Goal: Contribute content: Contribute content

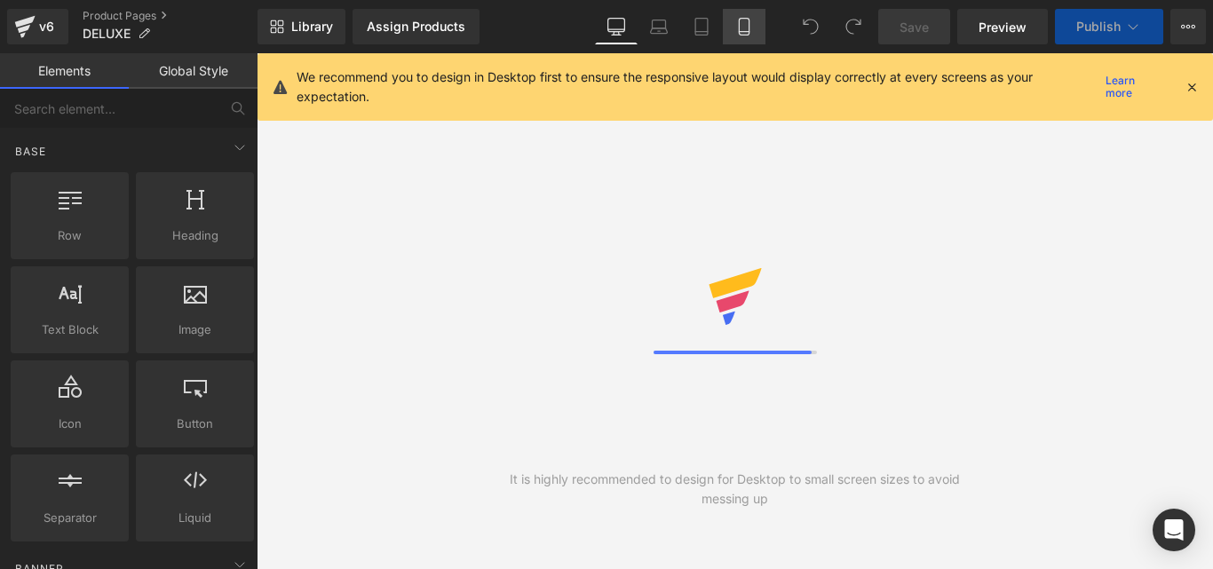
click at [744, 23] on icon at bounding box center [745, 27] width 18 height 18
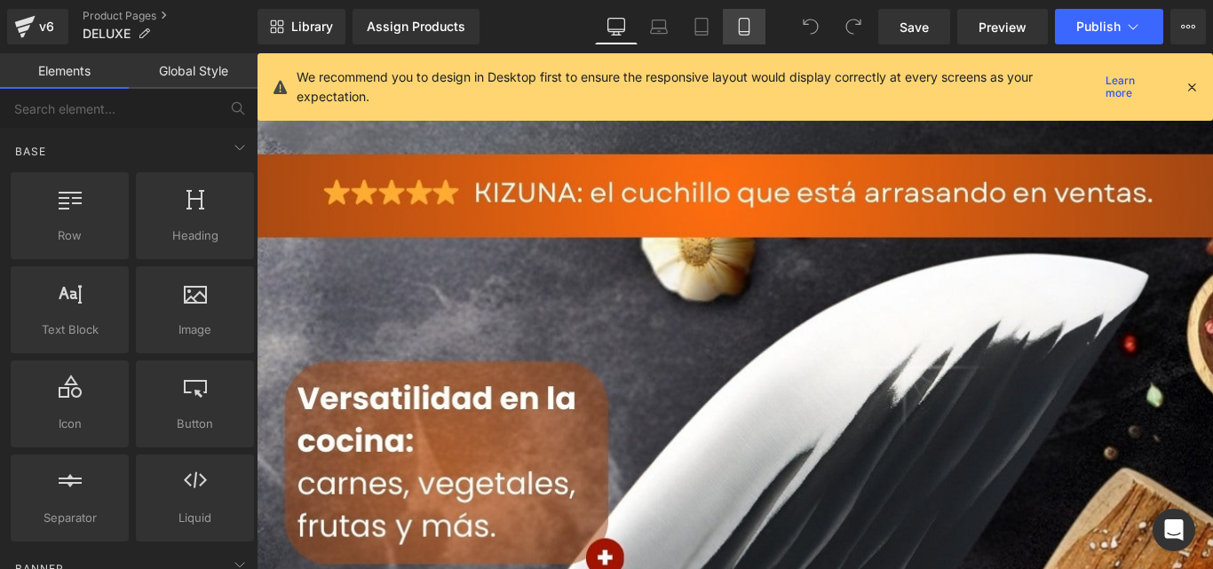
click at [744, 23] on icon at bounding box center [745, 27] width 18 height 18
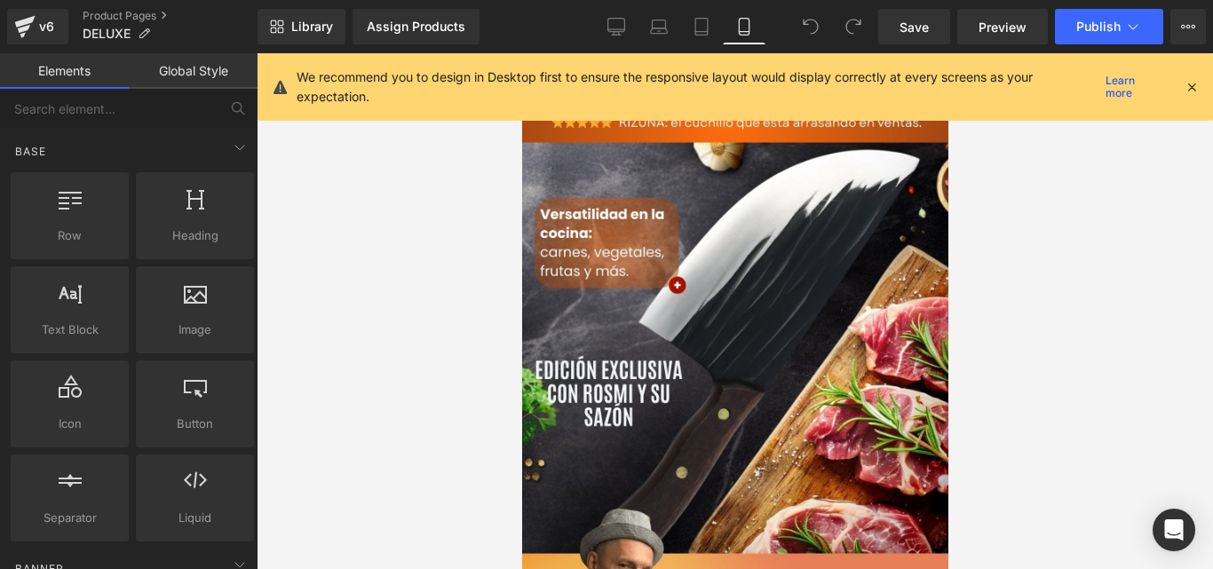
scroll to position [36, 0]
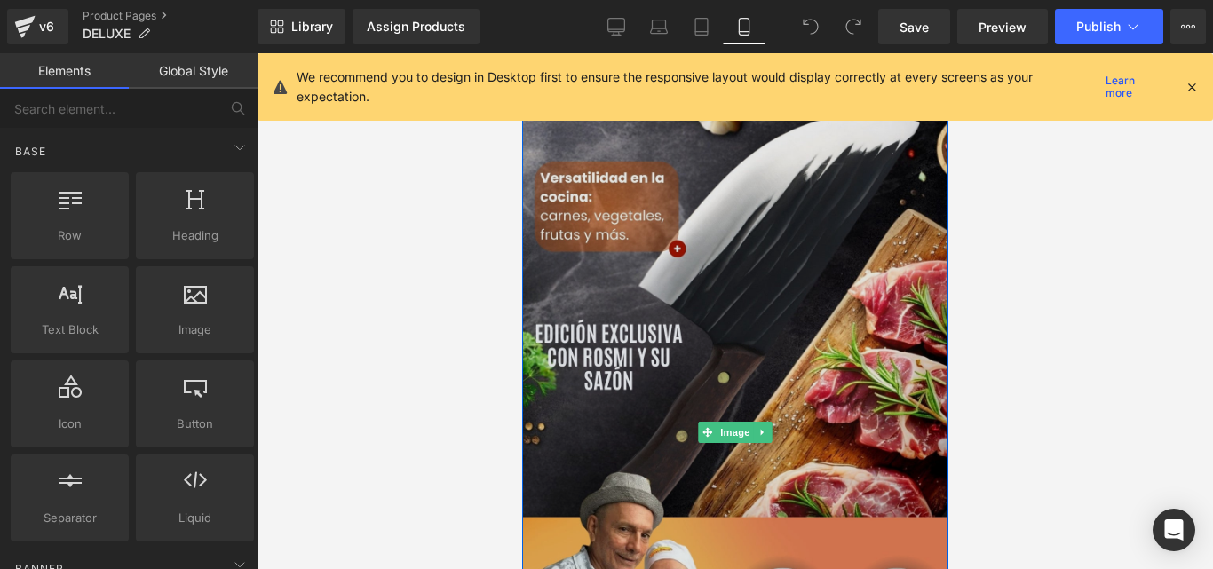
click at [827, 284] on img at bounding box center [734, 432] width 426 height 758
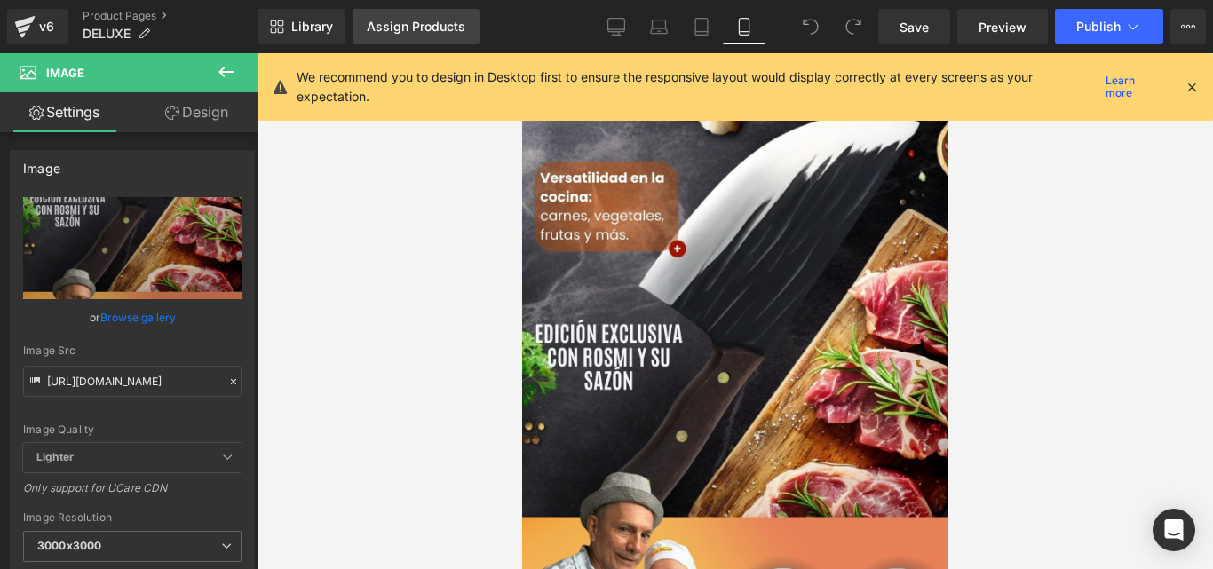
click at [429, 21] on div "Assign Products" at bounding box center [416, 27] width 99 height 14
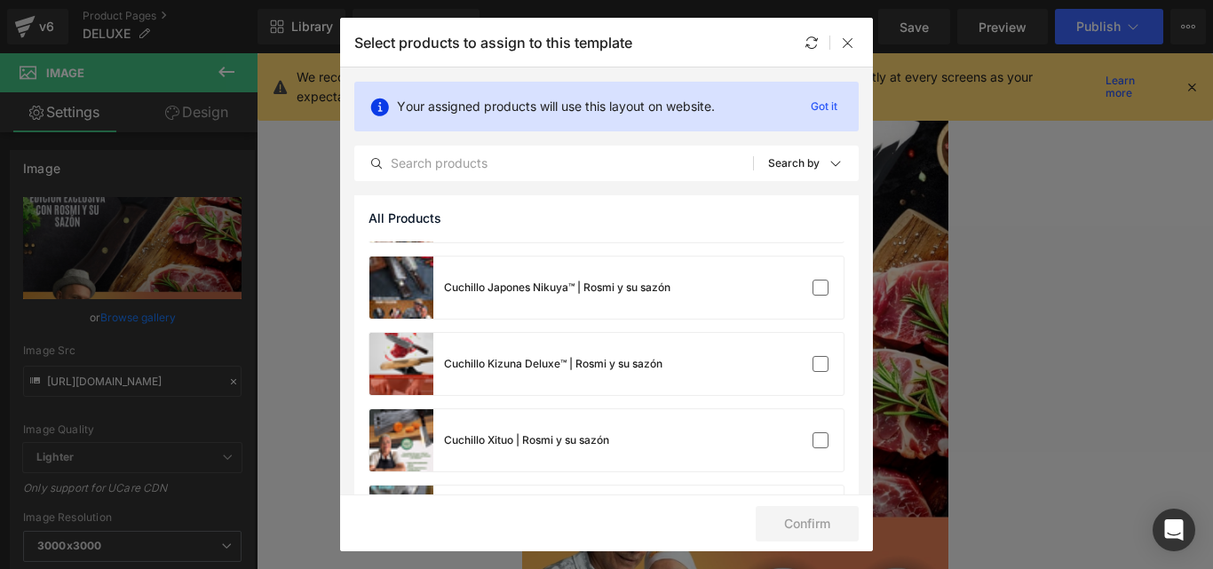
scroll to position [294, 0]
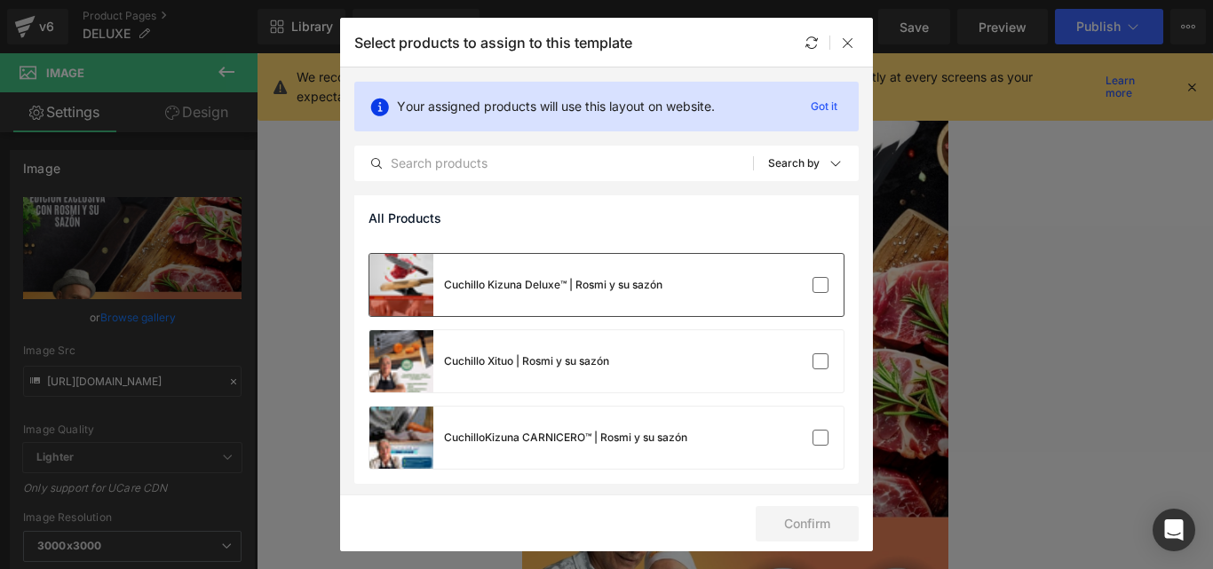
click at [600, 283] on div "Cuchillo Kizuna Deluxe™ | Rosmi y su sazón" at bounding box center [553, 285] width 219 height 16
click at [807, 531] on button "Confirm" at bounding box center [807, 524] width 103 height 36
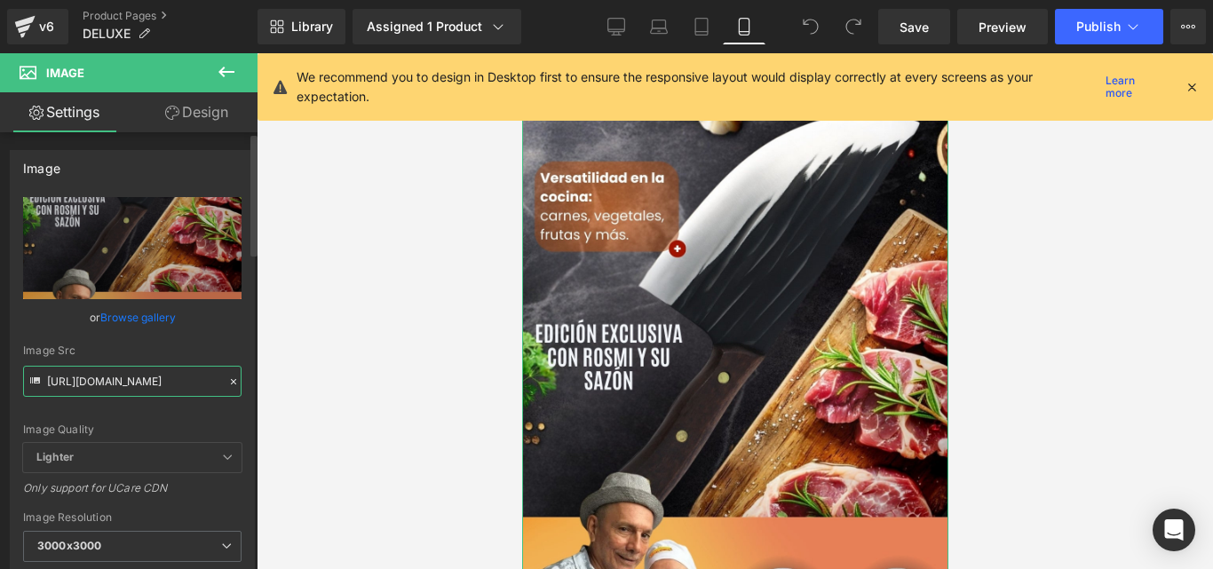
click at [149, 370] on input "[URL][DOMAIN_NAME]" at bounding box center [132, 381] width 219 height 31
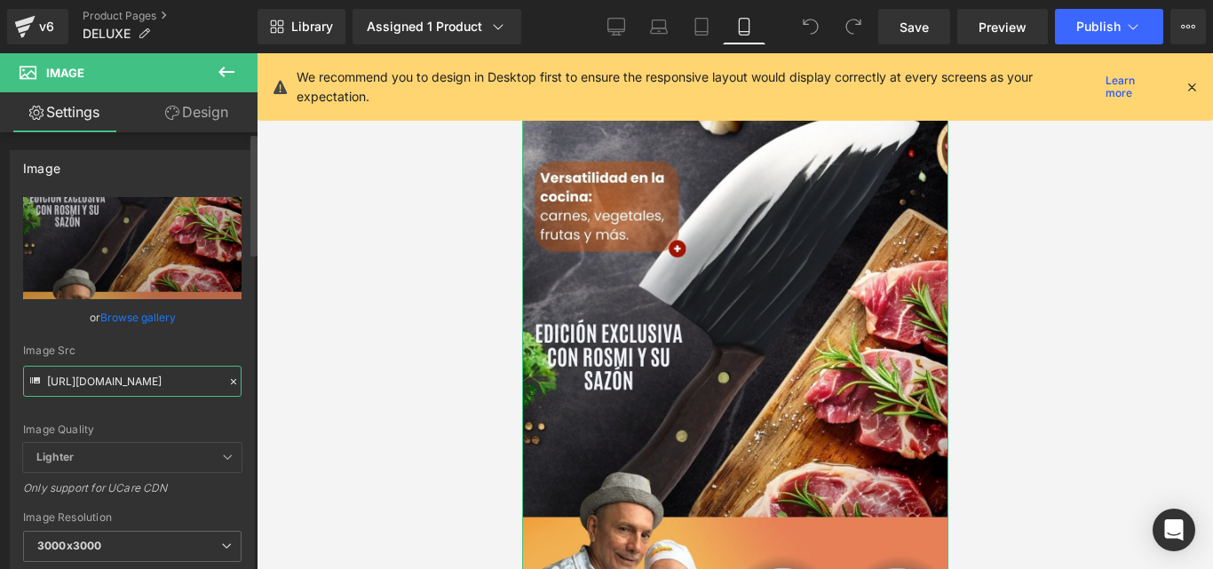
paste input "344d88d7-35d7-43b7-8b9b-54ead98f67b6.png?v=1757127226"
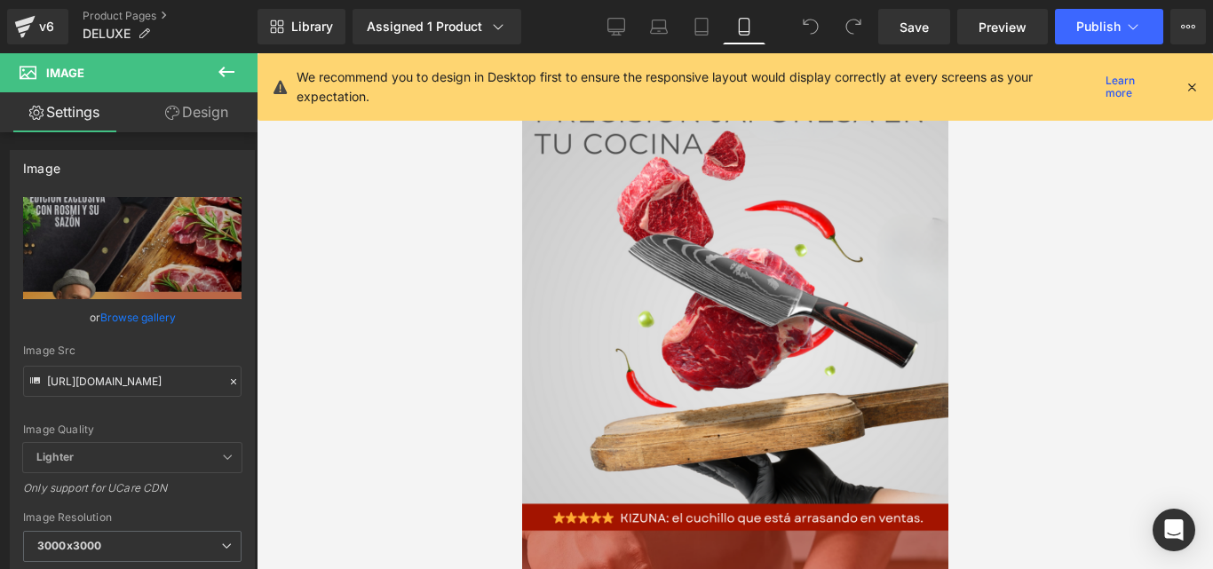
click at [1190, 88] on icon at bounding box center [1192, 87] width 16 height 16
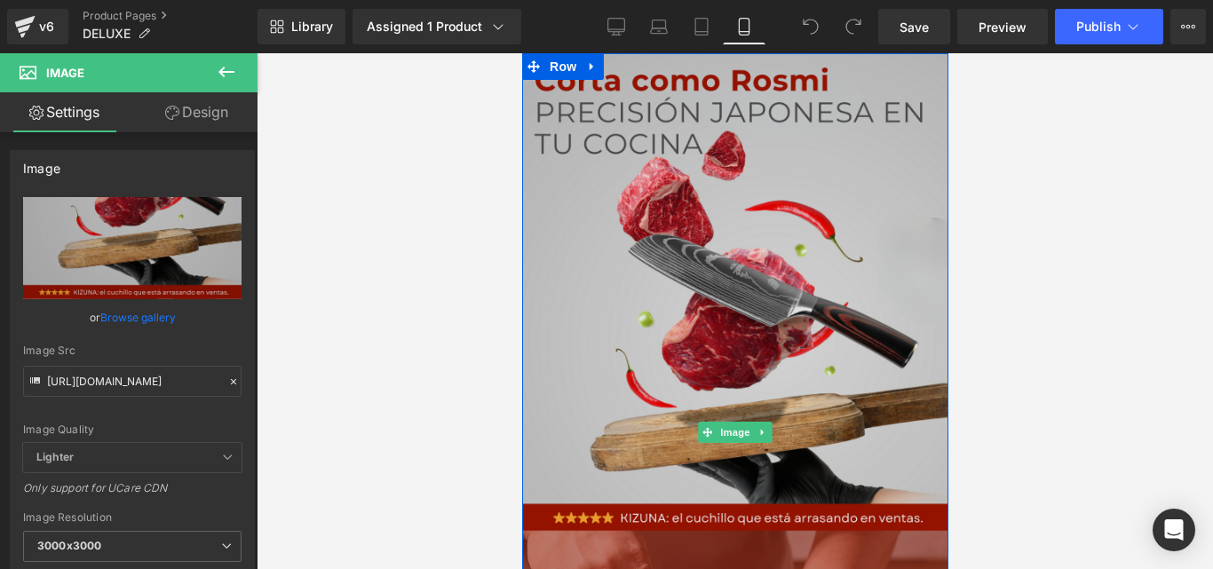
type input "[URL][DOMAIN_NAME]"
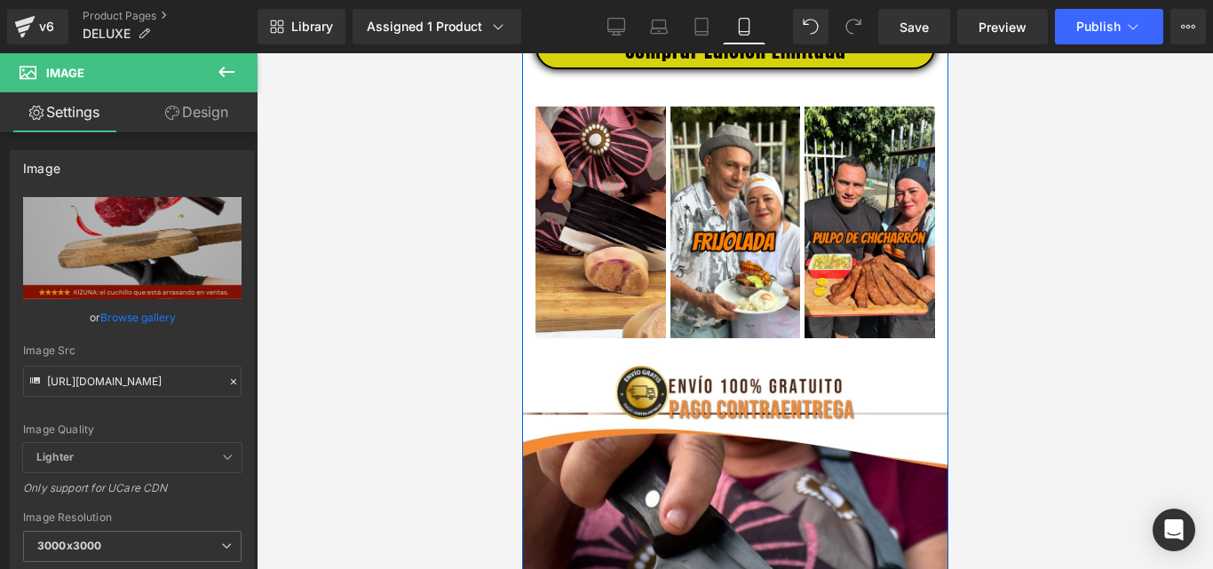
scroll to position [925, 0]
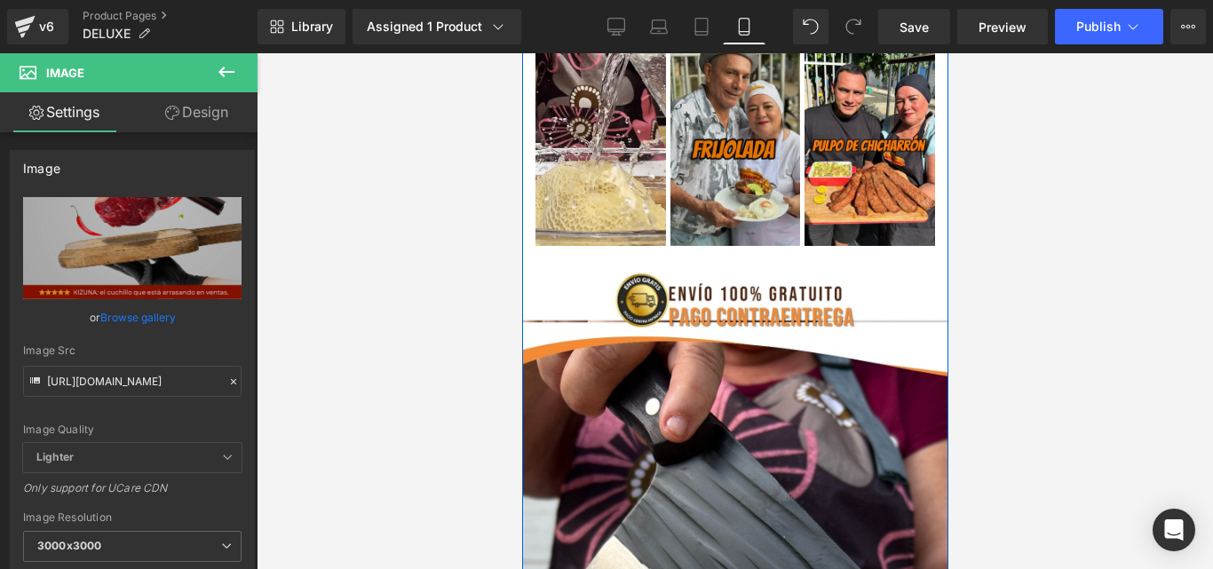
click at [722, 217] on img at bounding box center [735, 129] width 131 height 231
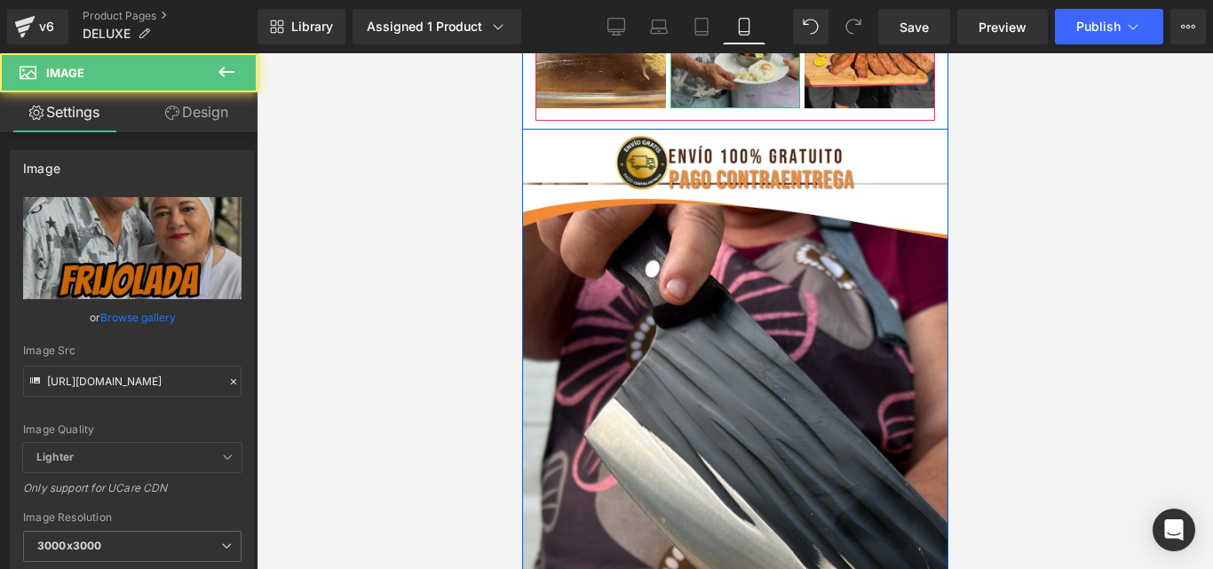
scroll to position [1102, 0]
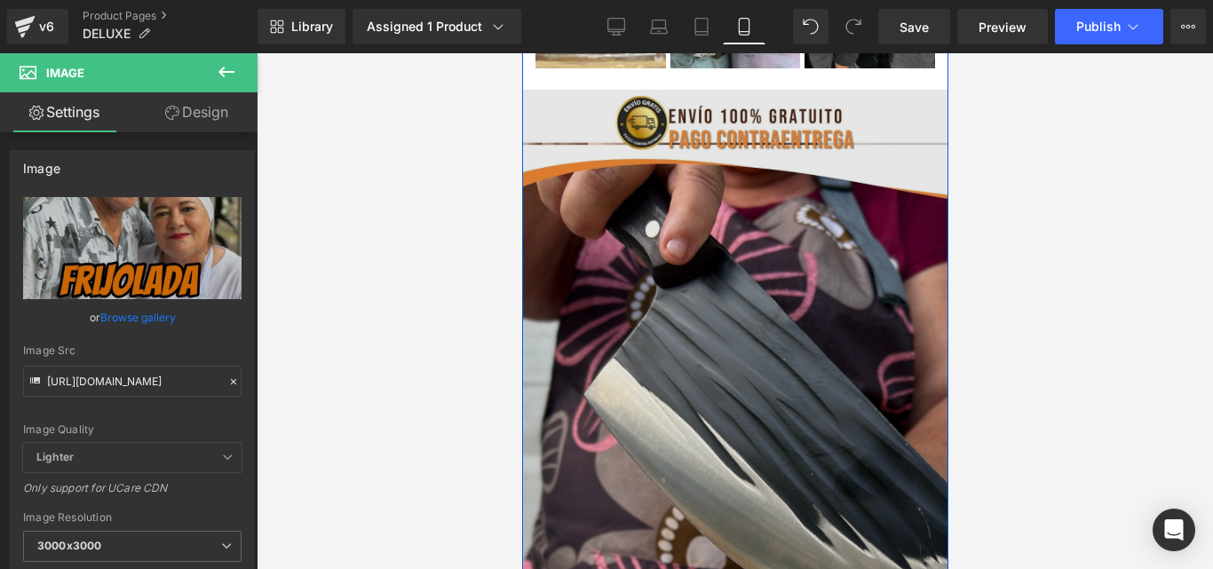
click at [720, 239] on img at bounding box center [734, 469] width 426 height 758
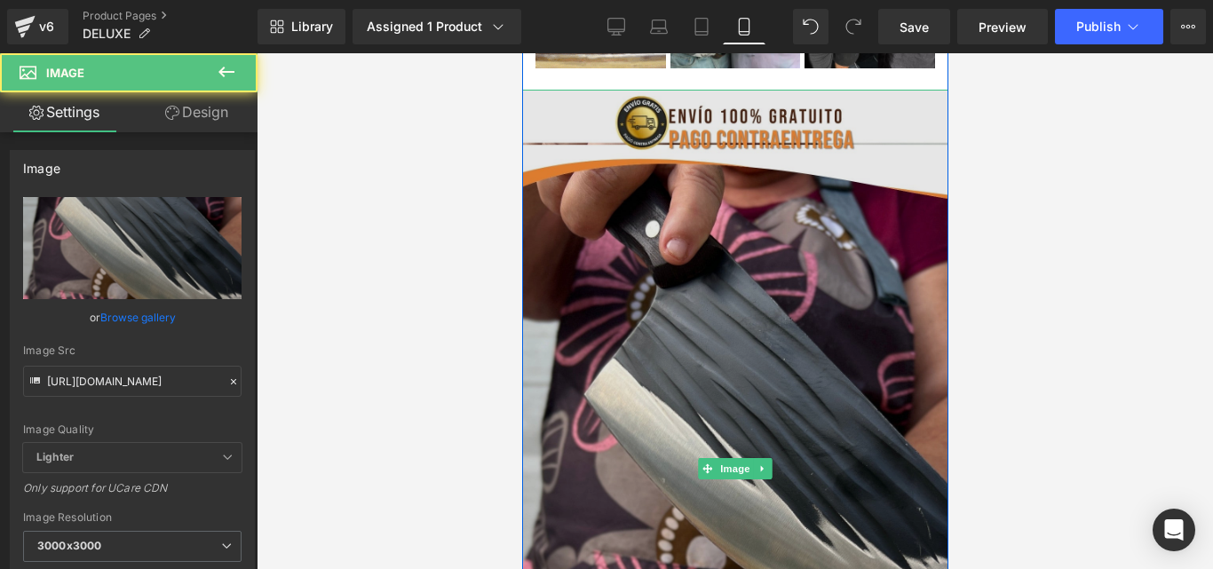
click at [708, 418] on img at bounding box center [734, 469] width 426 height 758
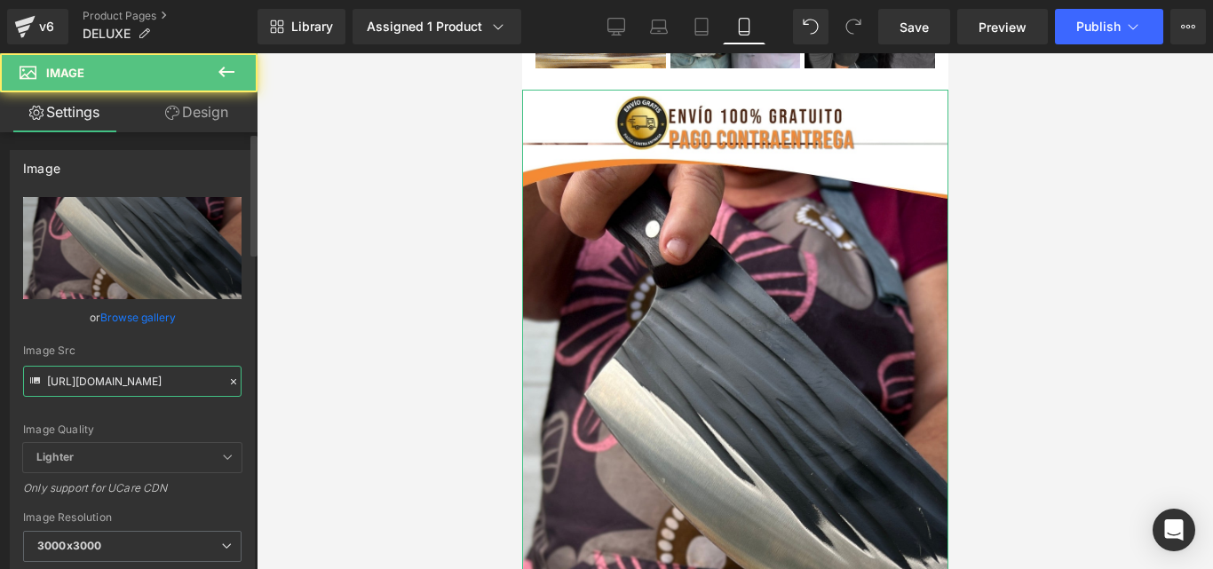
click at [145, 381] on input "[URL][DOMAIN_NAME]" at bounding box center [132, 381] width 219 height 31
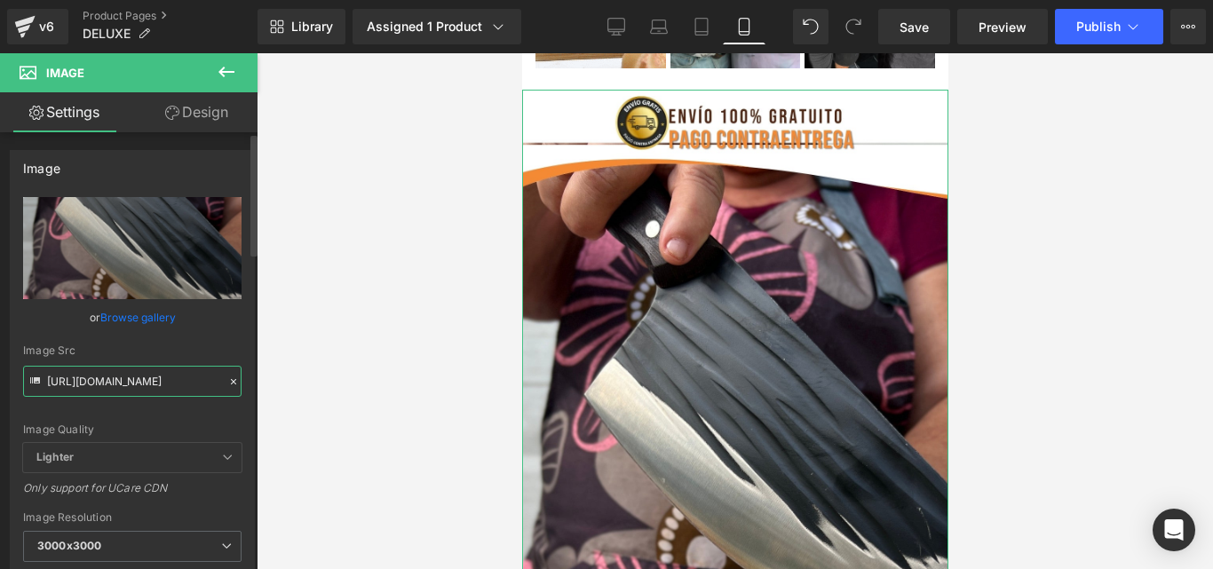
click at [145, 381] on input "[URL][DOMAIN_NAME]" at bounding box center [132, 381] width 219 height 31
paste input "2_3871e001-6e1c-4c22-8dde-9ad71148c647.png?v=1757127225"
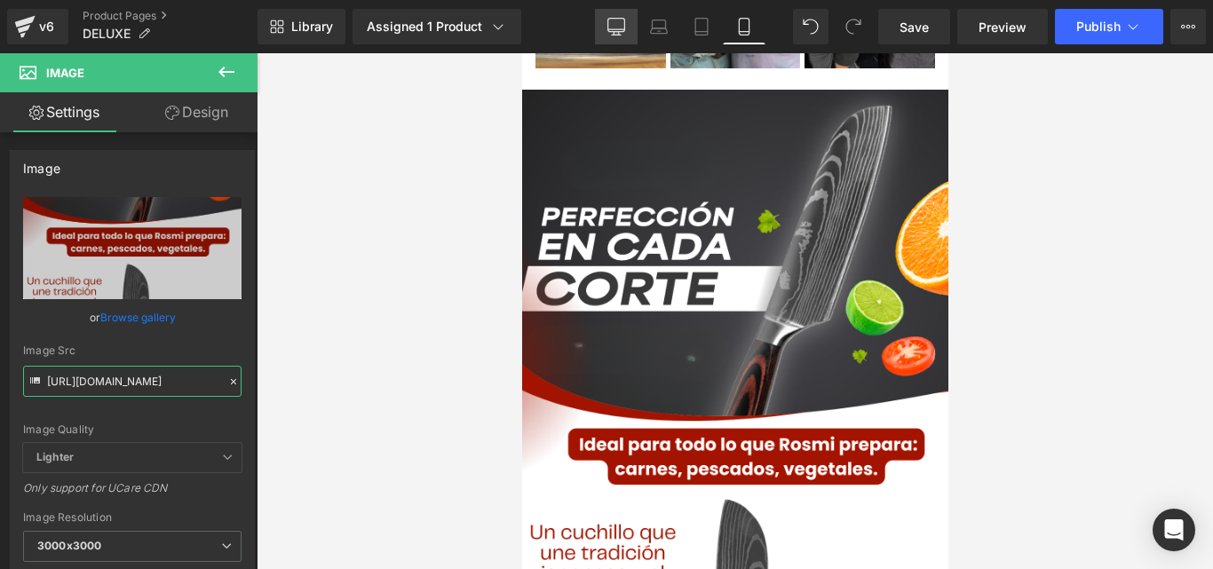
type input "[URL][DOMAIN_NAME]"
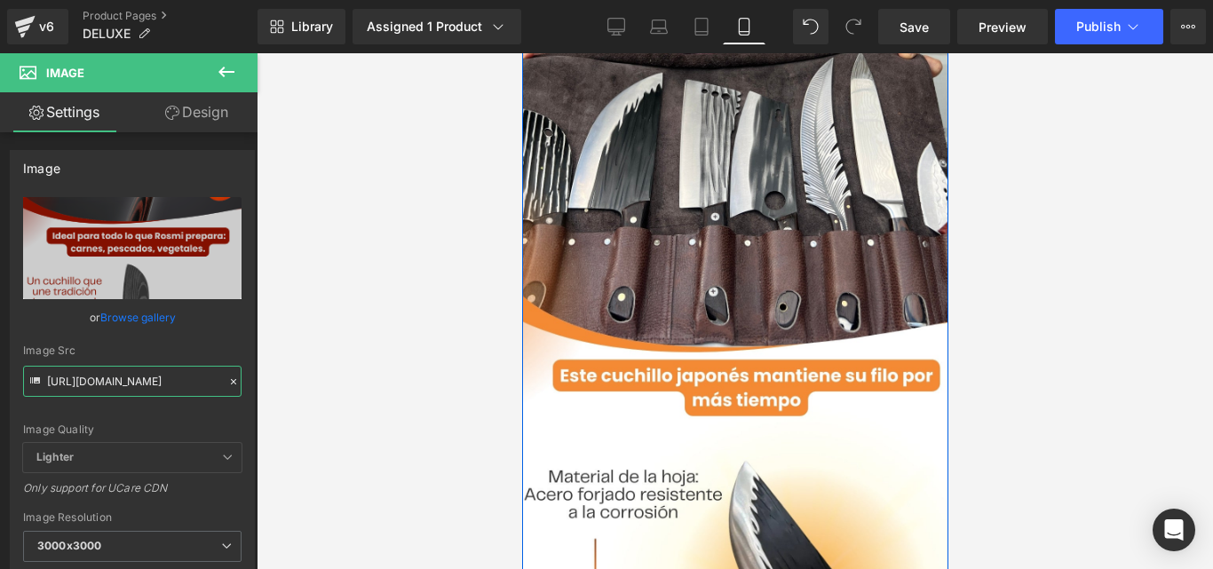
scroll to position [1991, 0]
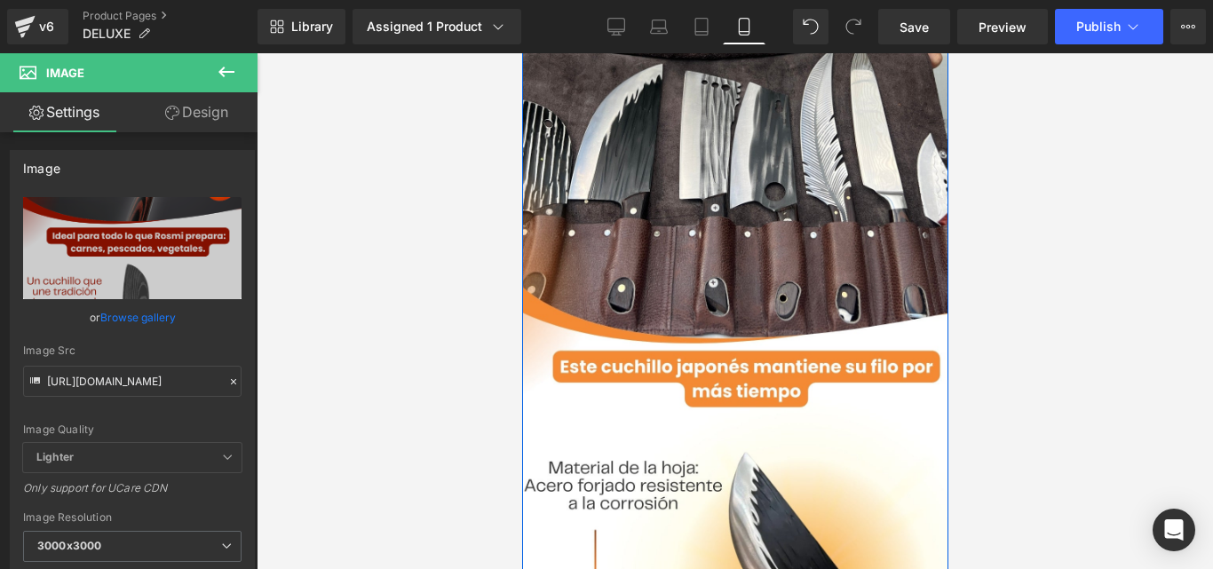
click at [731, 219] on img at bounding box center [734, 391] width 426 height 758
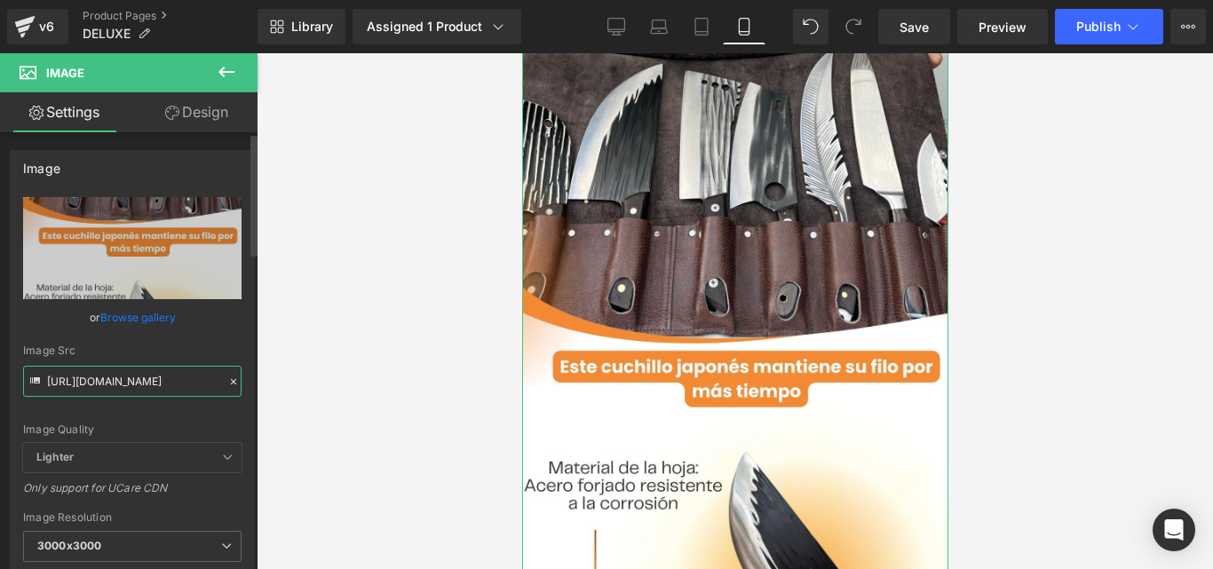
click at [135, 380] on input "[URL][DOMAIN_NAME]" at bounding box center [132, 381] width 219 height 31
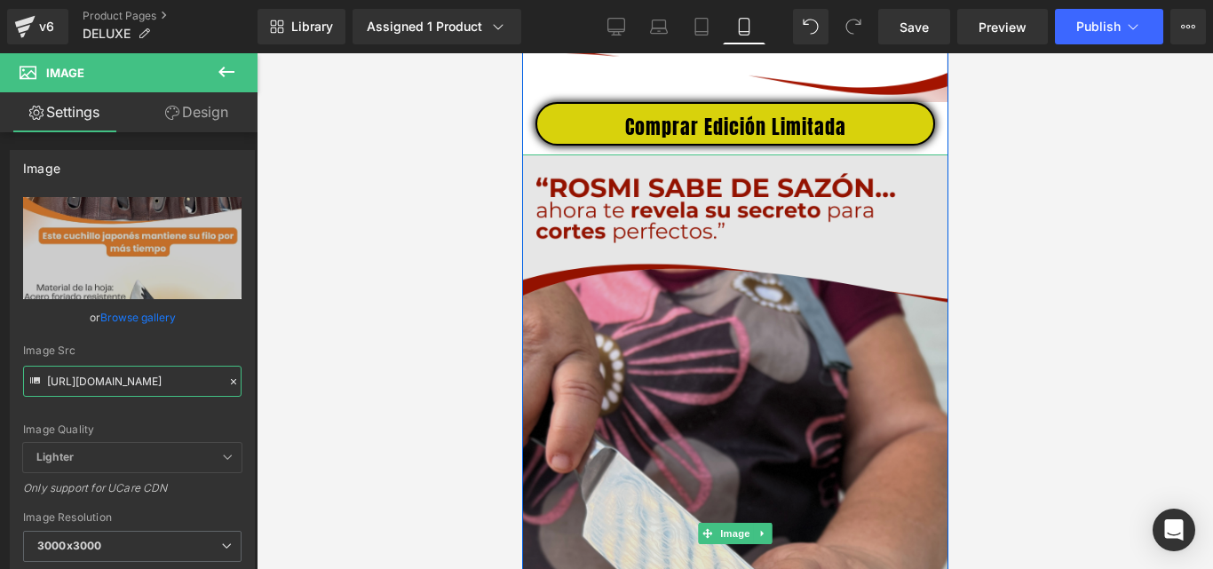
type input "[URL][DOMAIN_NAME]"
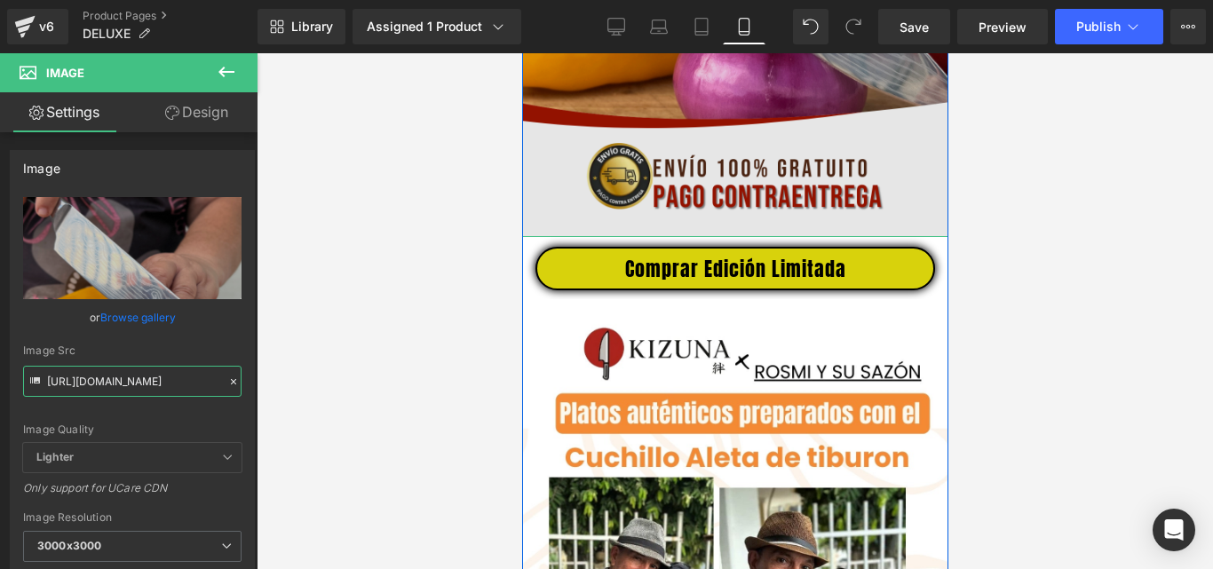
scroll to position [2701, 0]
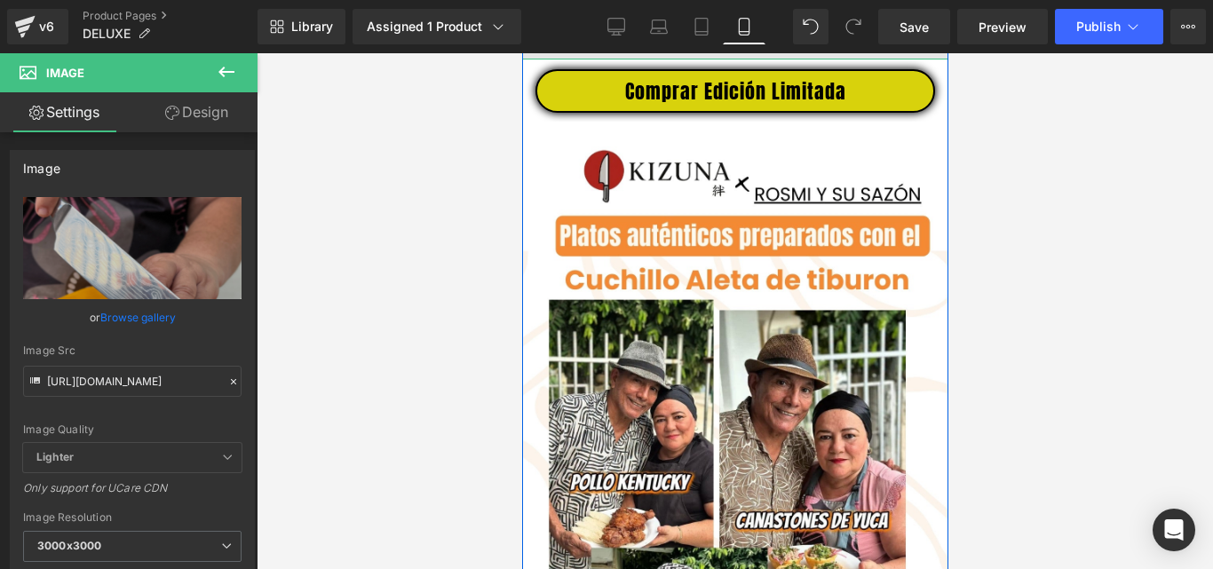
click at [755, 335] on img at bounding box center [734, 507] width 426 height 770
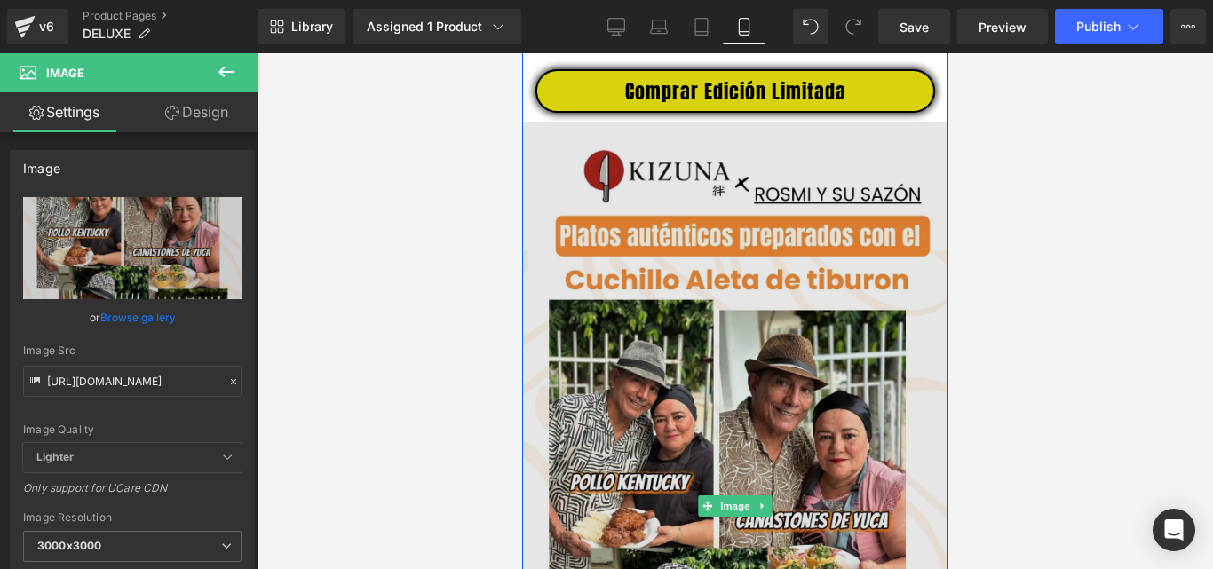
click at [731, 432] on img at bounding box center [734, 507] width 426 height 770
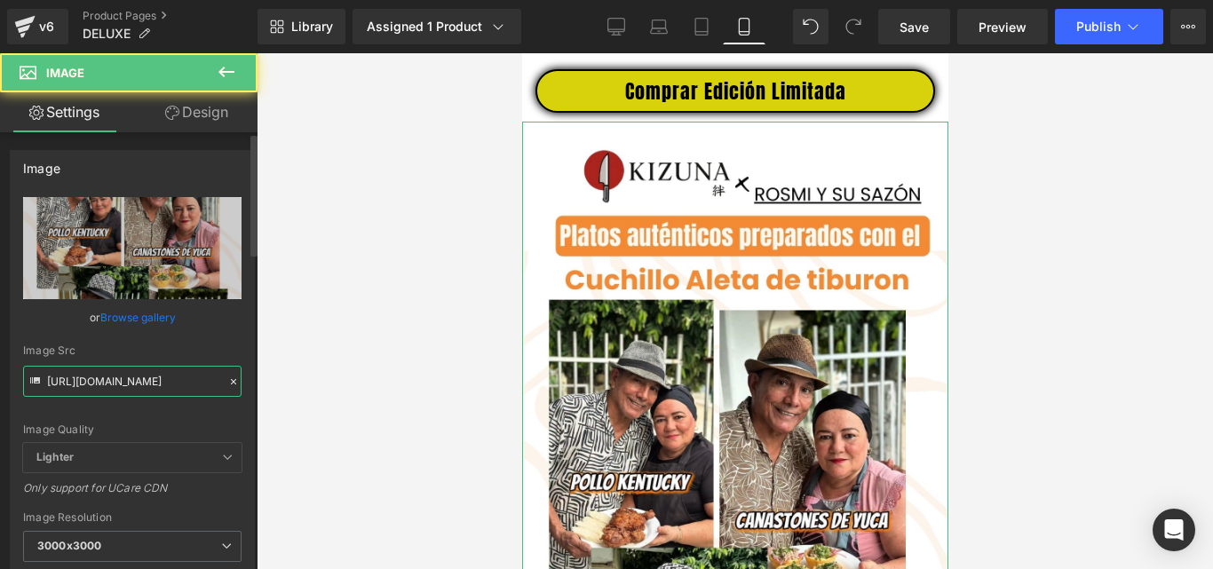
click at [123, 371] on input "[URL][DOMAIN_NAME]" at bounding box center [132, 381] width 219 height 31
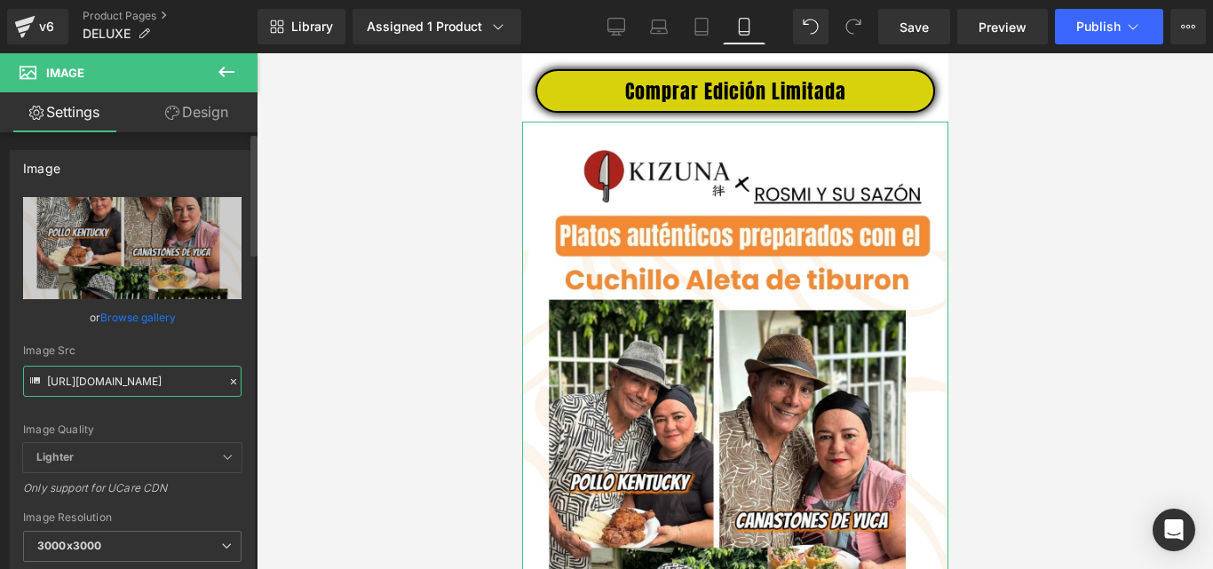
paste input "d0d4df2c-6fda-42e1-9de2-1633ec15a273.png?v=1757127225"
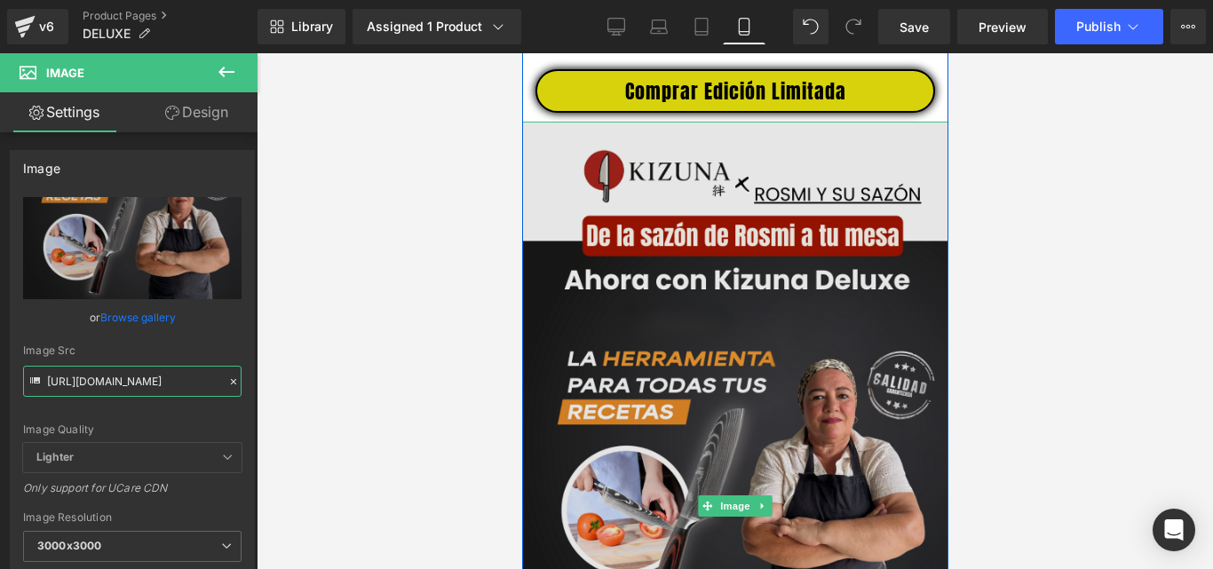
type input "[URL][DOMAIN_NAME]"
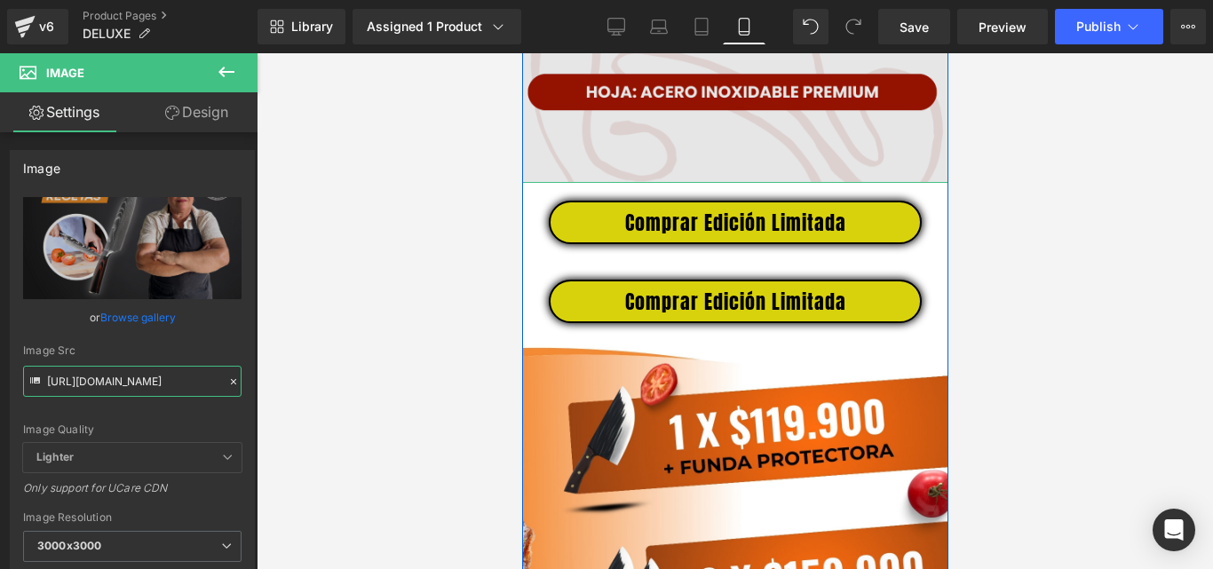
scroll to position [3590, 0]
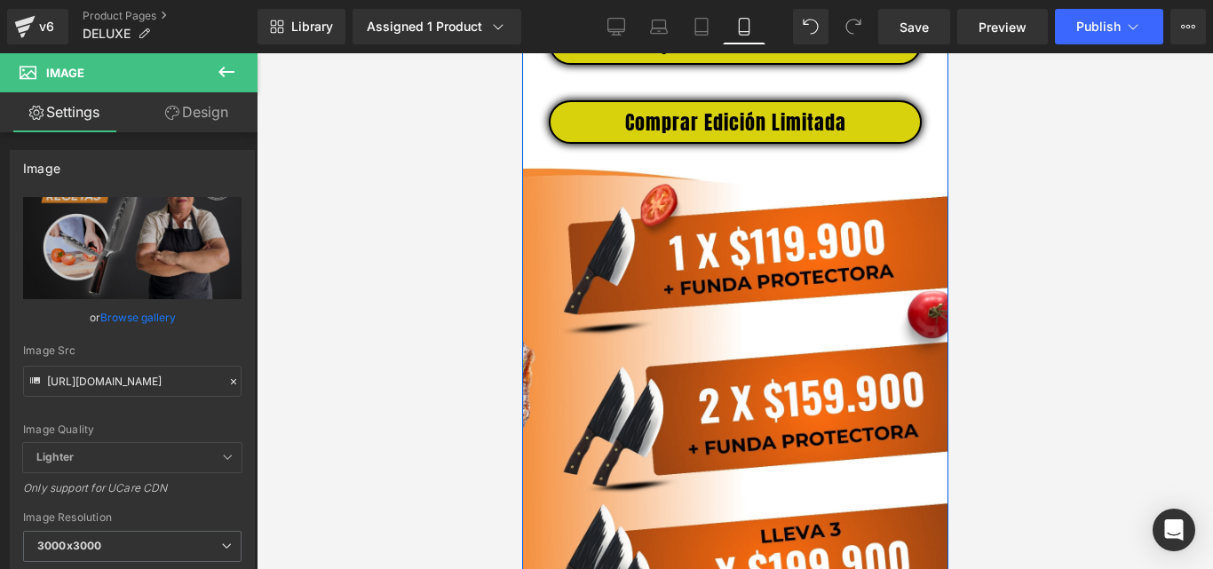
click at [769, 337] on img at bounding box center [734, 428] width 426 height 533
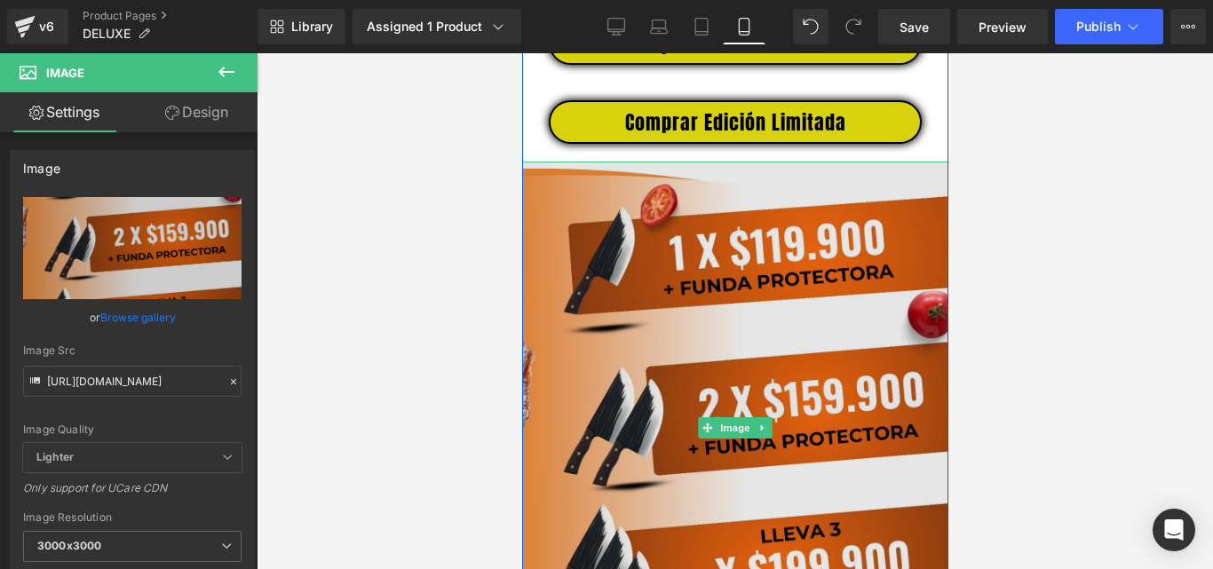
click at [785, 351] on img at bounding box center [734, 428] width 426 height 533
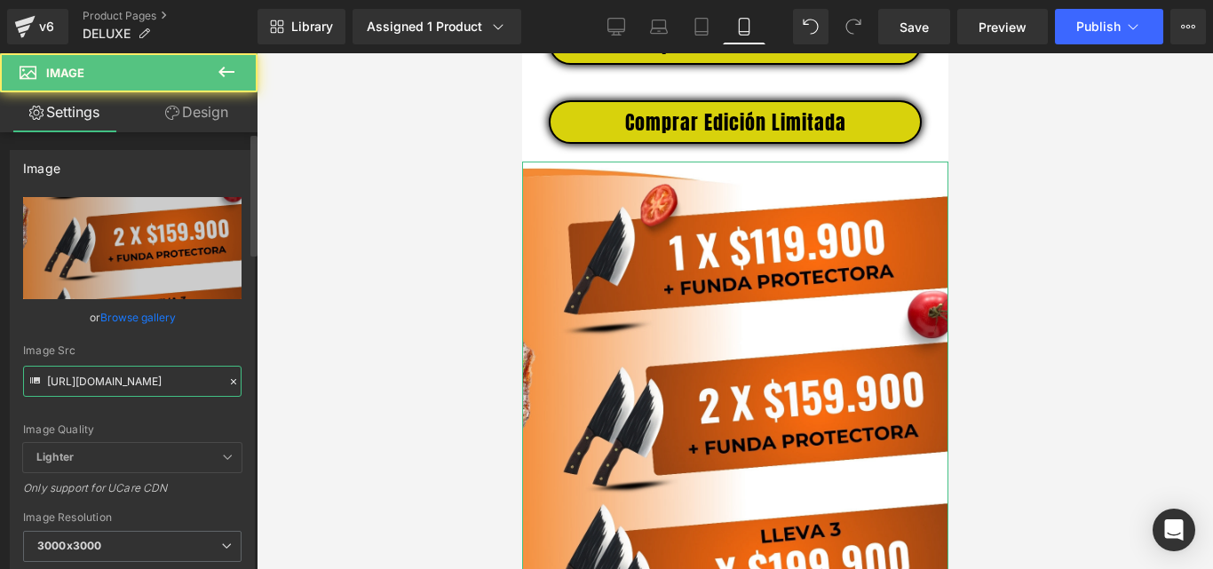
click at [170, 381] on input "[URL][DOMAIN_NAME]" at bounding box center [132, 381] width 219 height 31
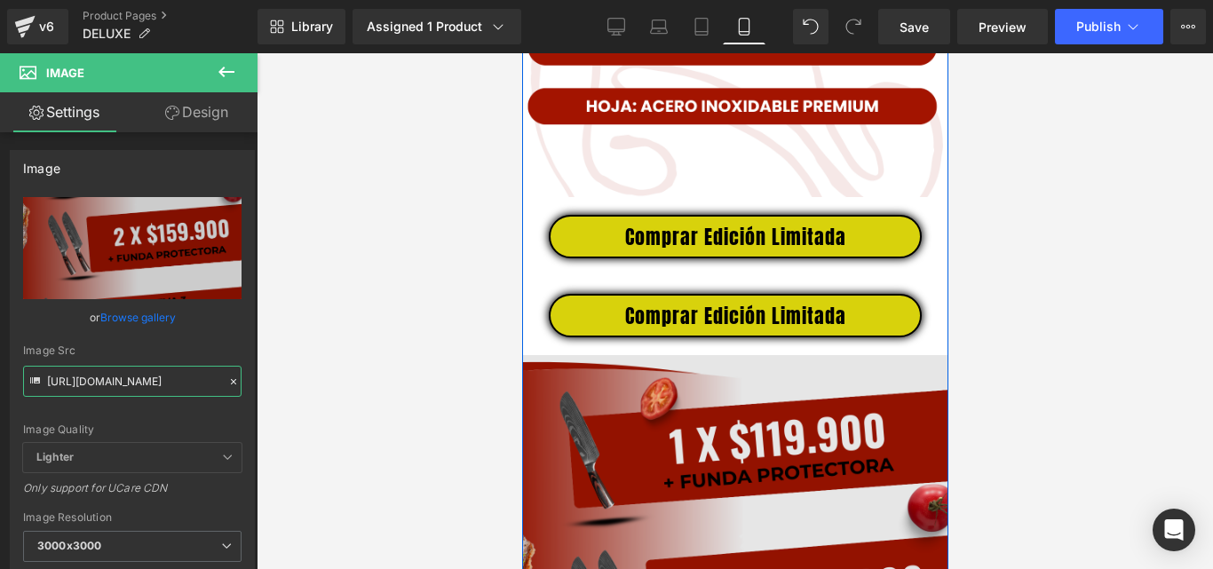
scroll to position [3412, 0]
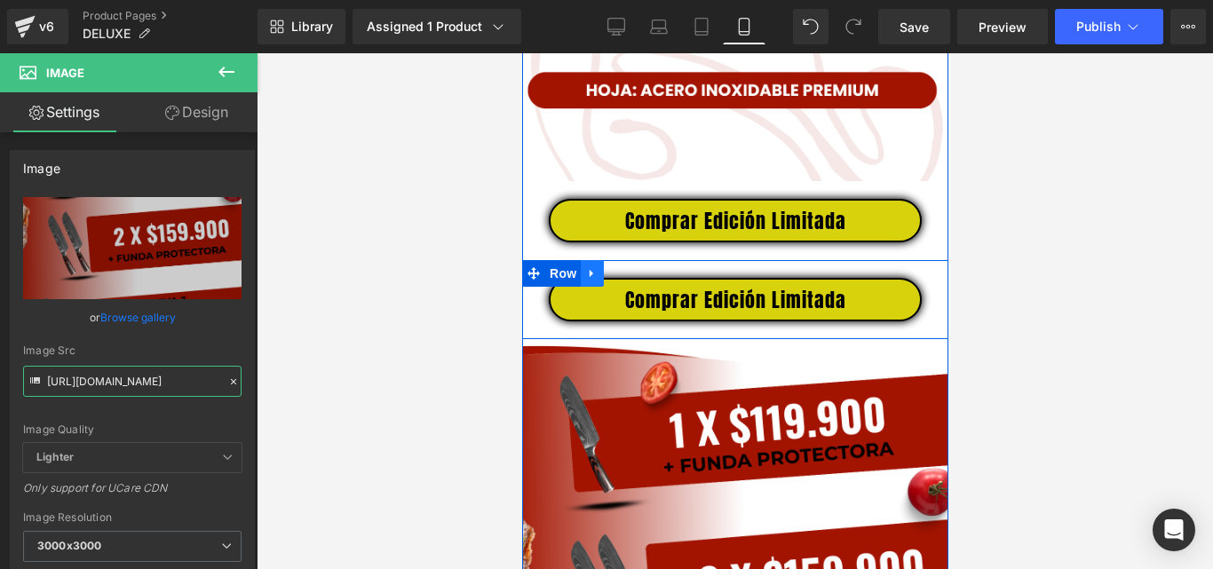
type input "[URL][DOMAIN_NAME]"
click at [589, 281] on icon at bounding box center [591, 273] width 12 height 13
click at [632, 280] on icon at bounding box center [638, 273] width 12 height 12
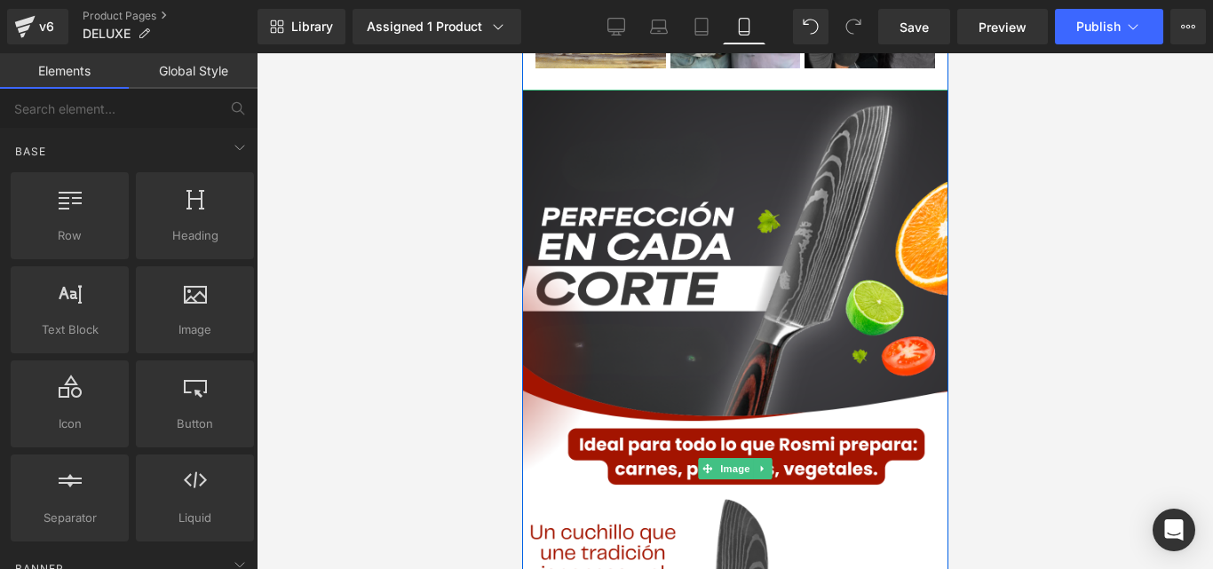
scroll to position [747, 0]
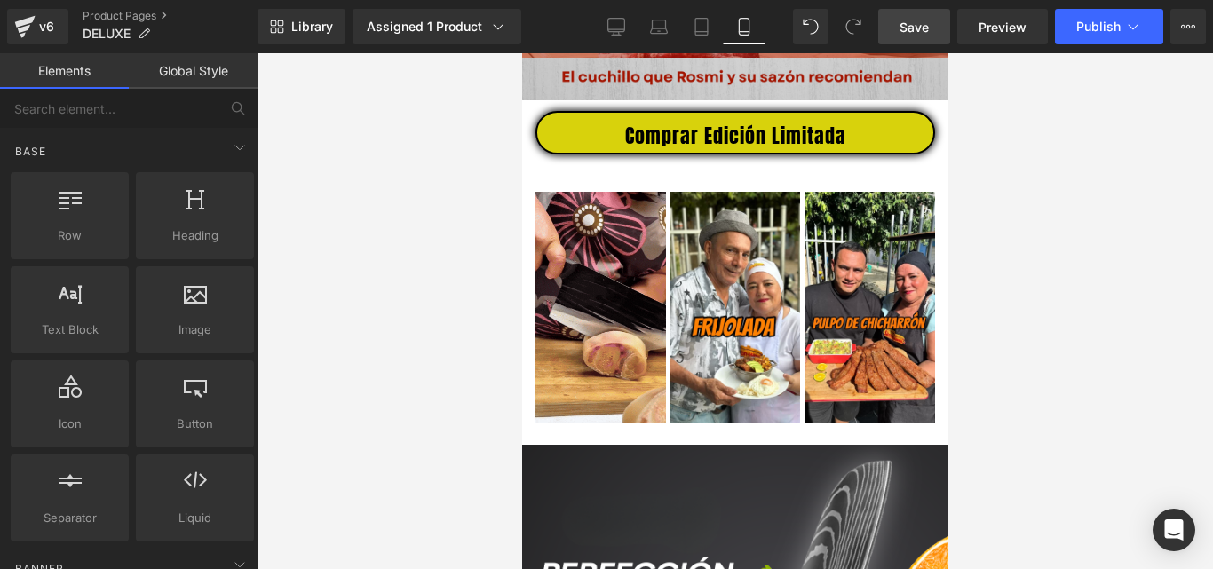
click at [918, 18] on span "Save" at bounding box center [914, 27] width 29 height 19
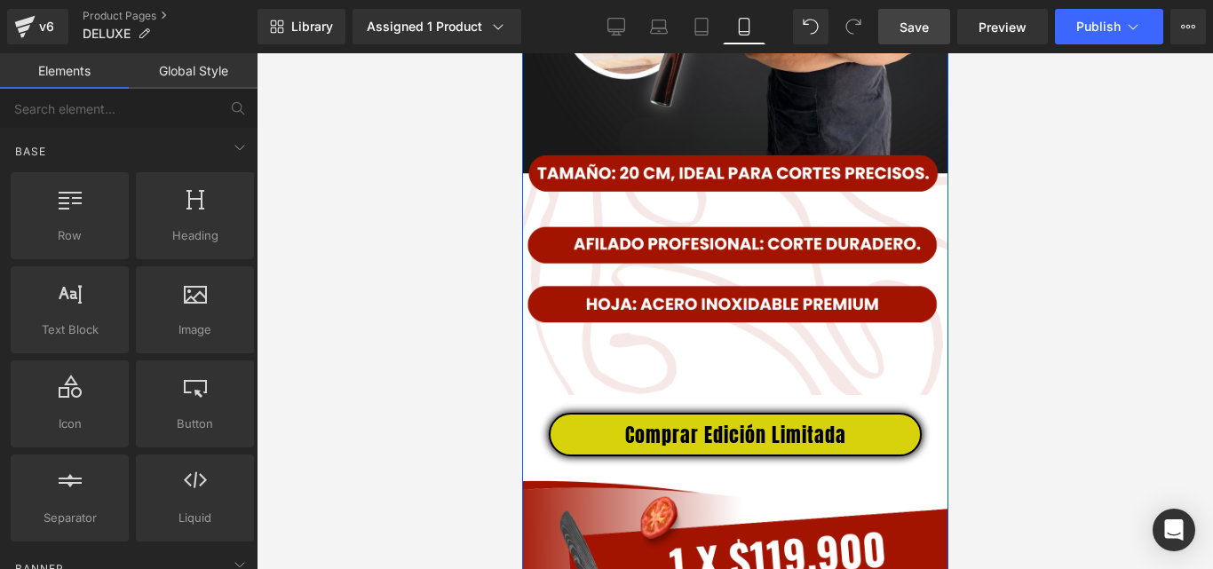
scroll to position [3376, 0]
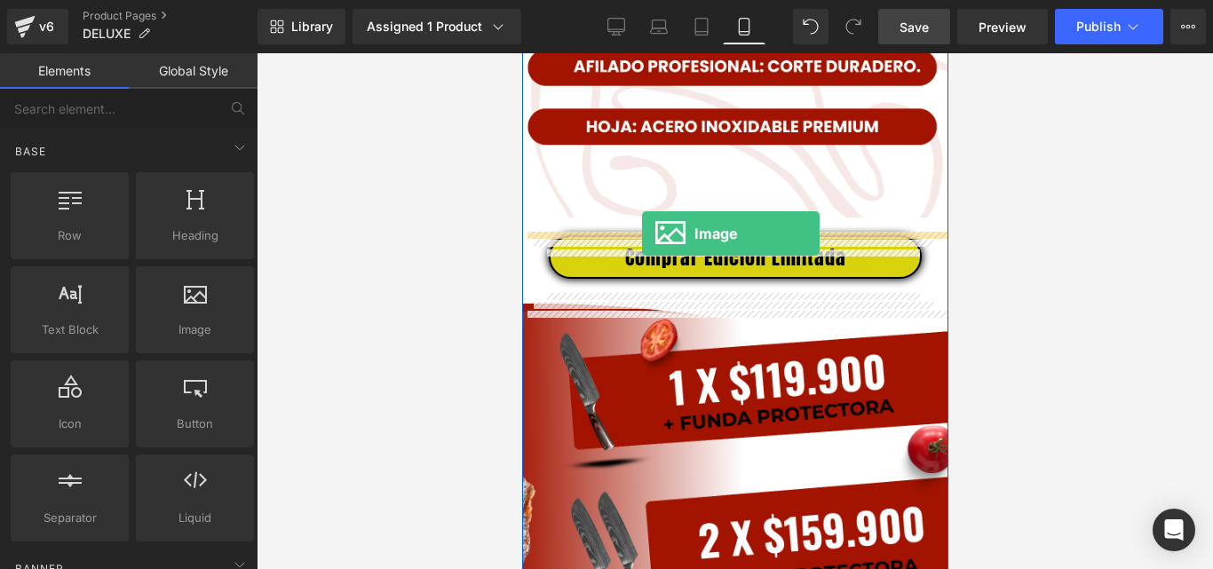
drag, startPoint x: 705, startPoint y: 374, endPoint x: 641, endPoint y: 234, distance: 154.2
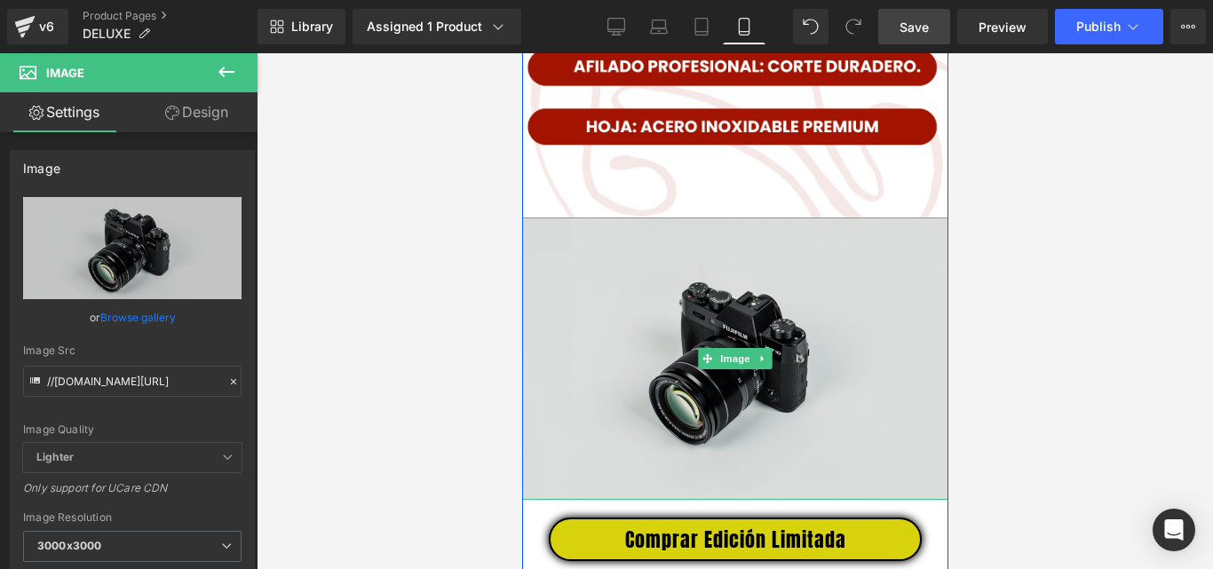
click at [701, 326] on img at bounding box center [734, 359] width 426 height 282
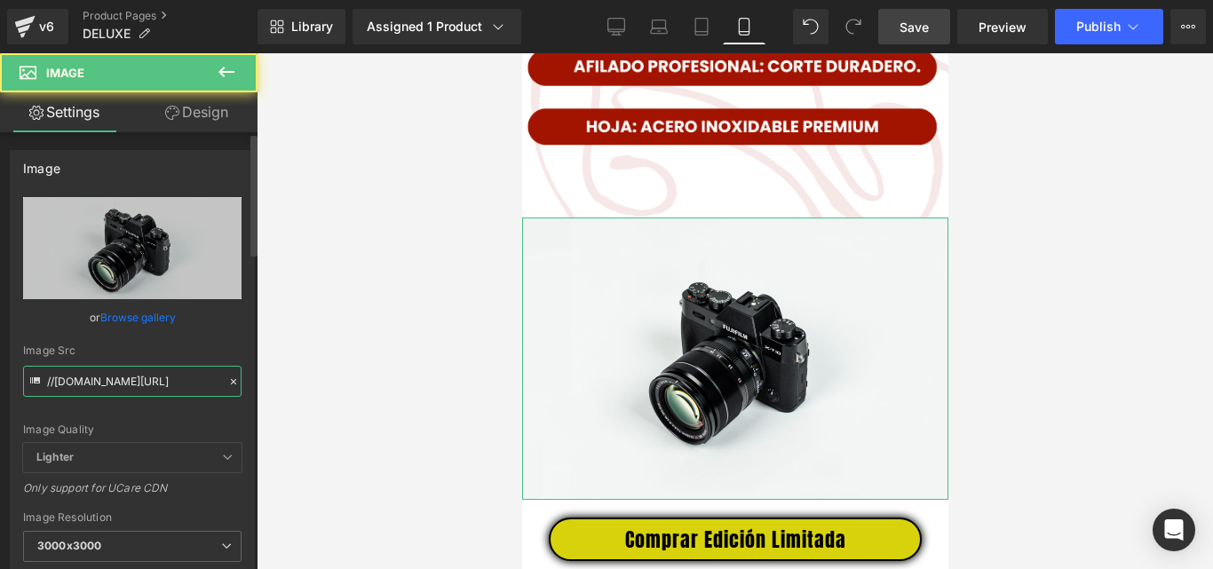
click at [155, 374] on input "//[DOMAIN_NAME][URL]" at bounding box center [132, 381] width 219 height 31
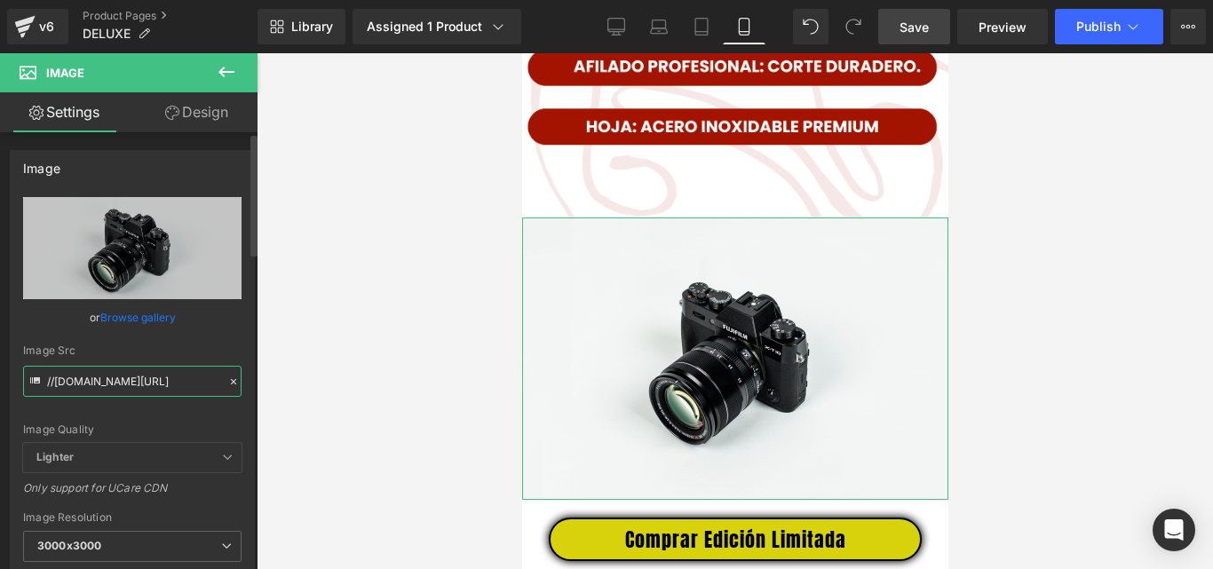
click at [155, 374] on input "//[DOMAIN_NAME][URL]" at bounding box center [132, 381] width 219 height 31
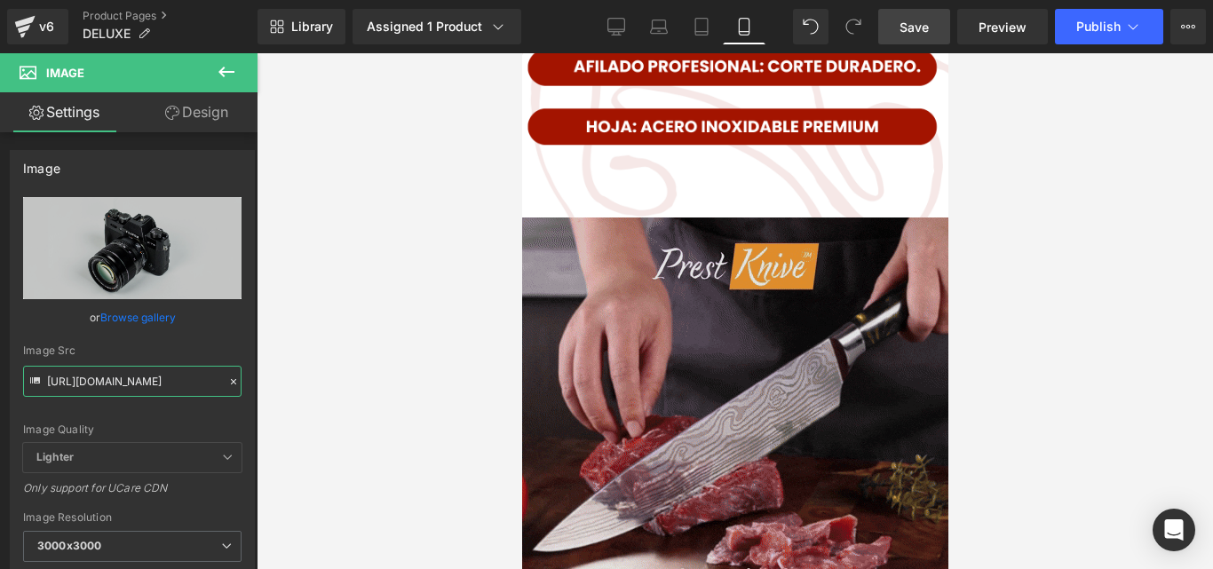
type input "[URL][DOMAIN_NAME]"
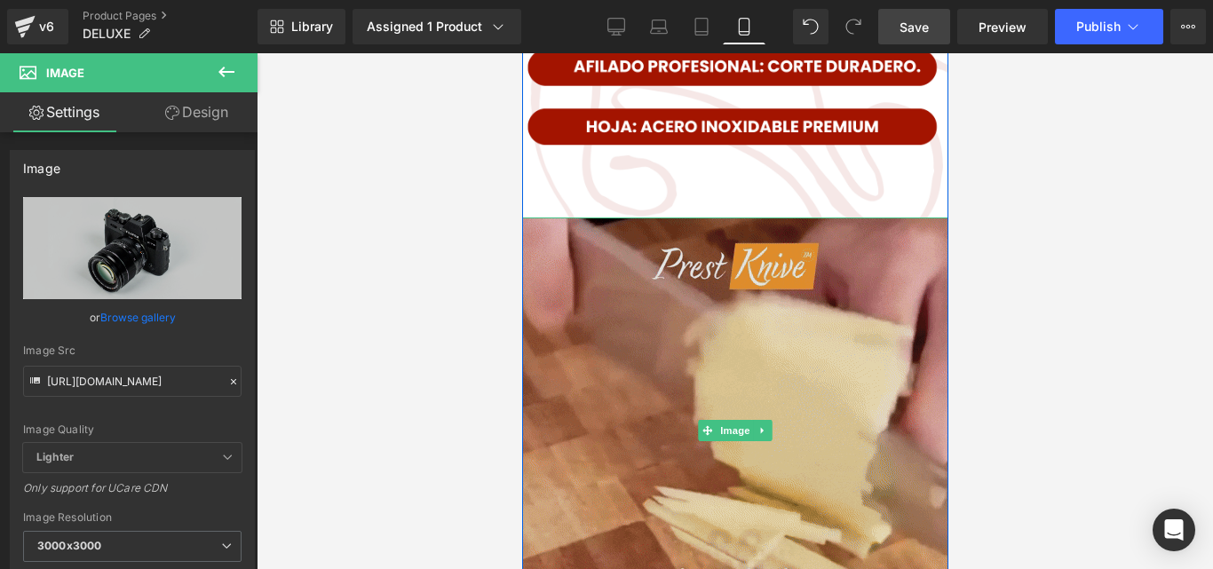
click at [879, 302] on img at bounding box center [734, 431] width 426 height 426
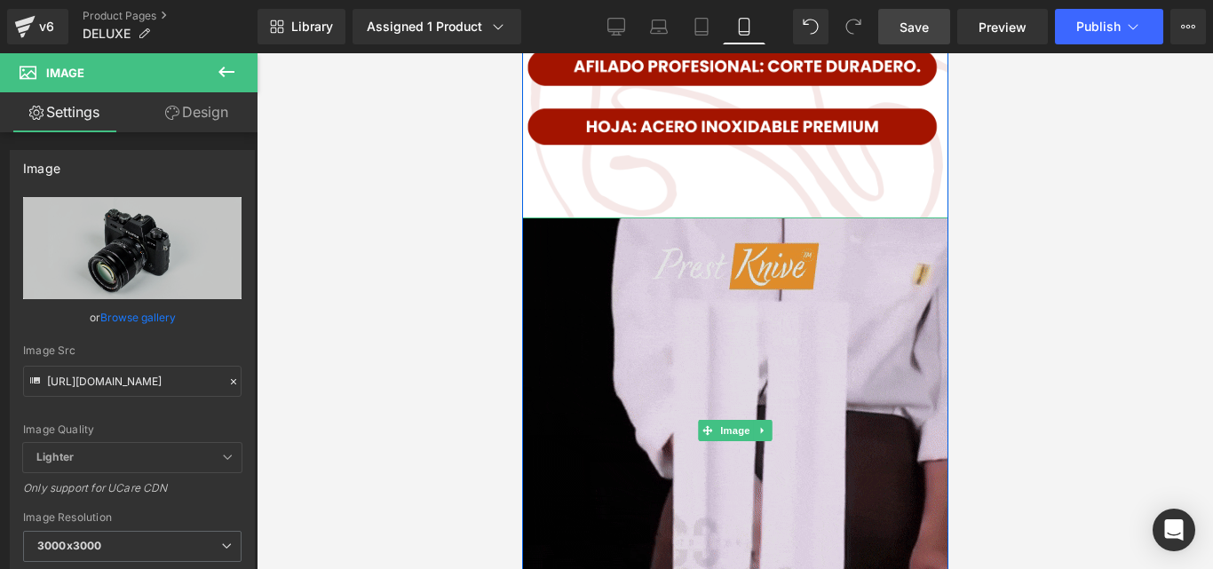
scroll to position [0, 0]
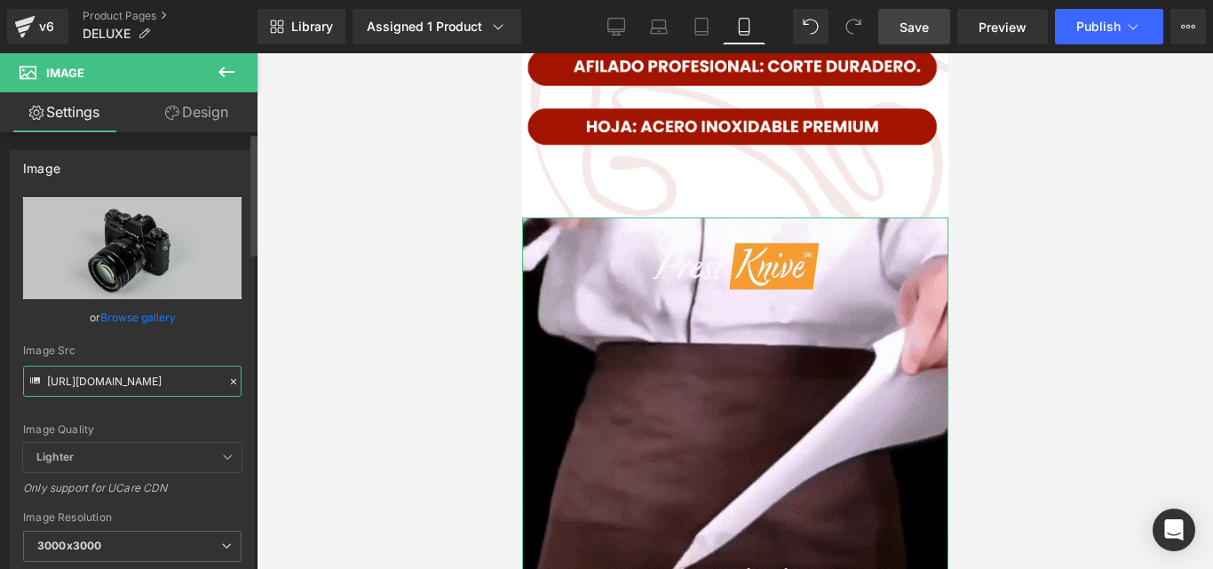
click at [147, 378] on input "[URL][DOMAIN_NAME]" at bounding box center [132, 381] width 219 height 31
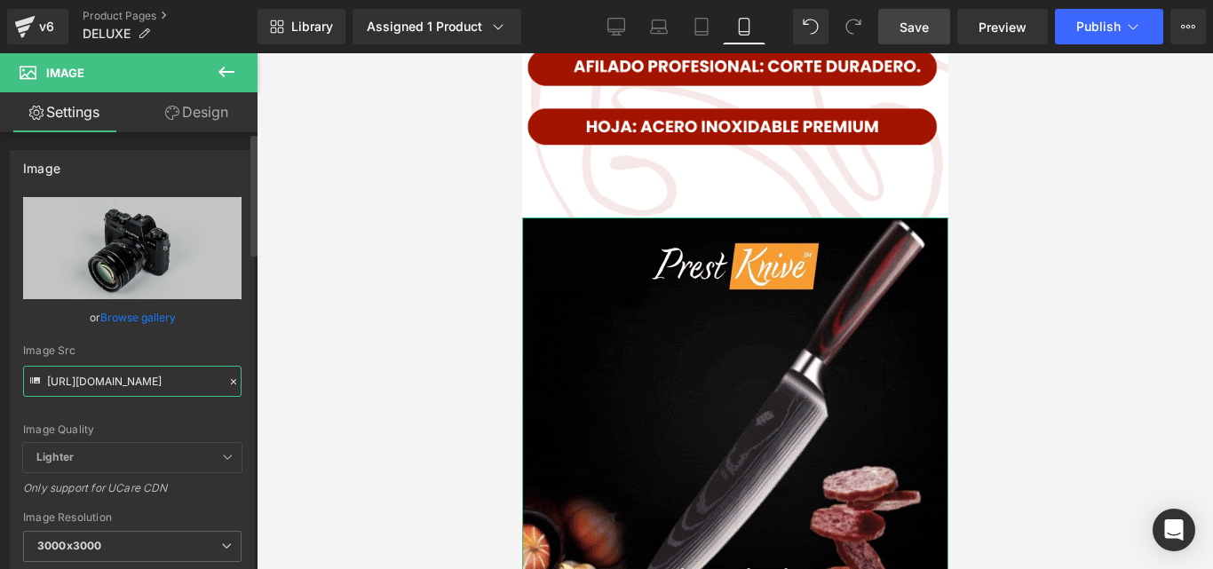
click at [147, 378] on input "[URL][DOMAIN_NAME]" at bounding box center [132, 381] width 219 height 31
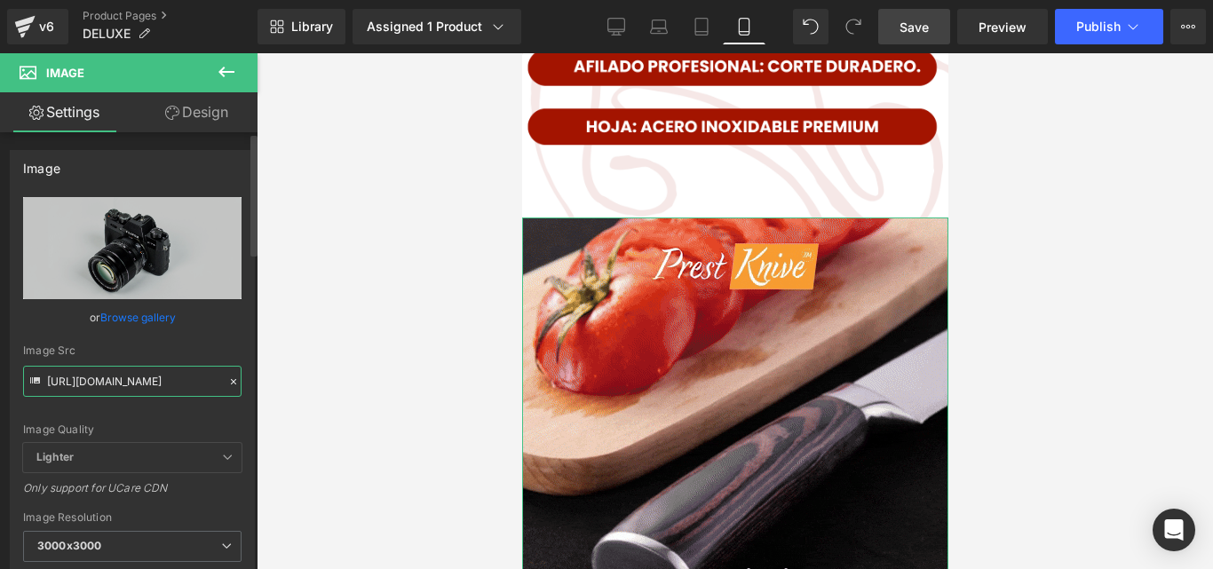
click at [147, 378] on input "[URL][DOMAIN_NAME]" at bounding box center [132, 381] width 219 height 31
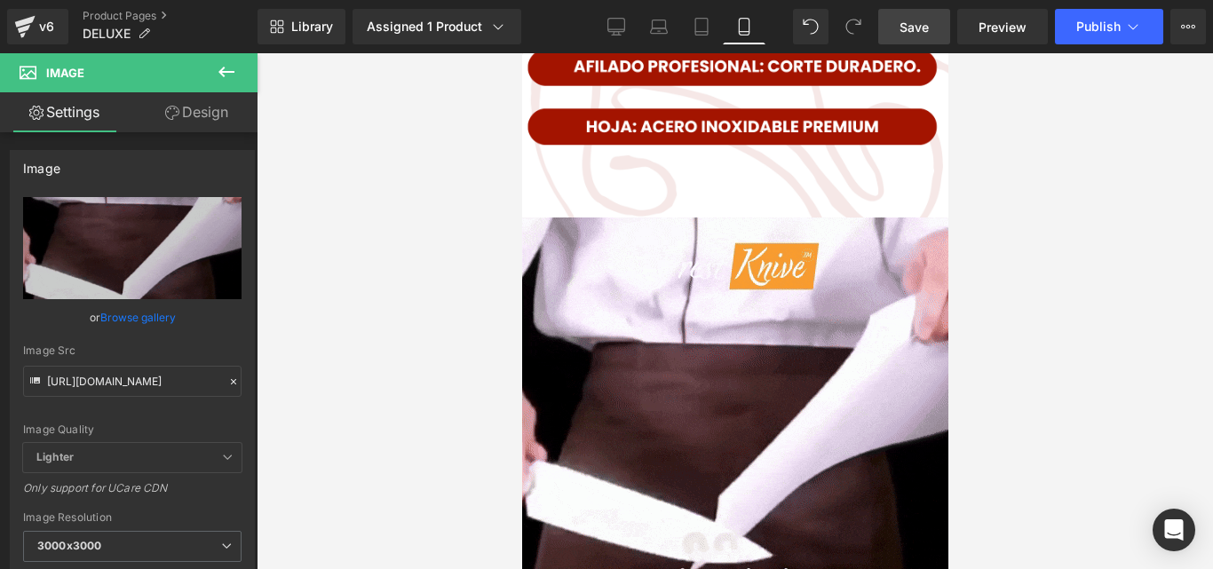
click at [1081, 270] on div at bounding box center [735, 311] width 957 height 516
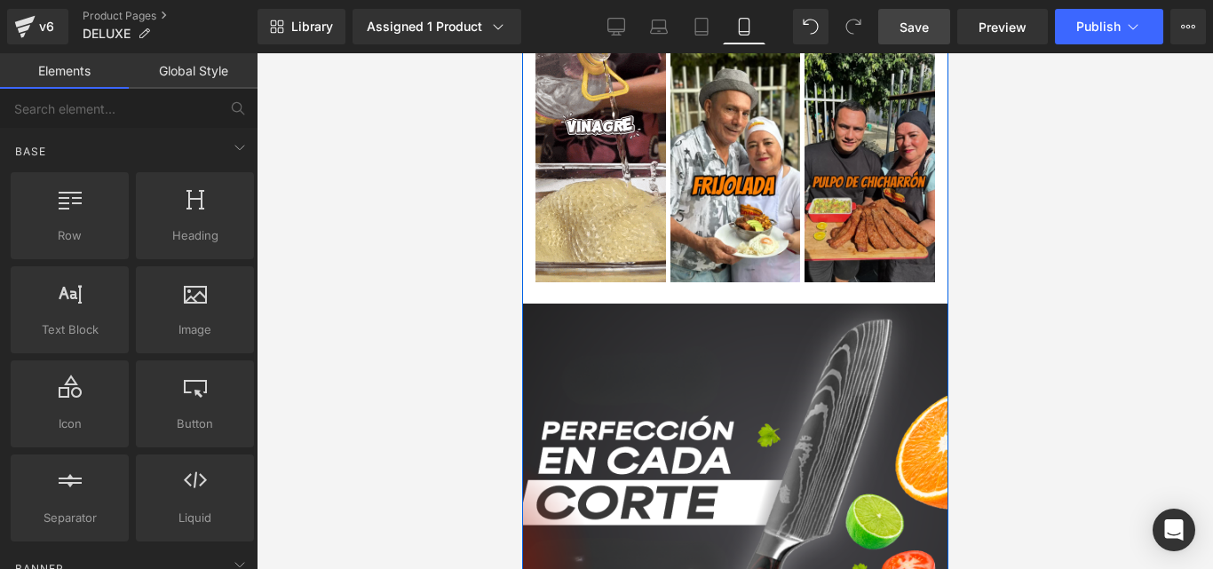
scroll to position [711, 0]
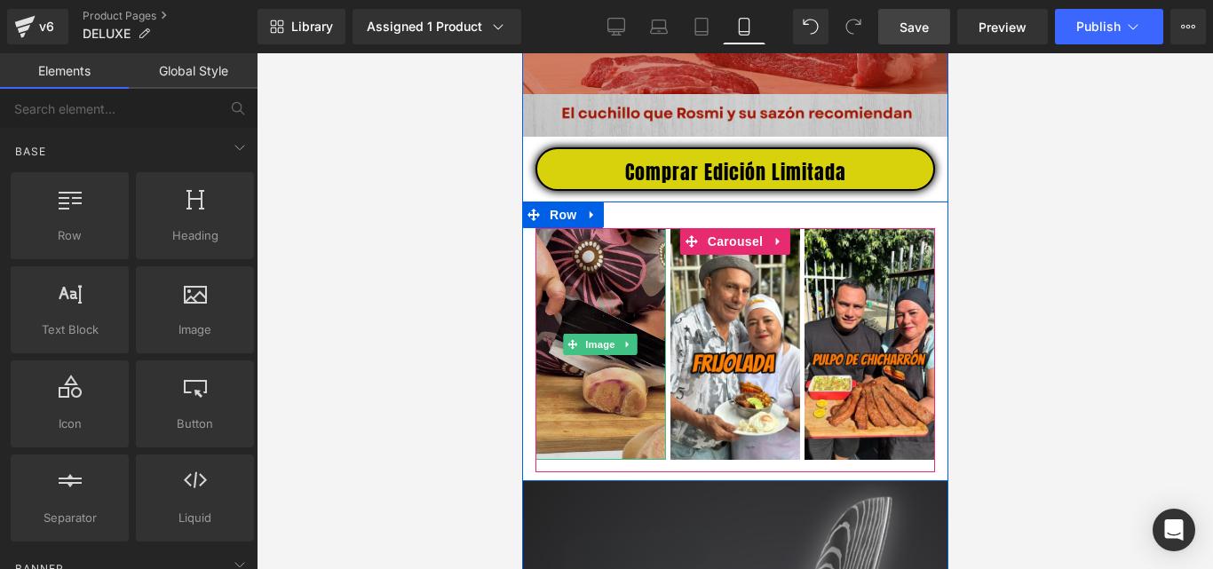
click at [608, 343] on img at bounding box center [600, 344] width 131 height 232
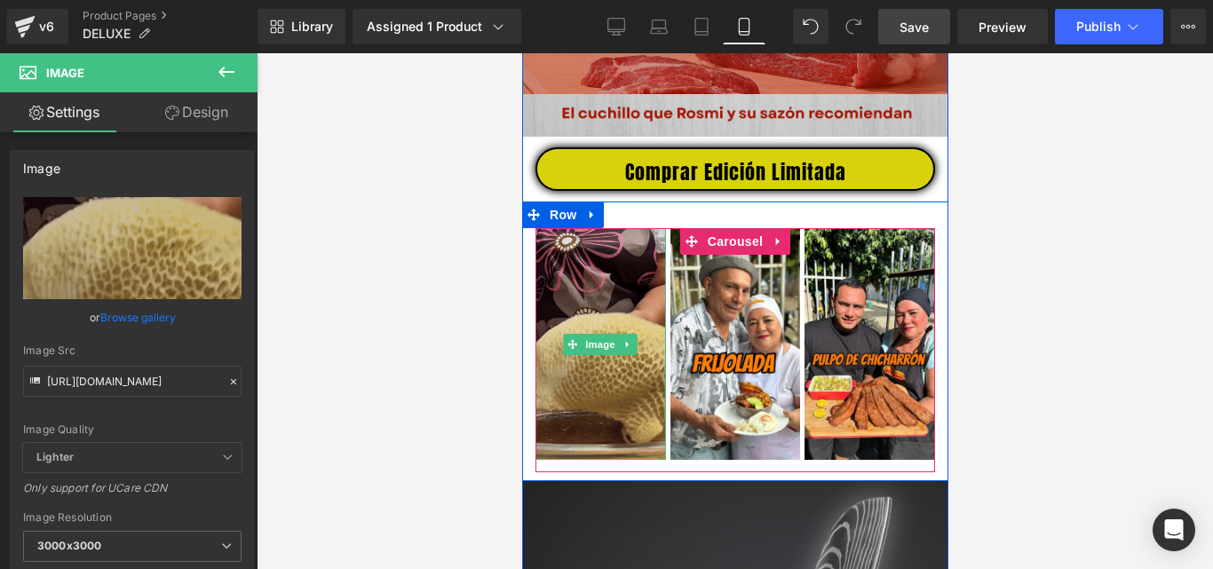
click at [624, 308] on img at bounding box center [600, 344] width 131 height 232
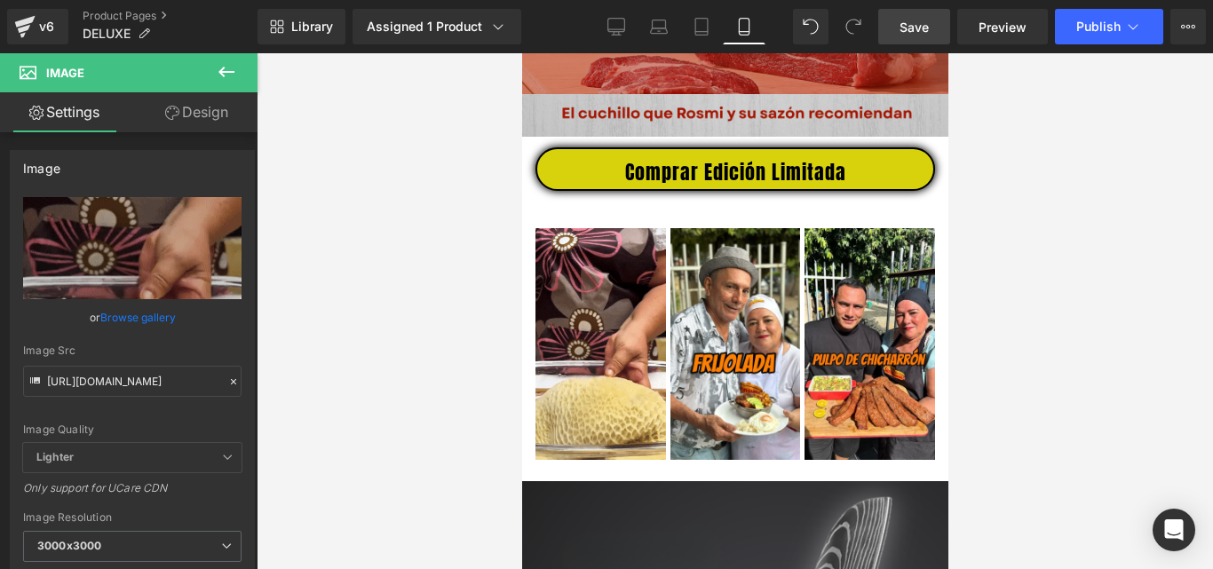
drag, startPoint x: 901, startPoint y: 34, endPoint x: 306, endPoint y: 62, distance: 595.9
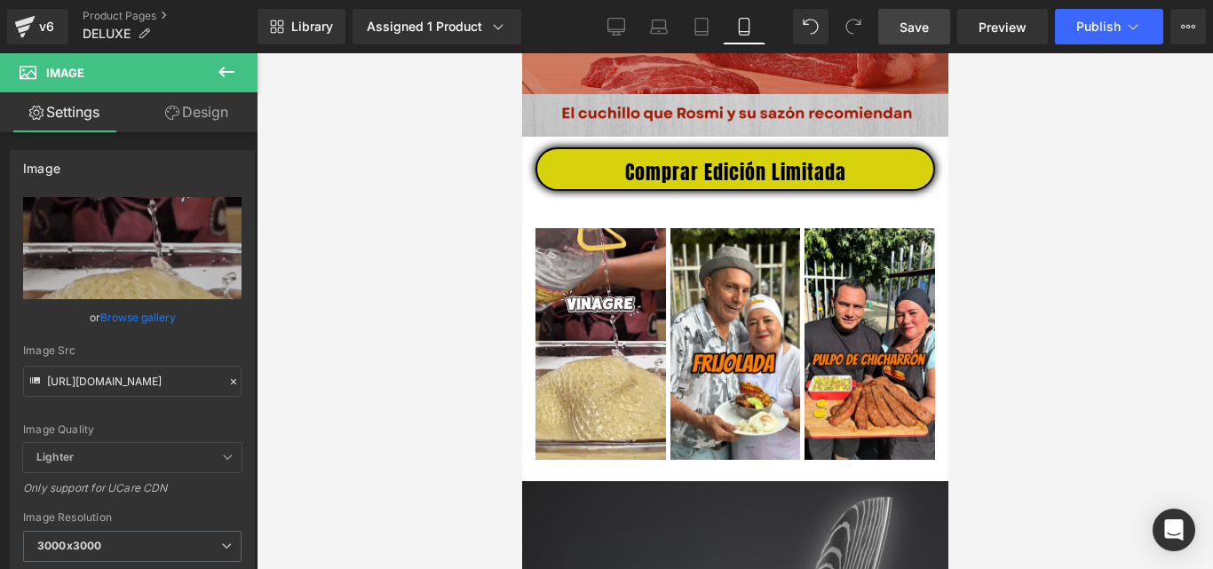
click at [901, 34] on span "Save" at bounding box center [914, 27] width 29 height 19
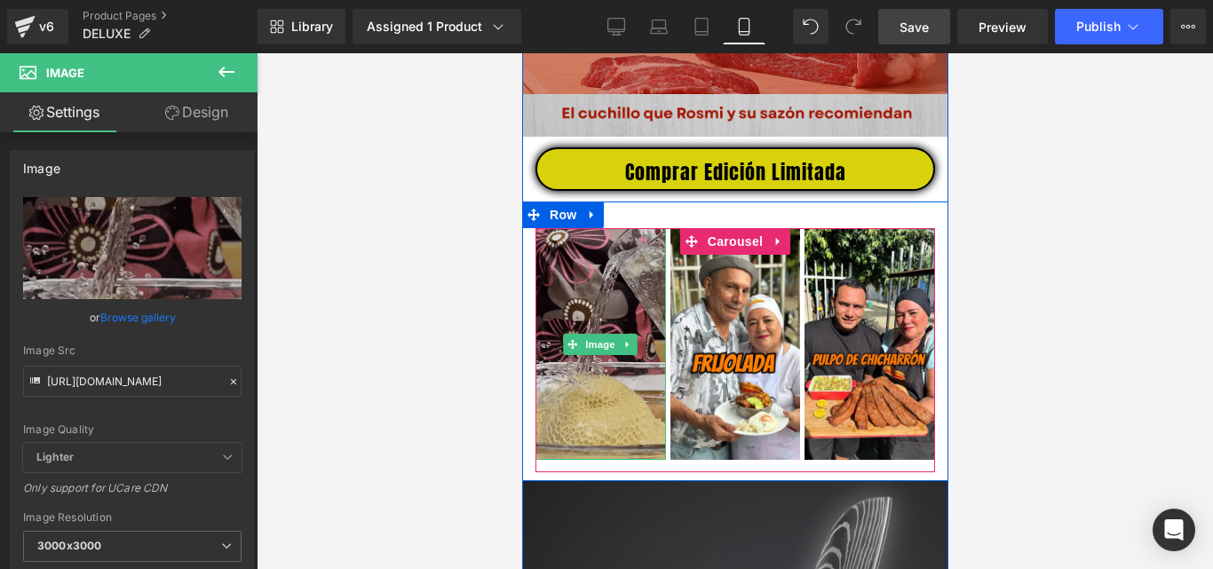
click at [593, 402] on img at bounding box center [600, 344] width 131 height 232
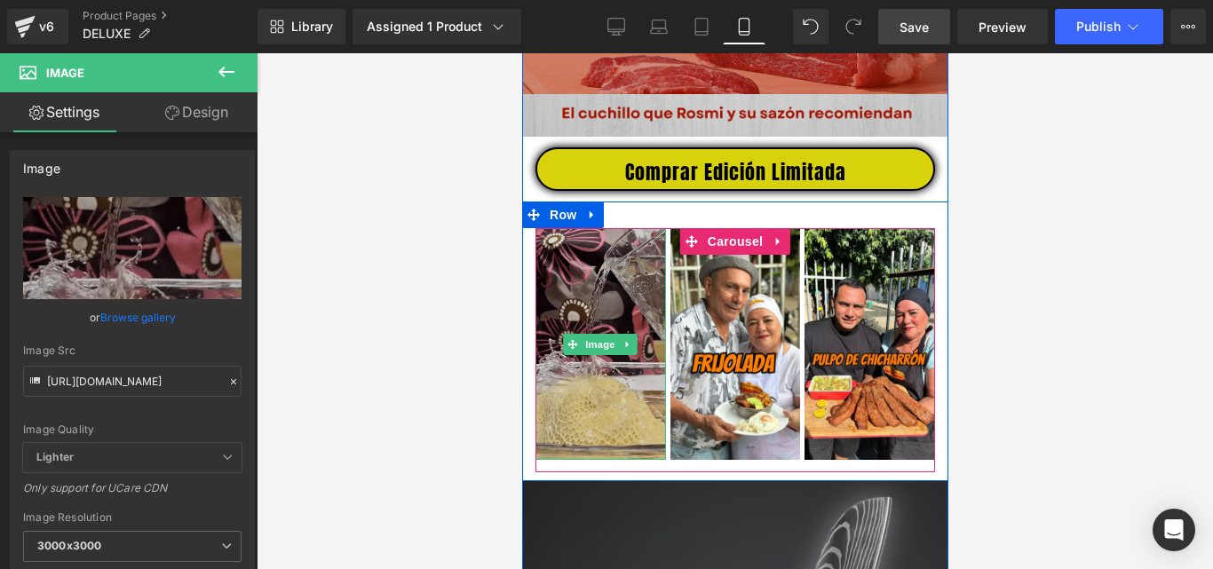
click at [620, 337] on img at bounding box center [600, 344] width 131 height 232
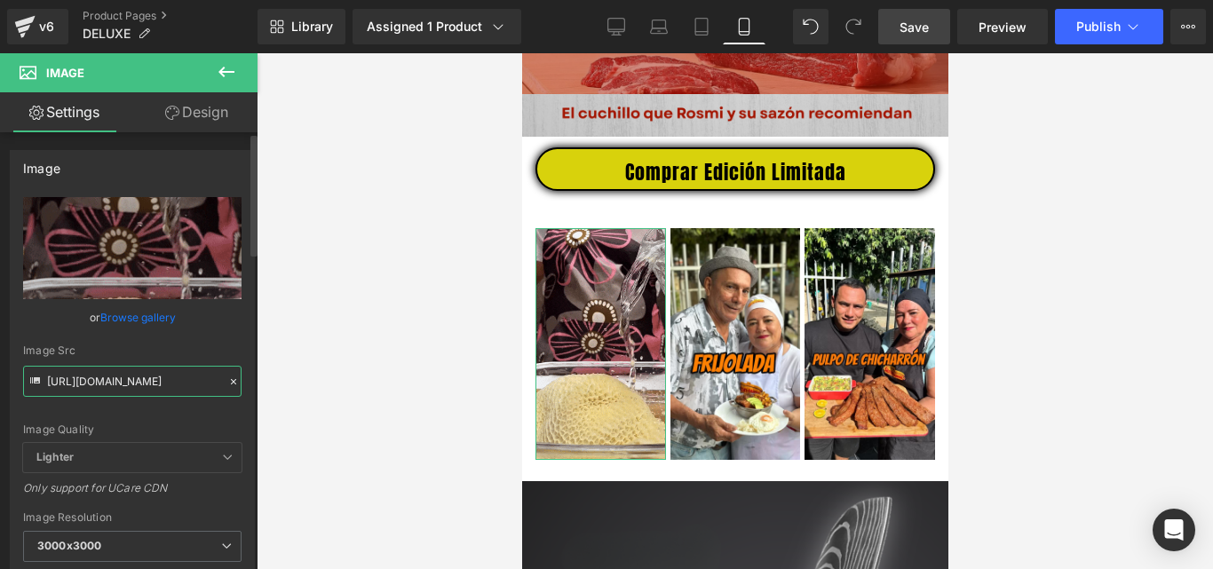
click at [186, 378] on input "[URL][DOMAIN_NAME]" at bounding box center [132, 381] width 219 height 31
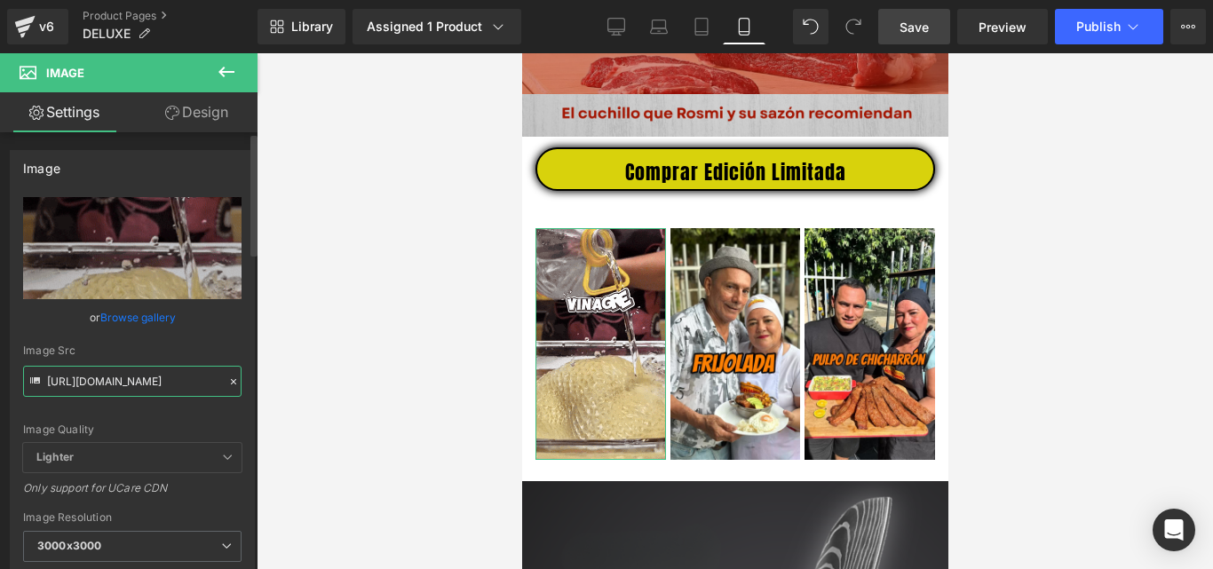
click at [186, 378] on input "[URL][DOMAIN_NAME]" at bounding box center [132, 381] width 219 height 31
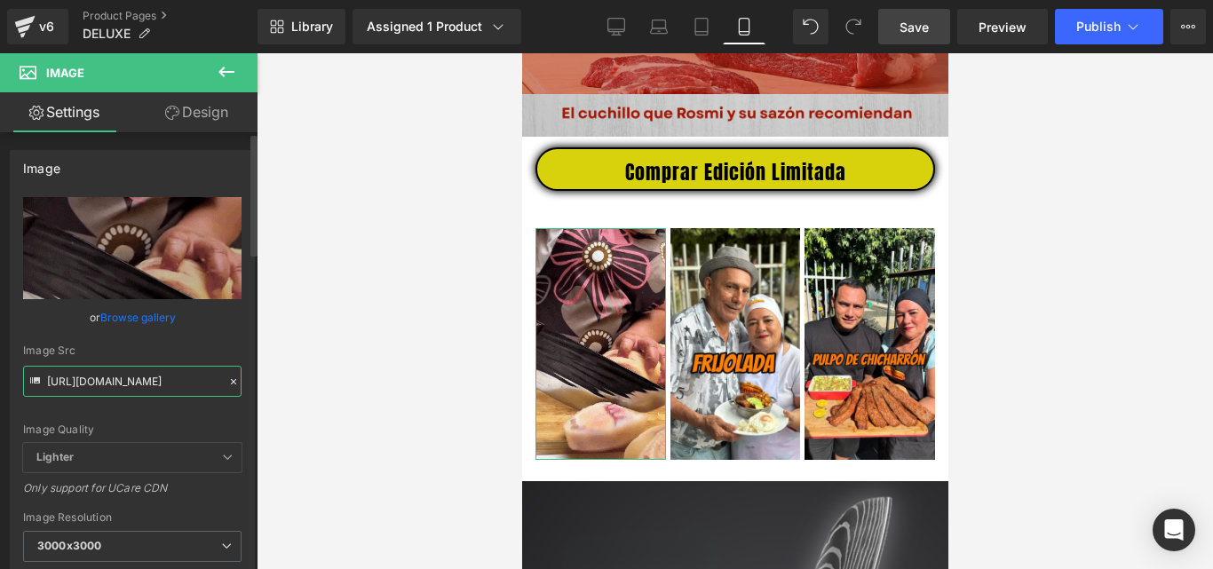
click at [186, 378] on input "[URL][DOMAIN_NAME]" at bounding box center [132, 381] width 219 height 31
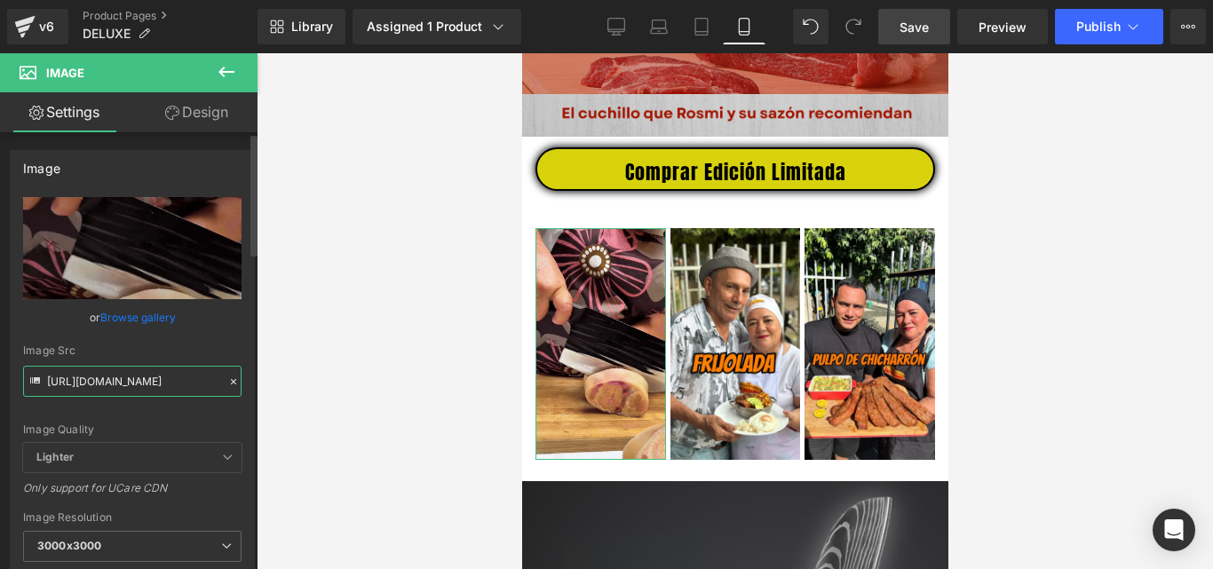
paste input "aWEweTZyemRpdmsxem41YXlhZGs5aXV2aXprNWE2ZzR4dDh2cG94ZyZlcD12MV9pbnRlcm5hbF9naWZ…"
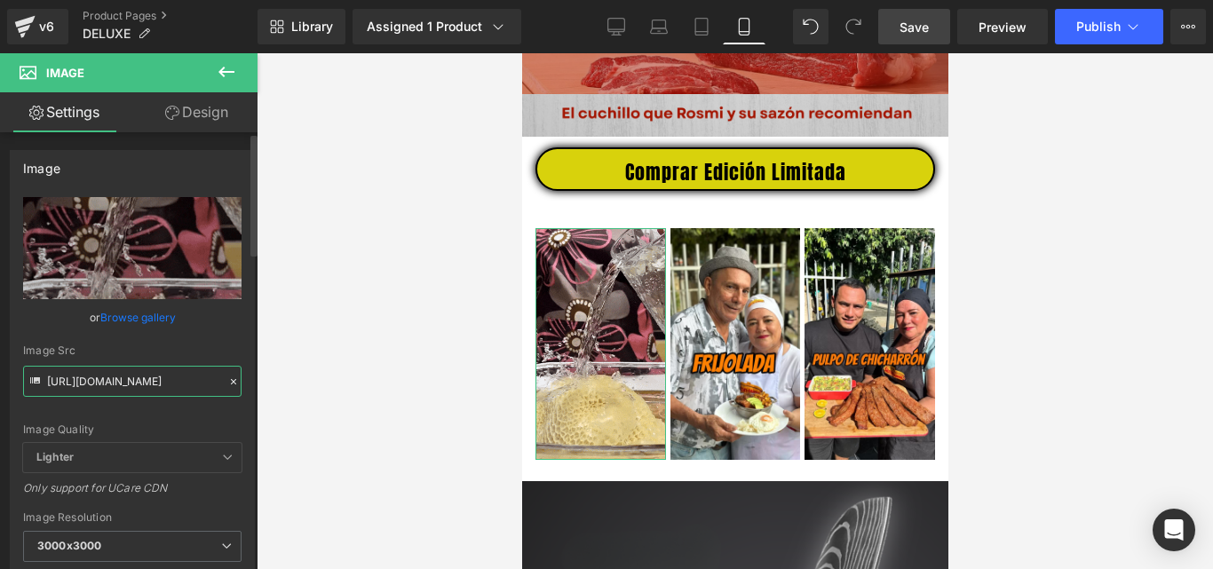
type input "[URL][DOMAIN_NAME]"
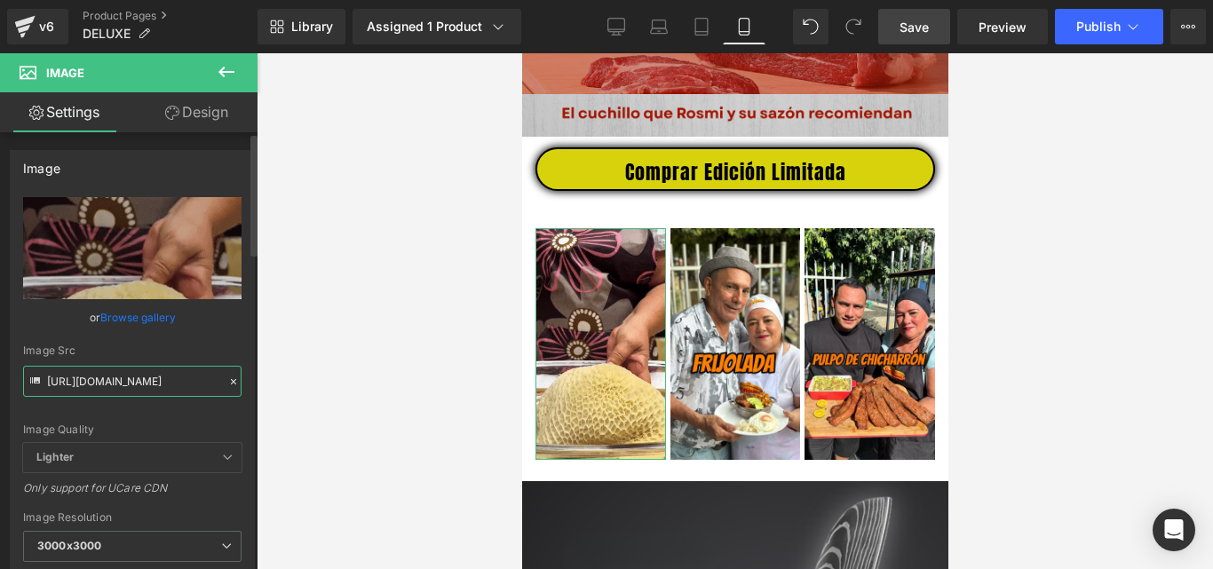
scroll to position [0, 911]
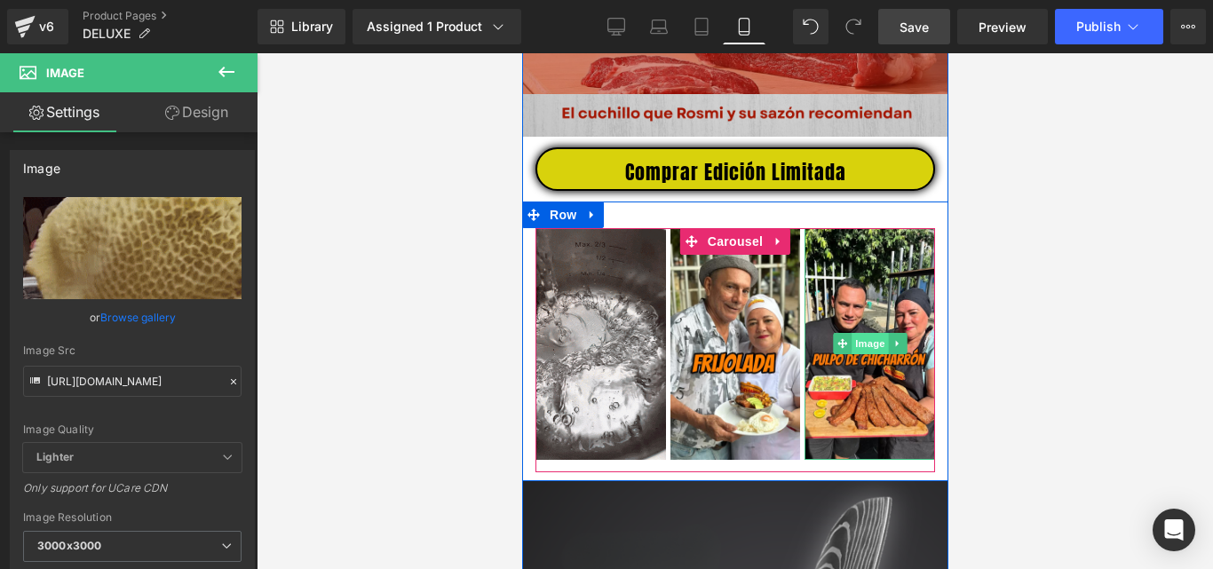
click at [865, 351] on span "Image" at bounding box center [869, 343] width 37 height 21
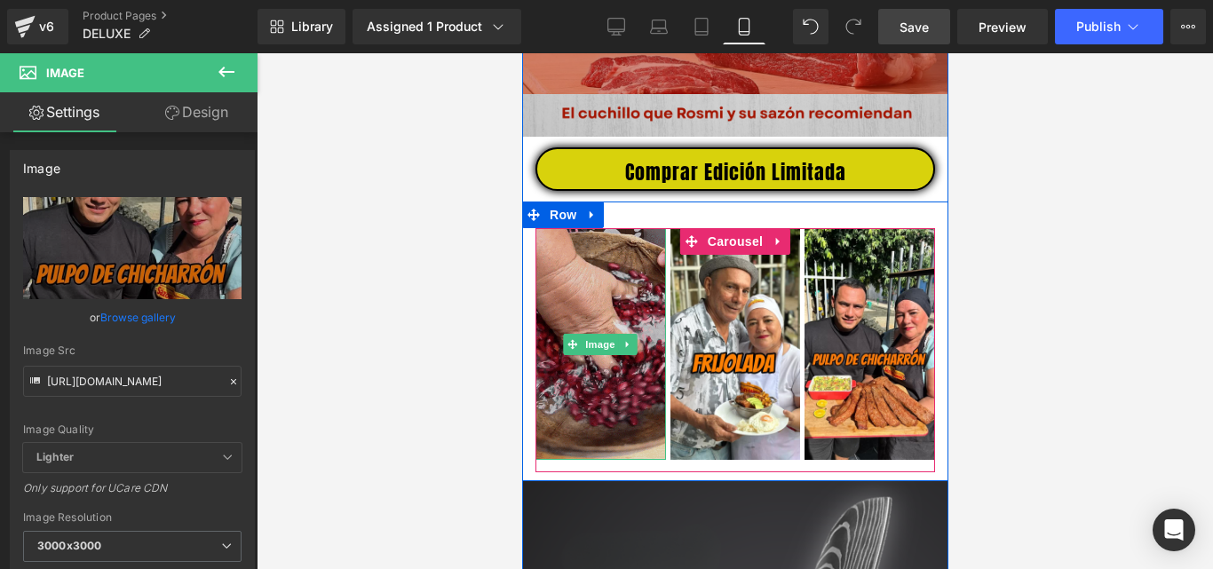
click at [569, 327] on img at bounding box center [600, 344] width 131 height 232
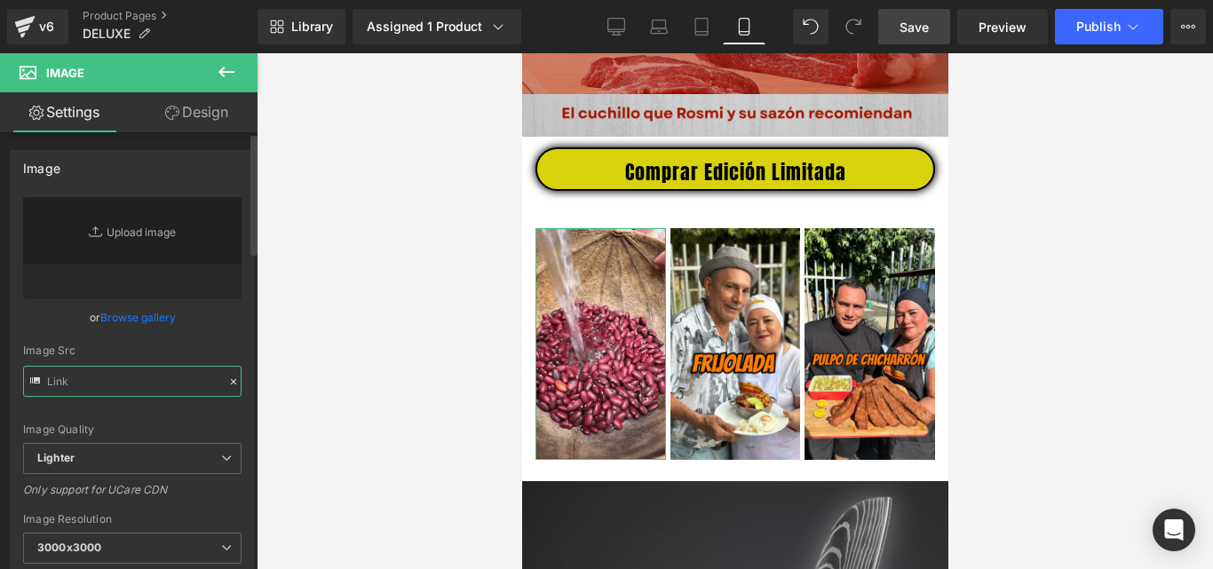
click at [185, 390] on input "text" at bounding box center [132, 381] width 219 height 31
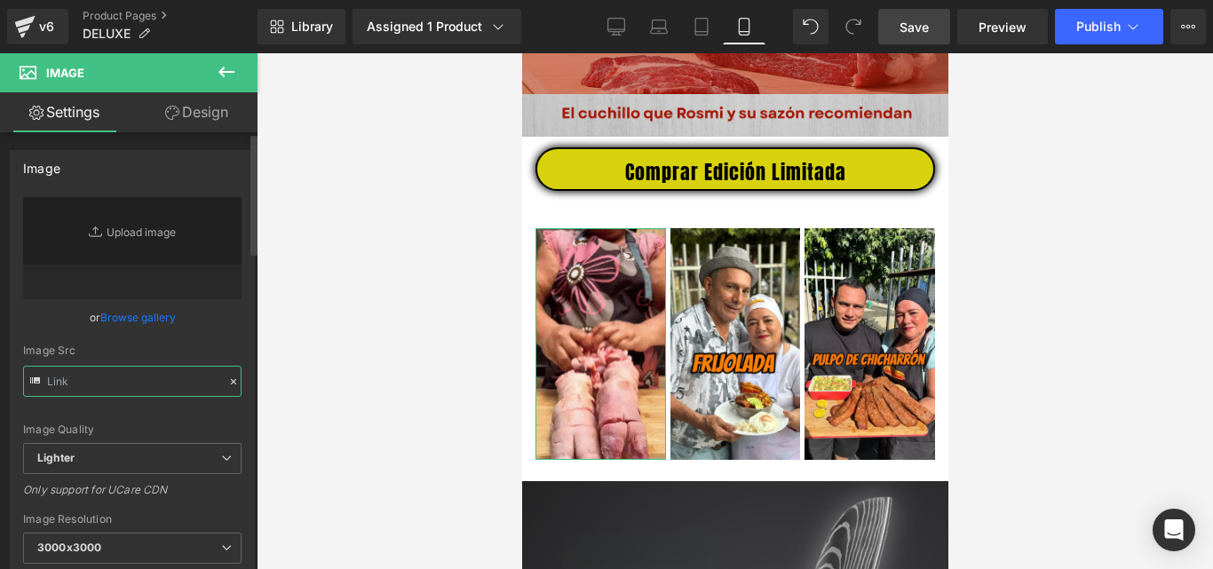
paste input "[URL][DOMAIN_NAME]"
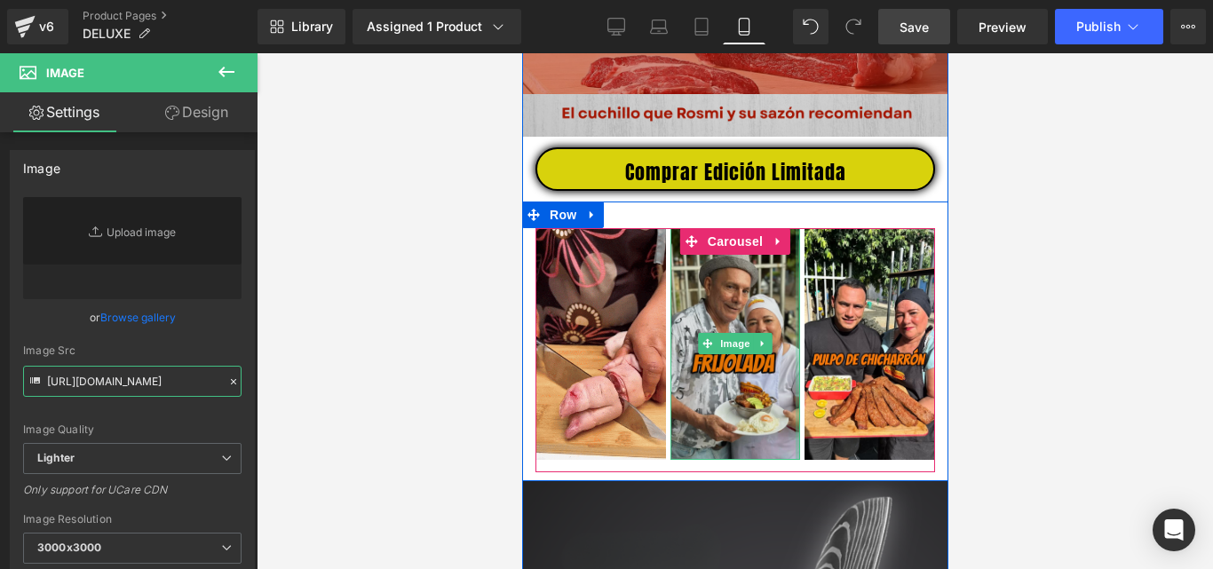
type input "[URL][DOMAIN_NAME]"
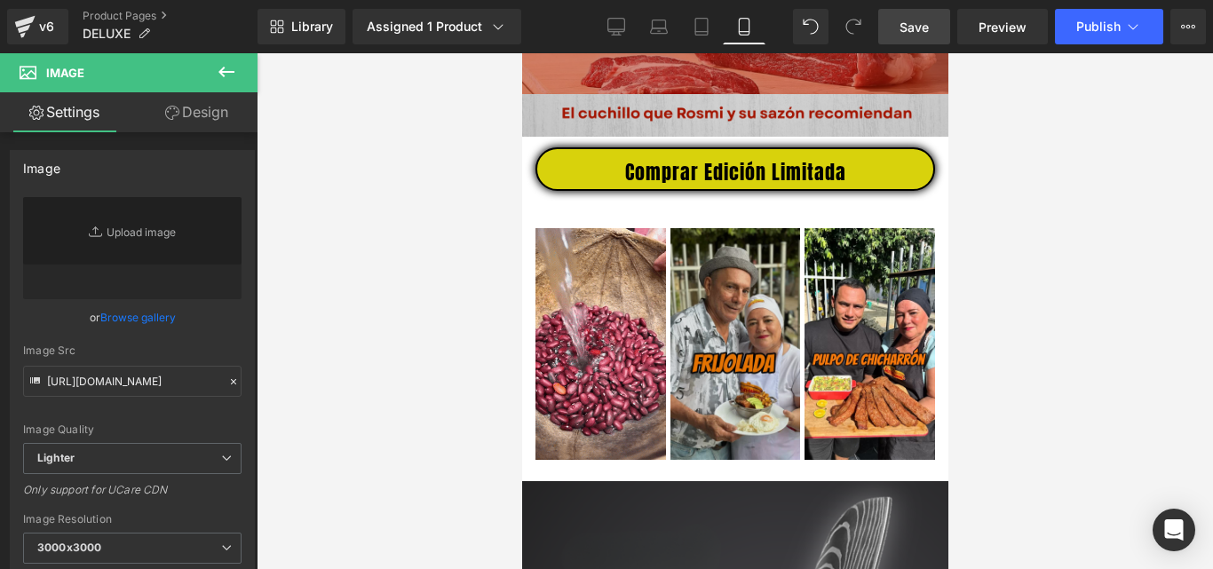
scroll to position [0, 0]
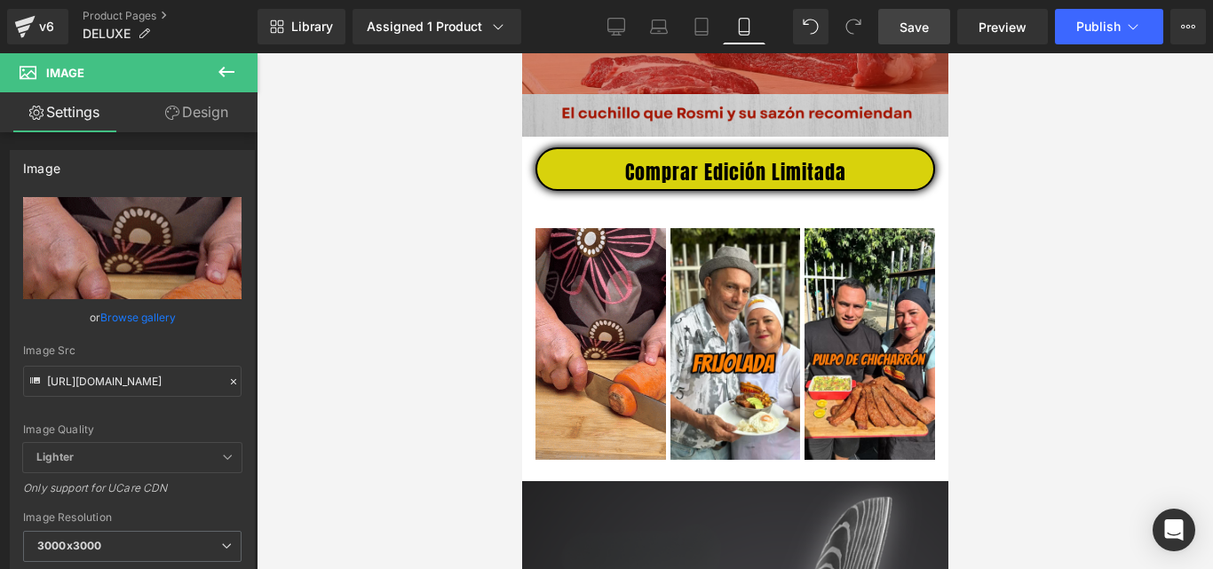
click at [919, 26] on span "Save" at bounding box center [914, 27] width 29 height 19
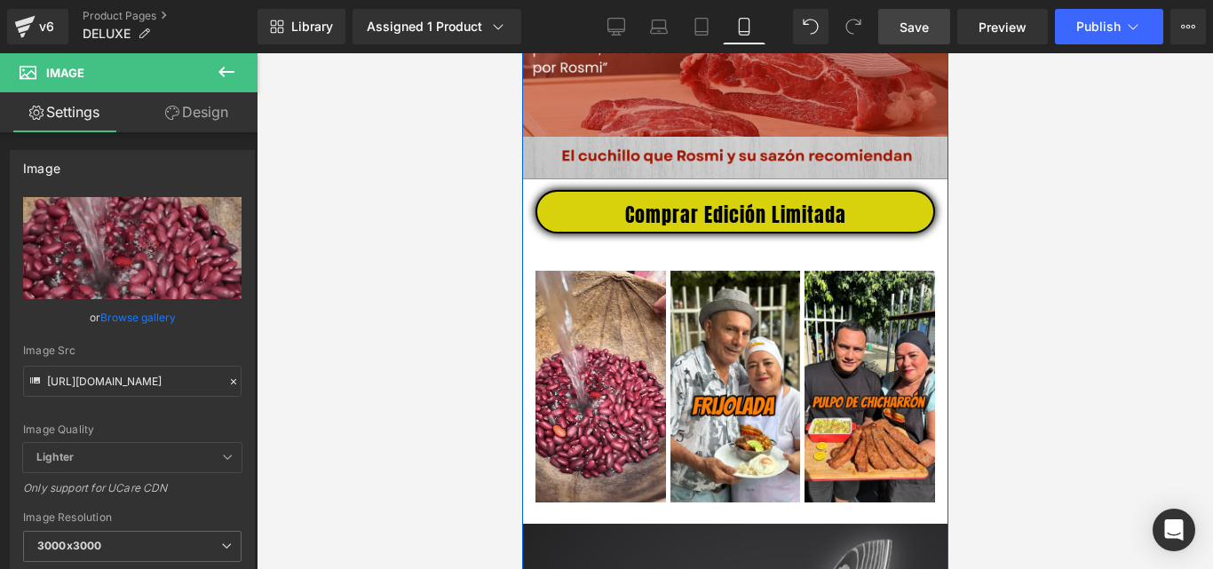
scroll to position [711, 0]
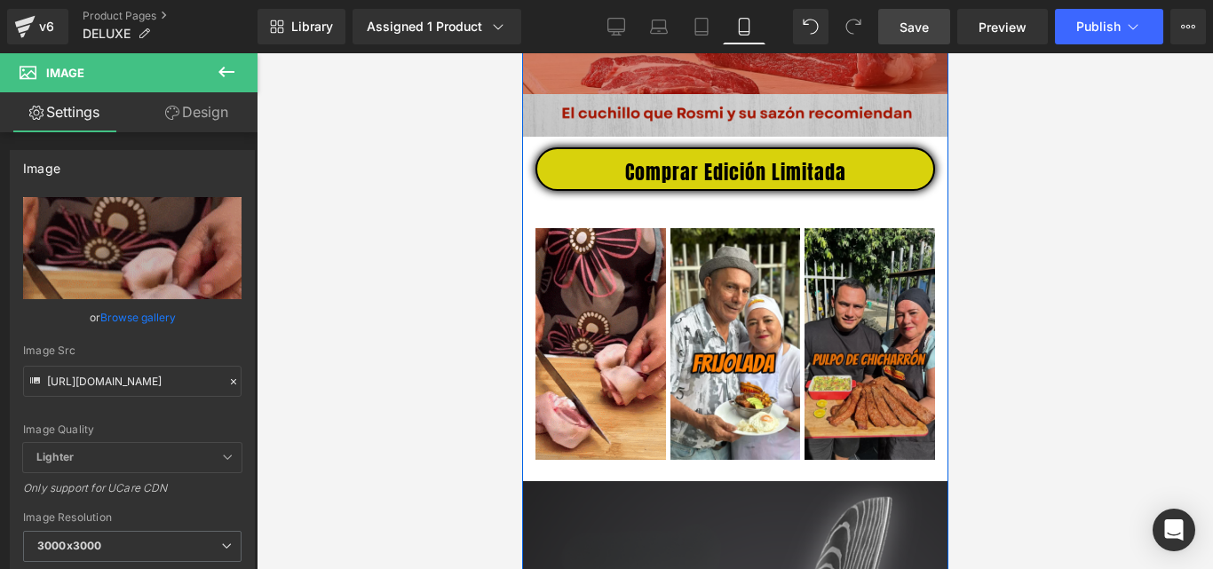
click at [859, 374] on img at bounding box center [869, 343] width 131 height 231
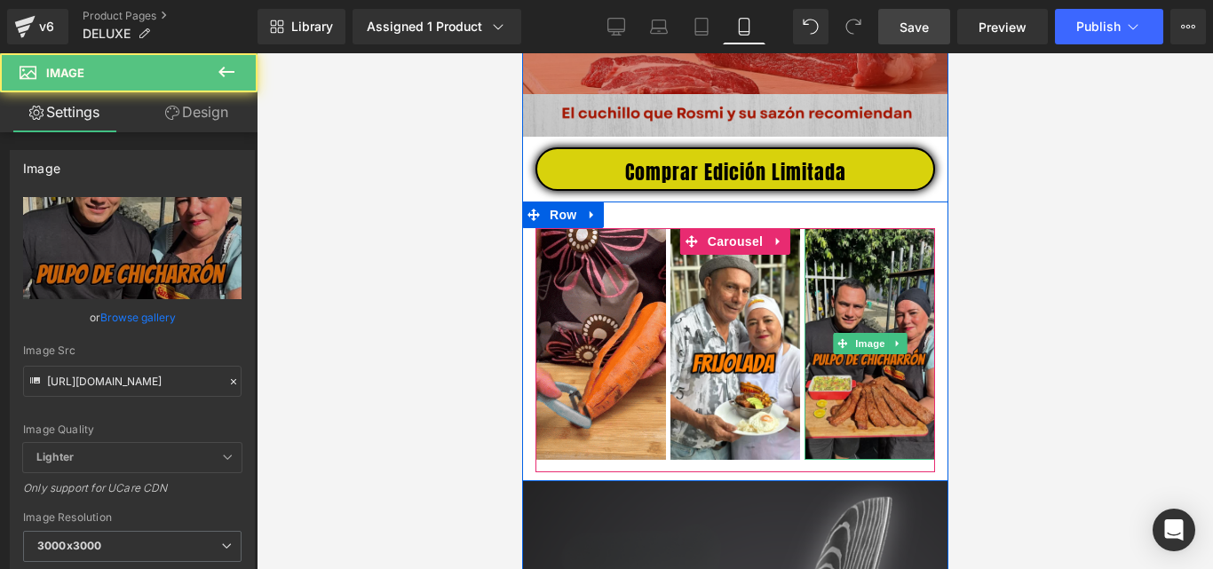
click at [861, 346] on img at bounding box center [869, 343] width 131 height 231
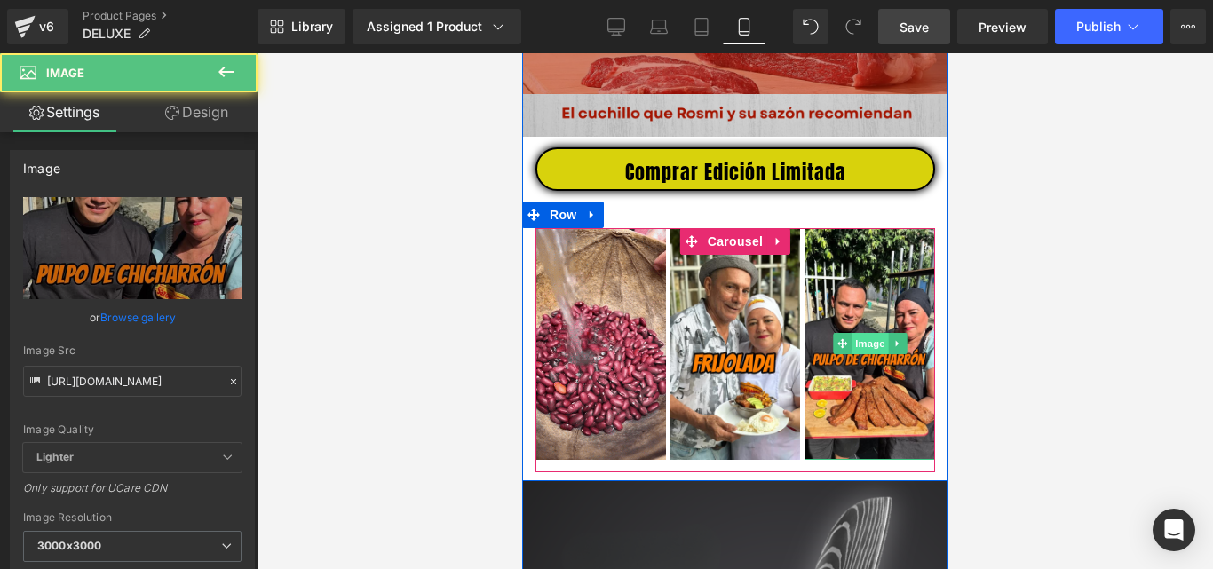
click at [861, 353] on span "Image" at bounding box center [869, 343] width 37 height 21
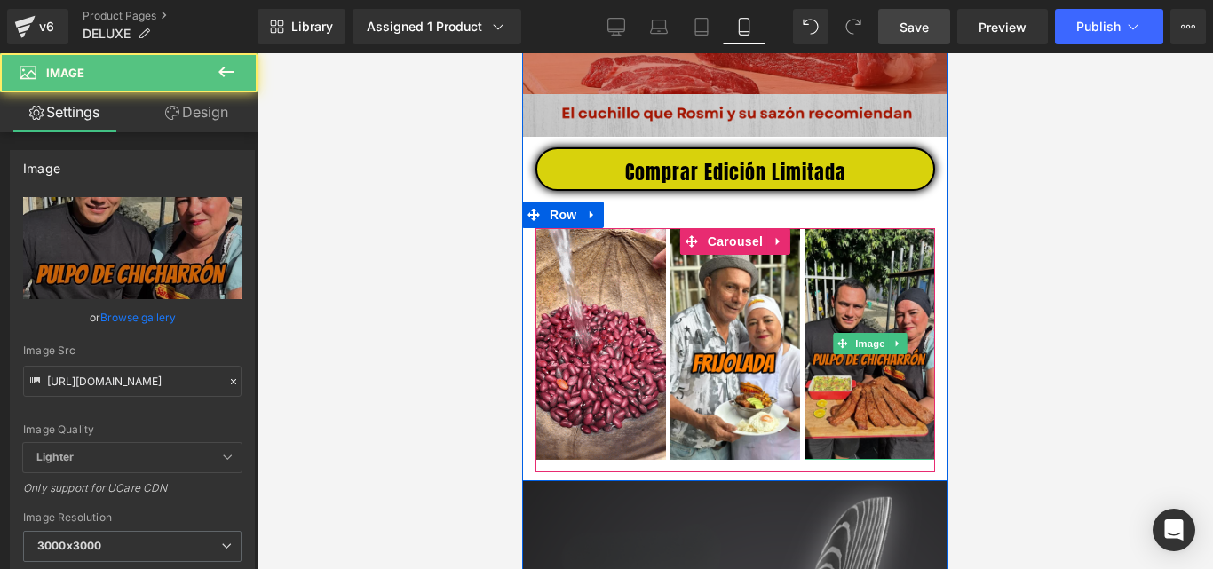
click at [871, 334] on img at bounding box center [869, 343] width 131 height 231
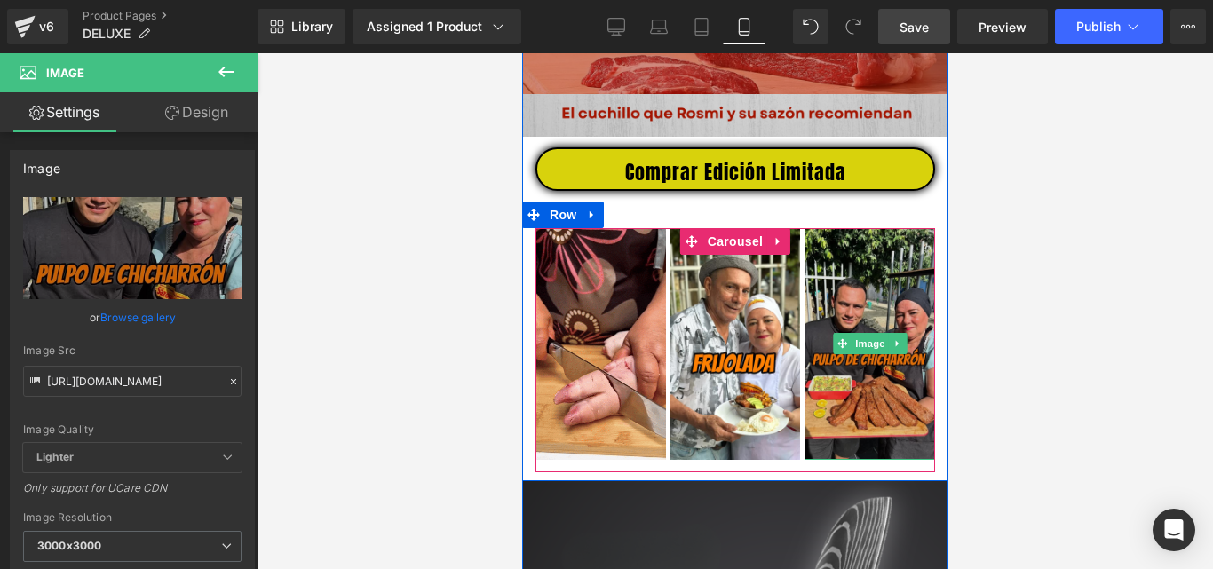
click at [868, 344] on img at bounding box center [869, 343] width 131 height 231
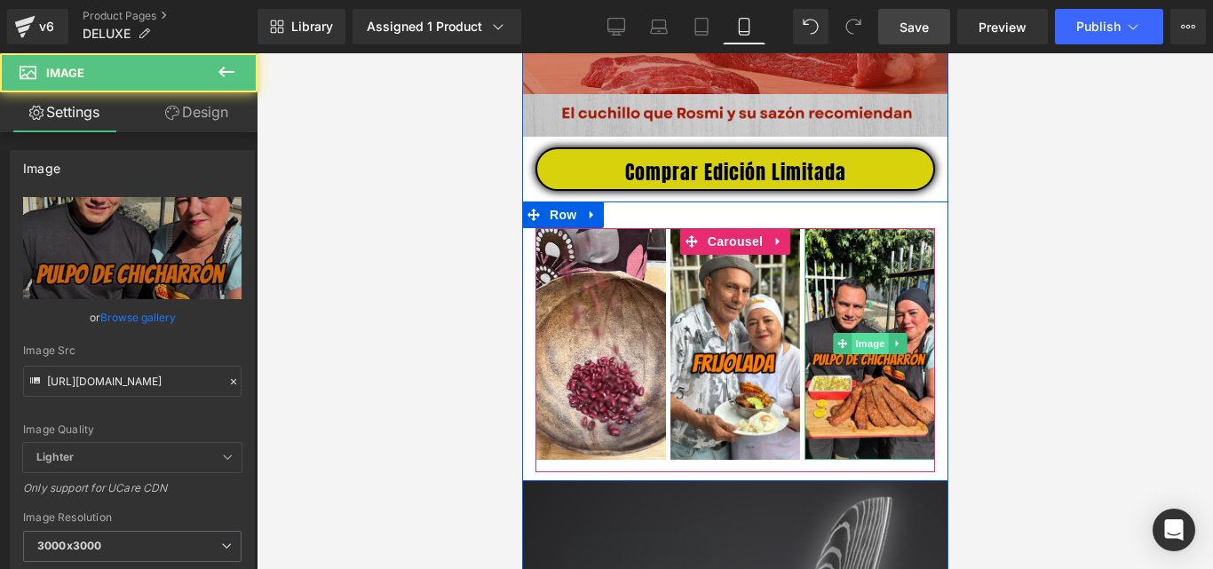
click at [867, 354] on span "Image" at bounding box center [869, 343] width 37 height 21
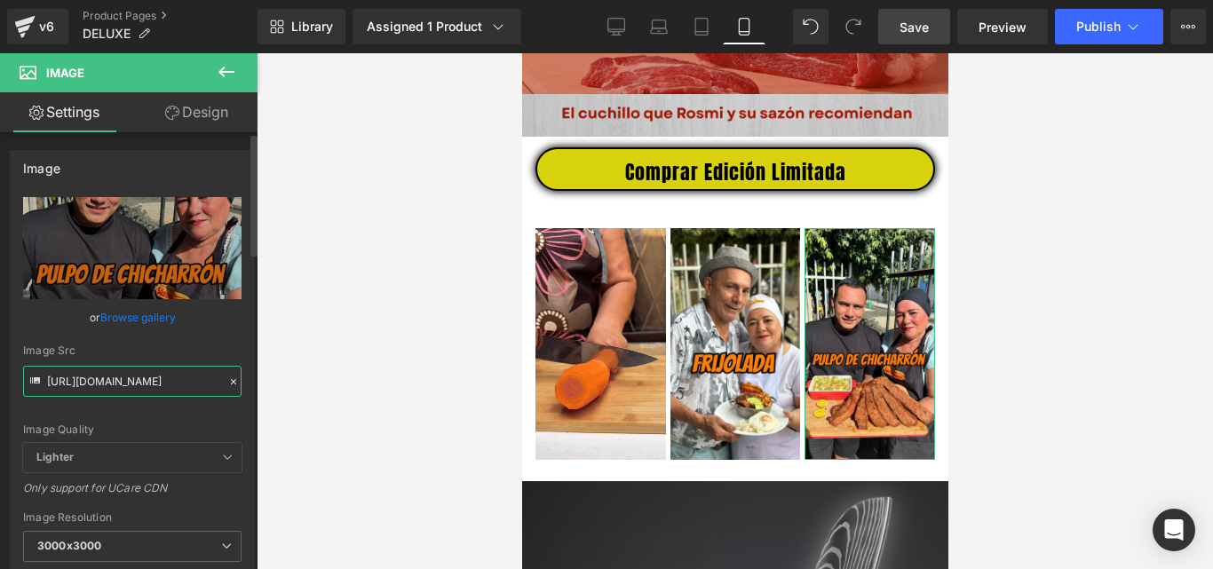
click at [156, 382] on input "[URL][DOMAIN_NAME]" at bounding box center [132, 381] width 219 height 31
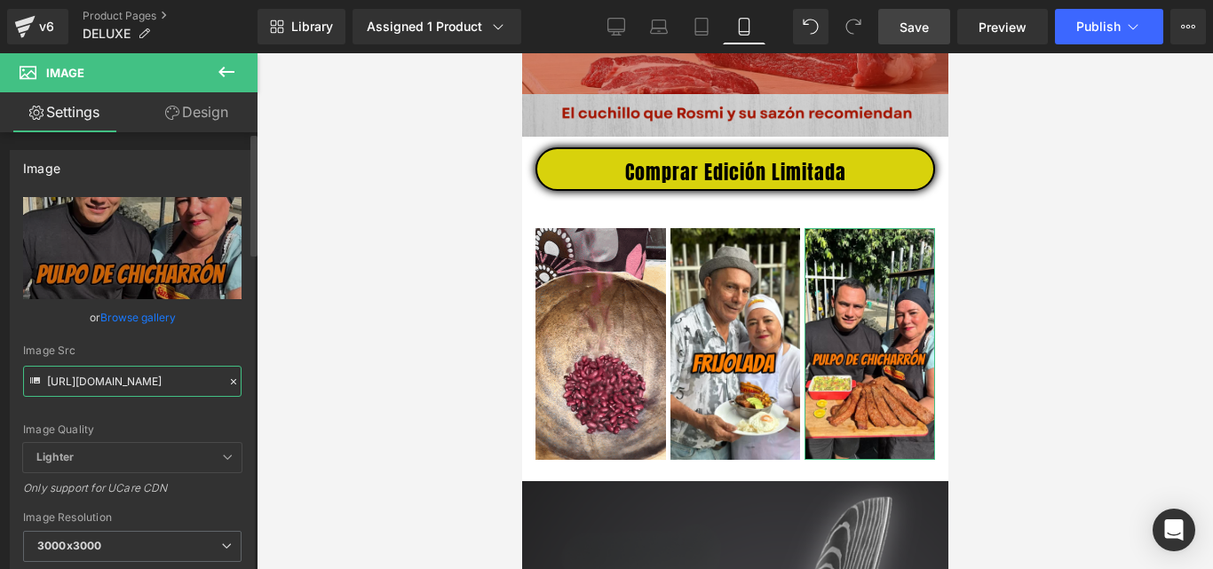
click at [156, 382] on input "[URL][DOMAIN_NAME]" at bounding box center [132, 381] width 219 height 31
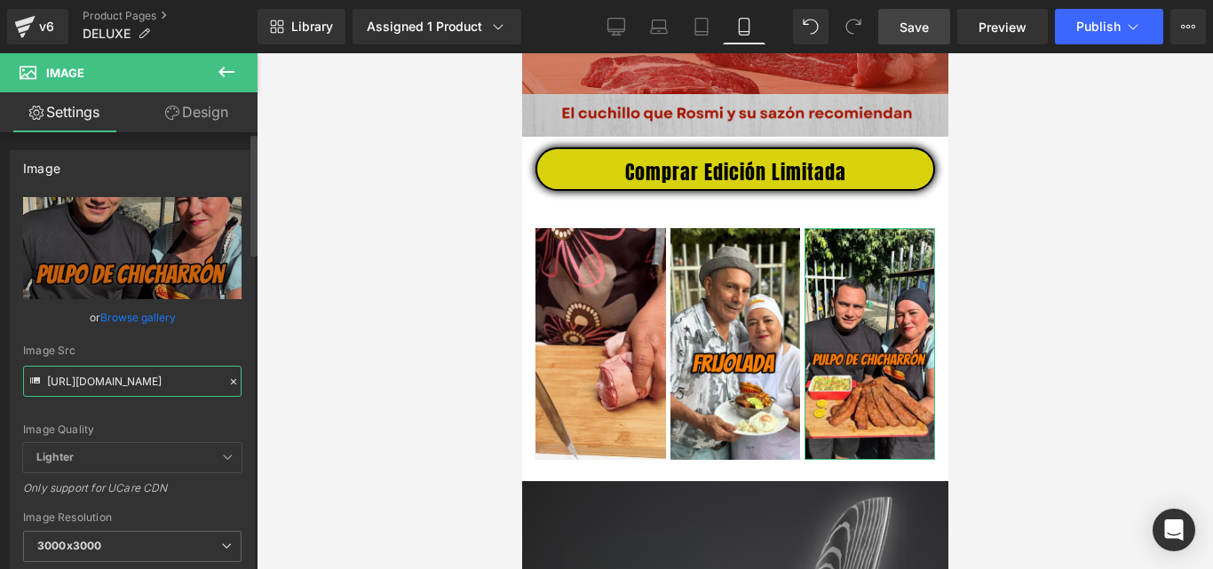
click at [156, 382] on input "[URL][DOMAIN_NAME]" at bounding box center [132, 381] width 219 height 31
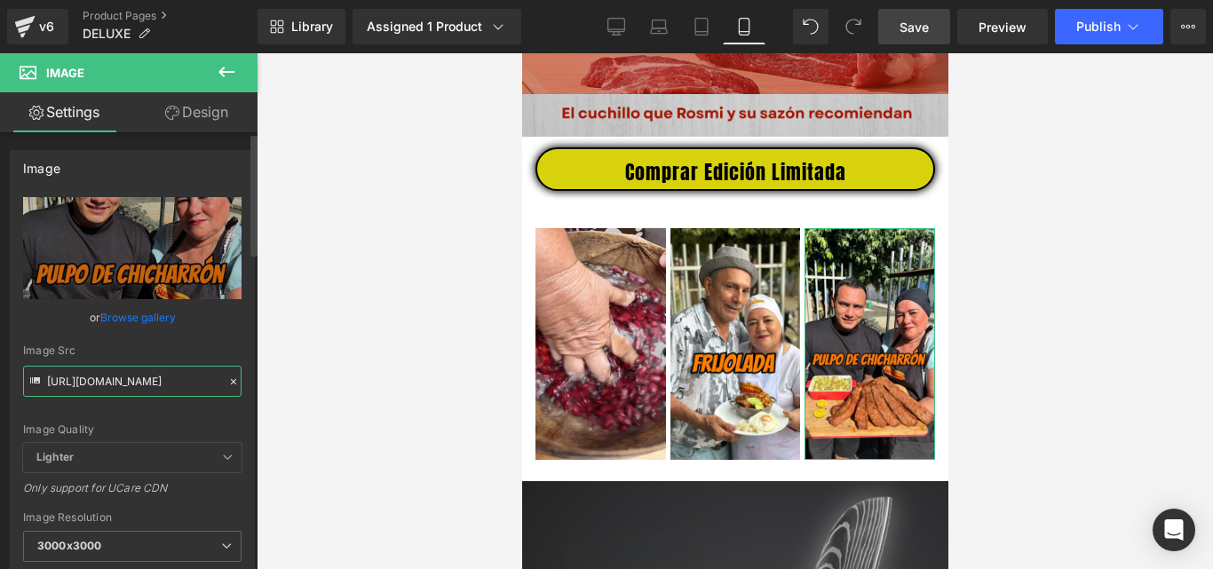
scroll to position [0, 889]
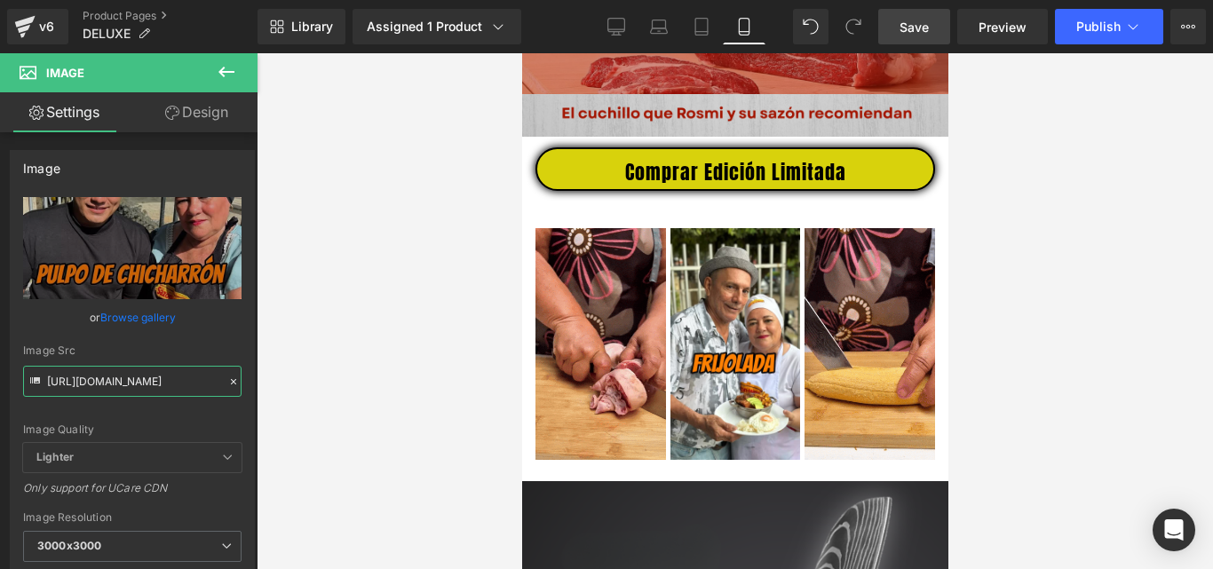
type input "[URL][DOMAIN_NAME]"
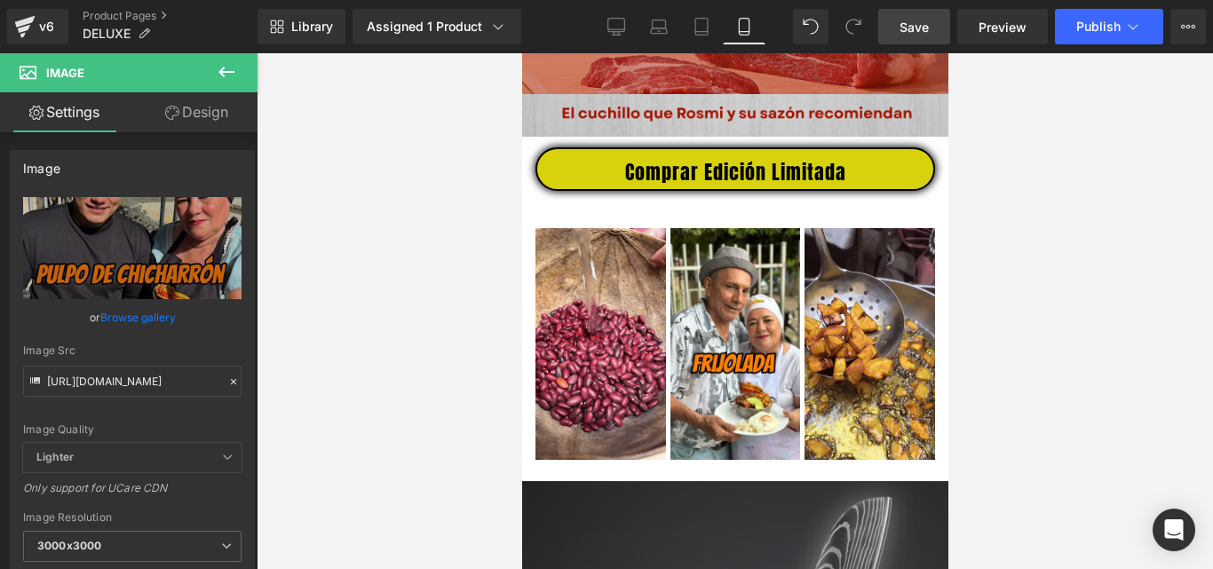
scroll to position [0, 0]
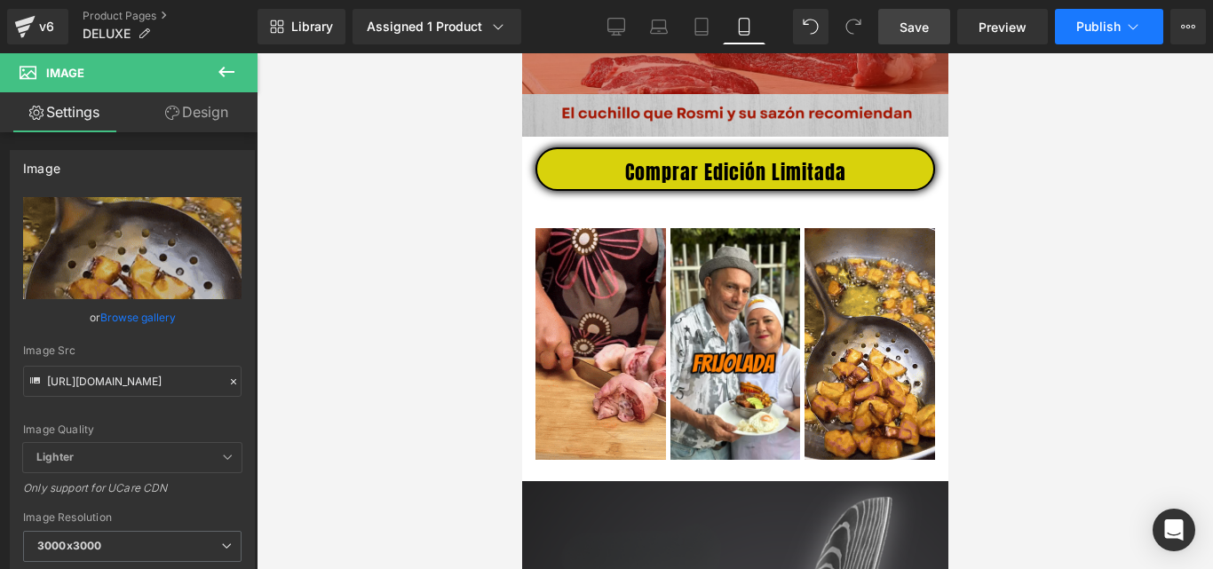
click at [1081, 32] on span "Publish" at bounding box center [1099, 27] width 44 height 14
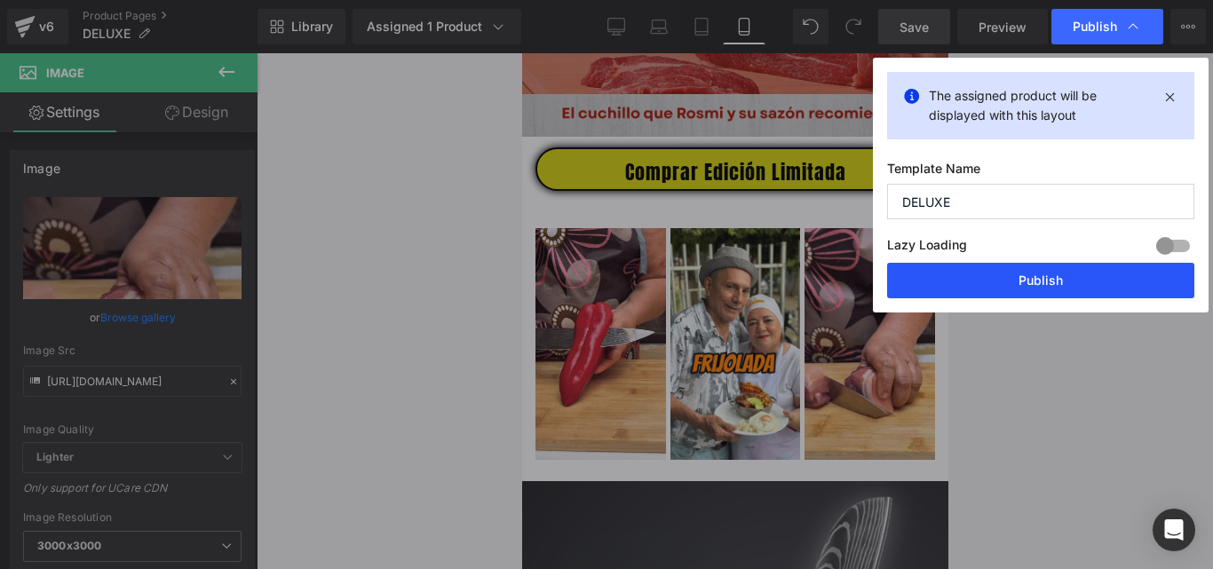
click at [1032, 284] on button "Publish" at bounding box center [1040, 281] width 307 height 36
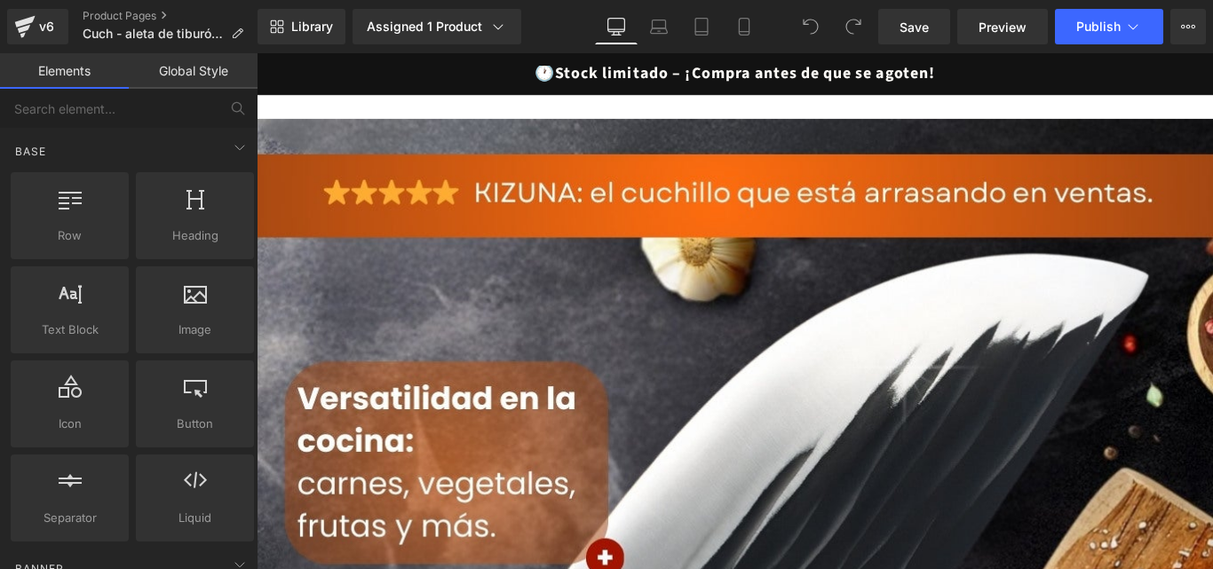
click at [749, 23] on icon at bounding box center [745, 27] width 18 height 18
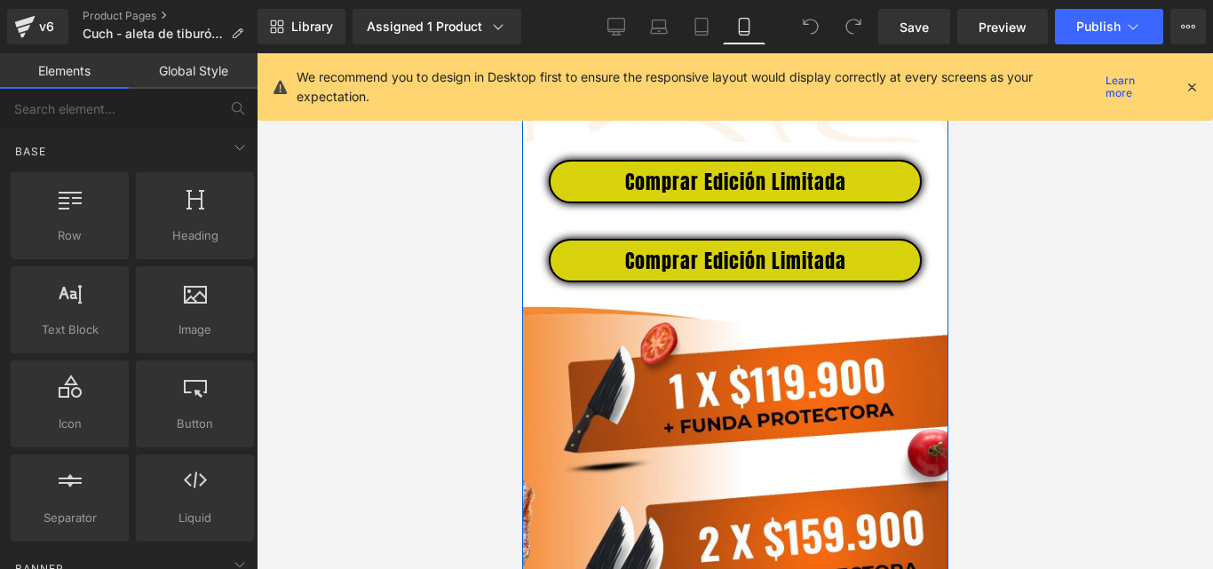
scroll to position [3412, 0]
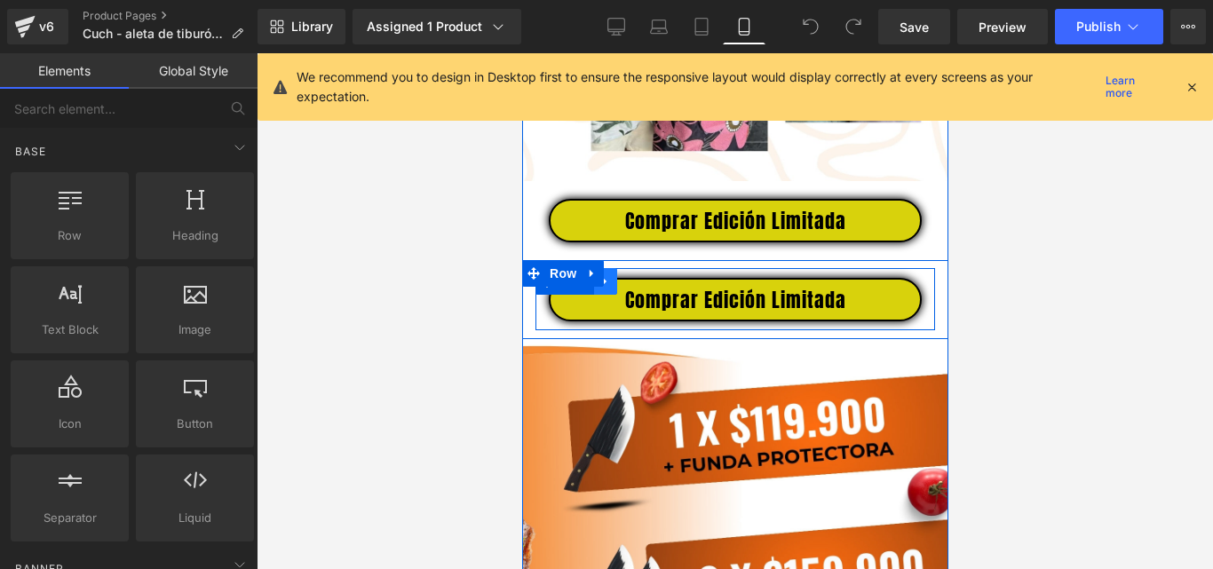
click at [604, 289] on icon at bounding box center [605, 281] width 12 height 13
click at [647, 289] on icon at bounding box center [651, 281] width 12 height 13
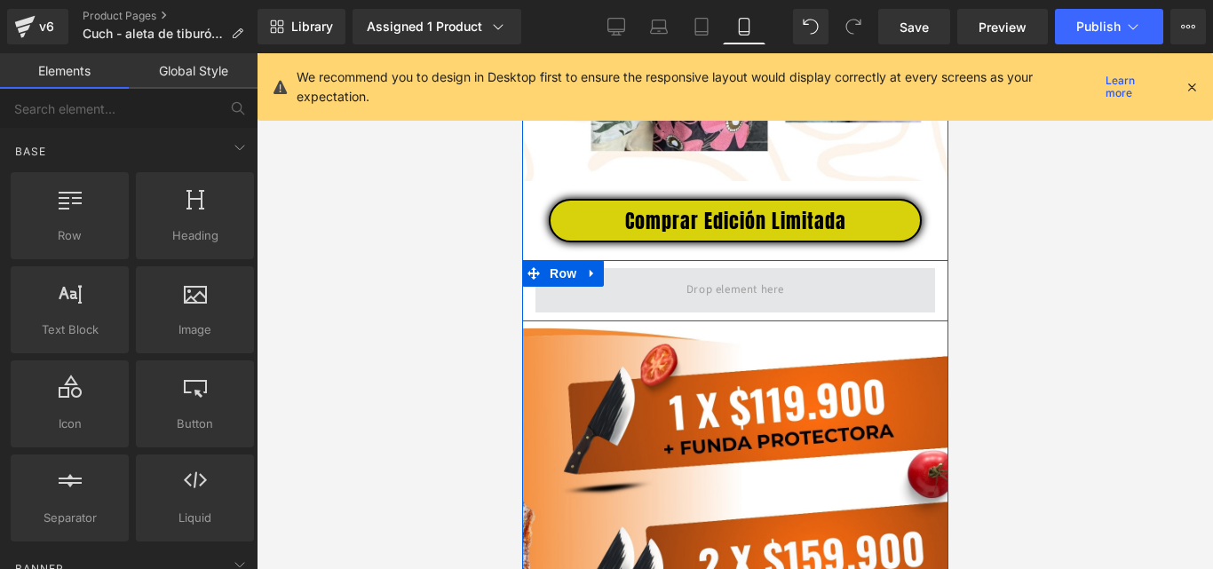
click at [650, 295] on span at bounding box center [735, 290] width 400 height 44
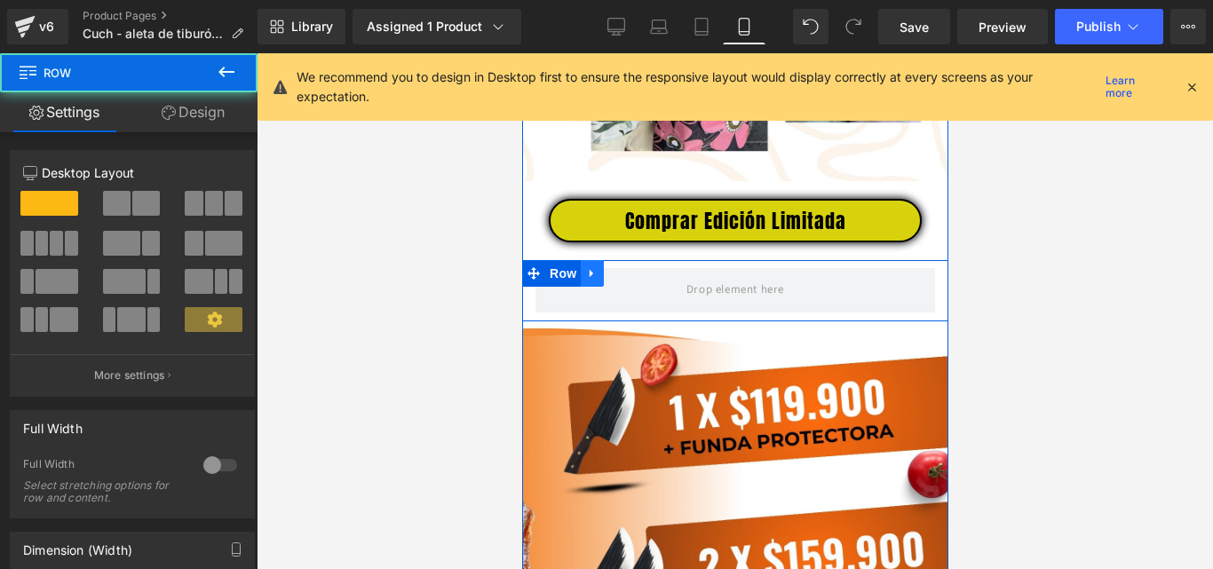
click at [589, 278] on icon at bounding box center [591, 274] width 4 height 8
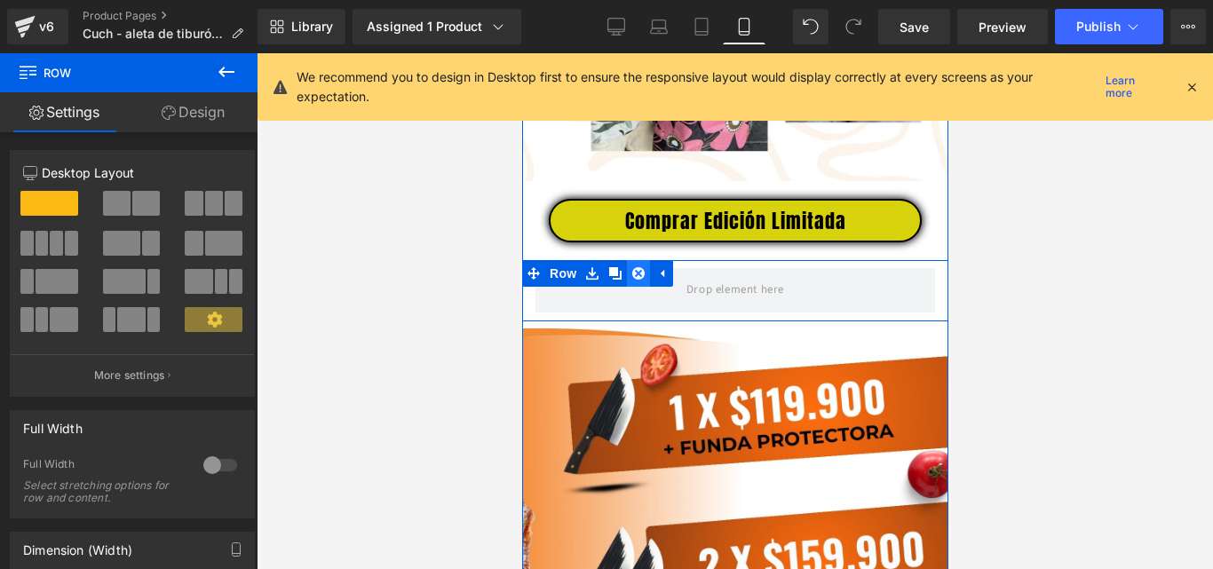
click at [632, 281] on icon at bounding box center [638, 273] width 12 height 13
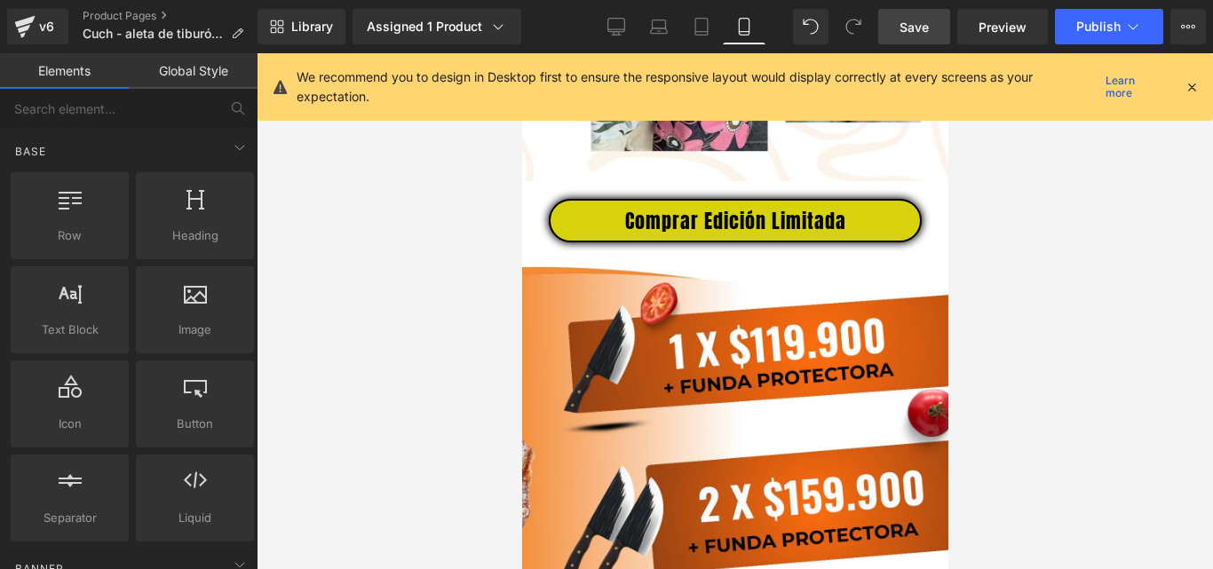
drag, startPoint x: 904, startPoint y: 34, endPoint x: 344, endPoint y: 217, distance: 589.7
click at [904, 34] on span "Save" at bounding box center [914, 27] width 29 height 19
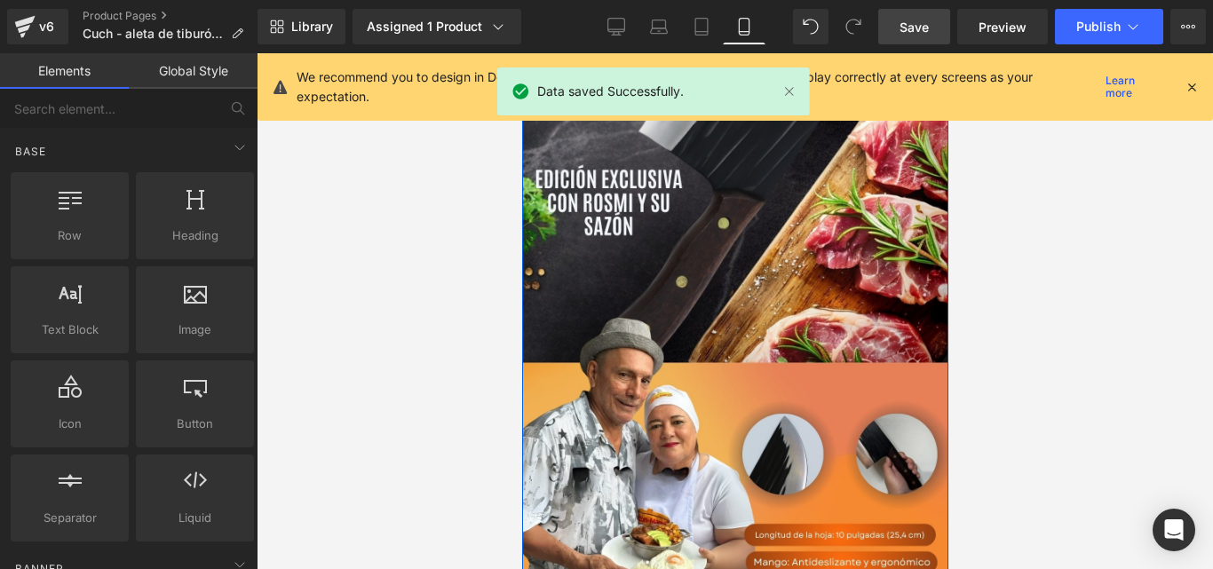
scroll to position [0, 0]
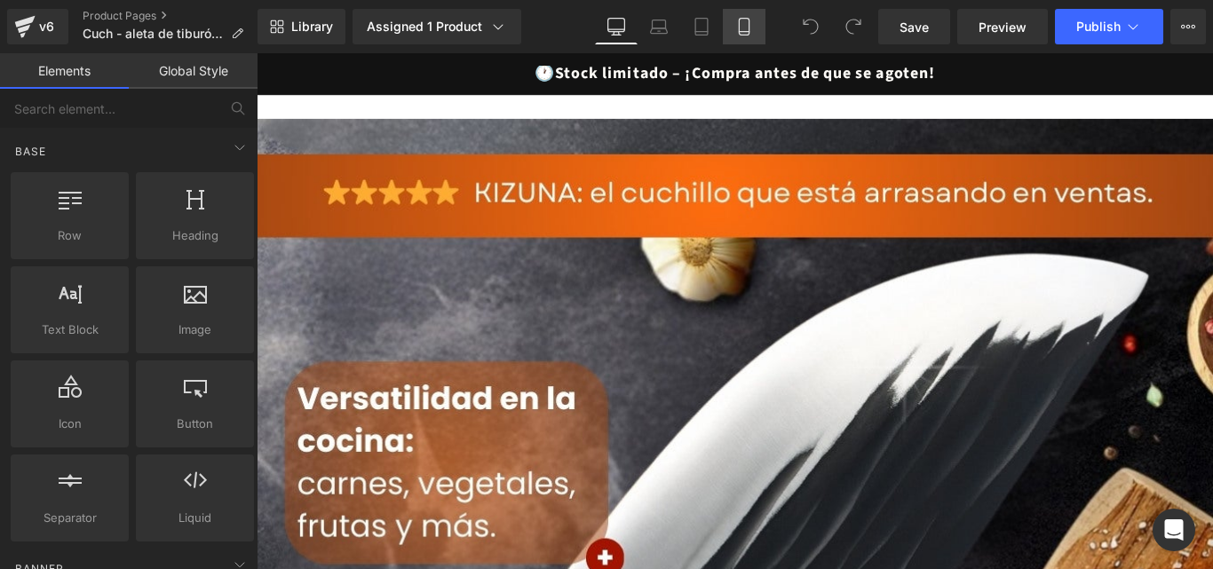
click at [744, 21] on icon at bounding box center [745, 27] width 18 height 18
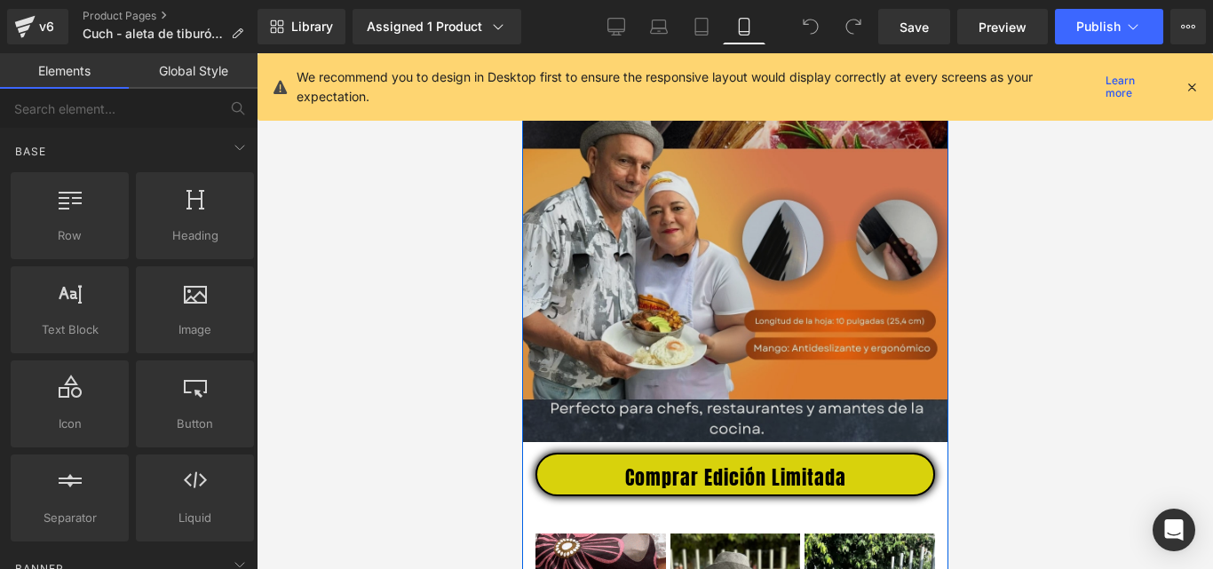
scroll to position [747, 0]
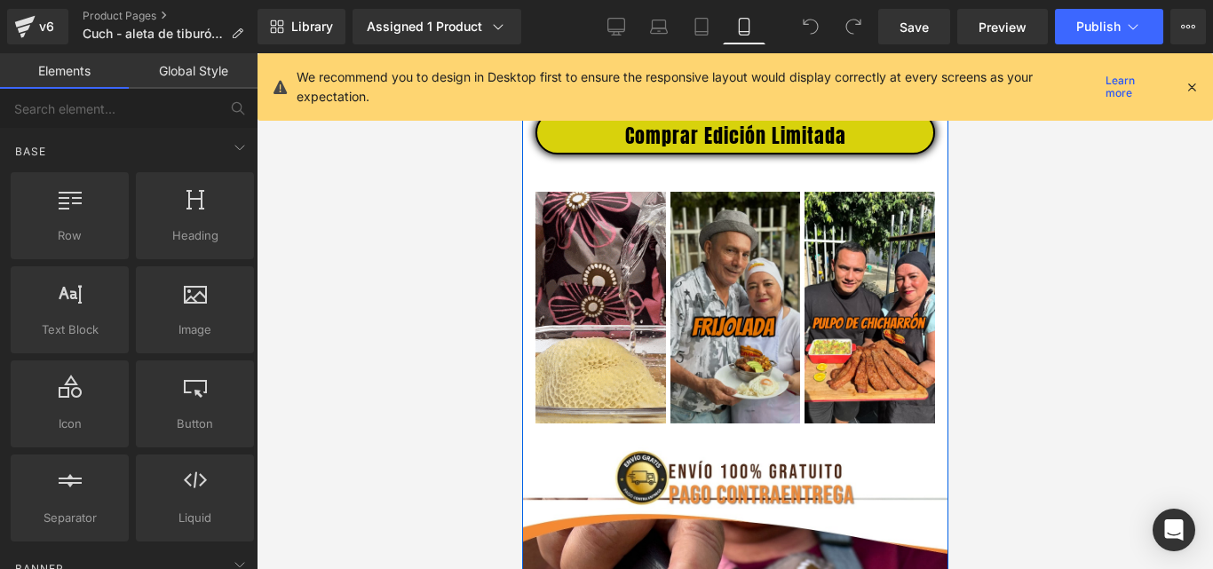
click at [751, 338] on img at bounding box center [735, 307] width 131 height 231
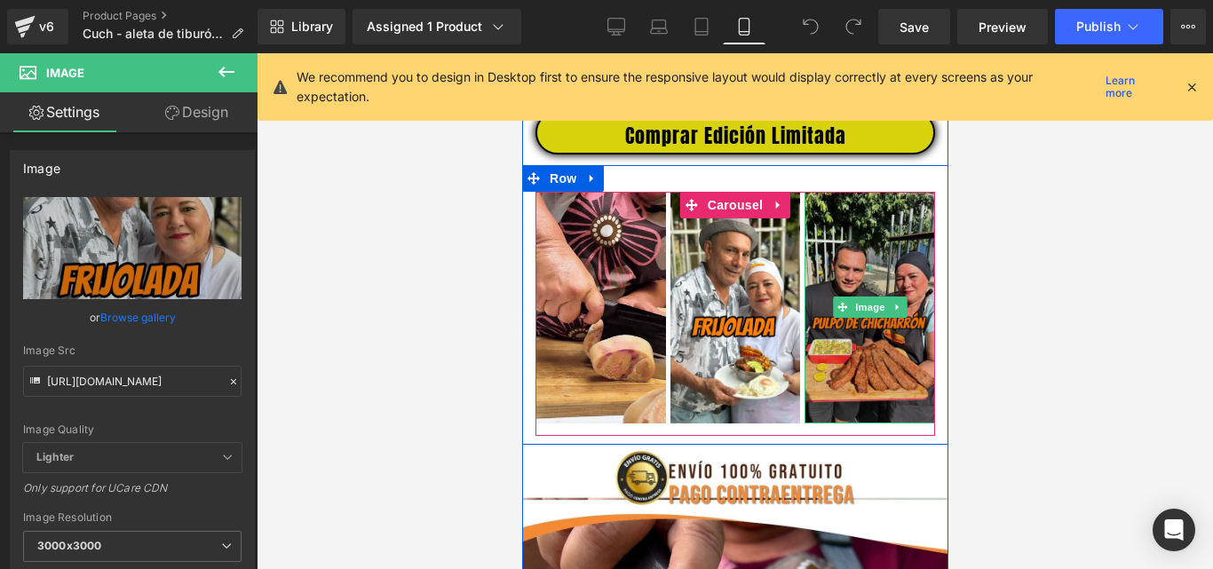
click at [840, 374] on img at bounding box center [869, 307] width 131 height 231
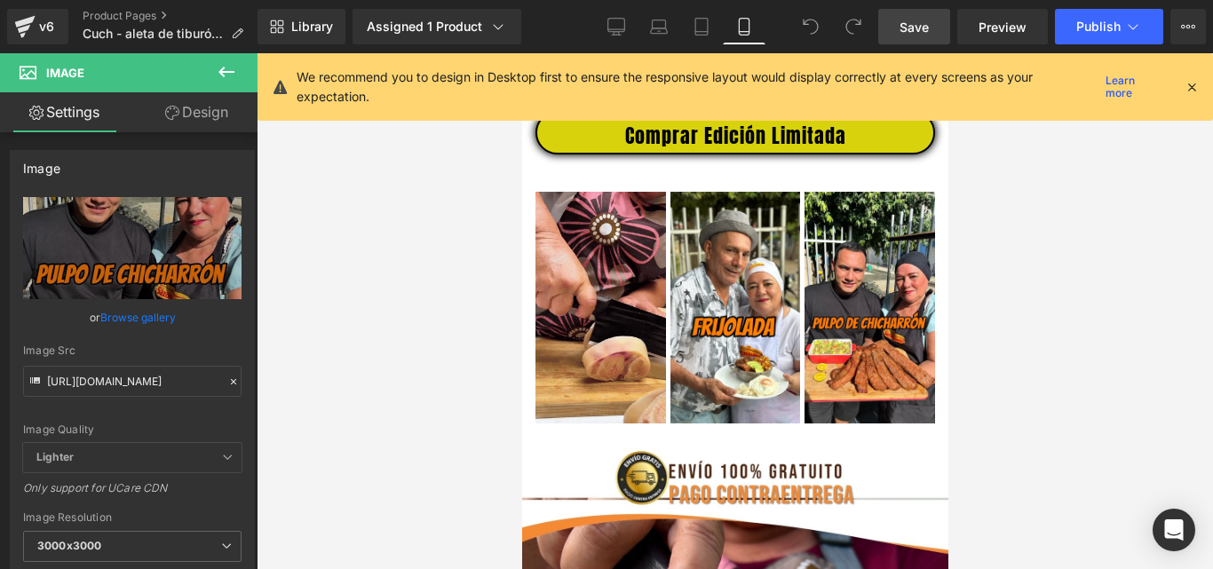
click at [919, 26] on span "Save" at bounding box center [914, 27] width 29 height 19
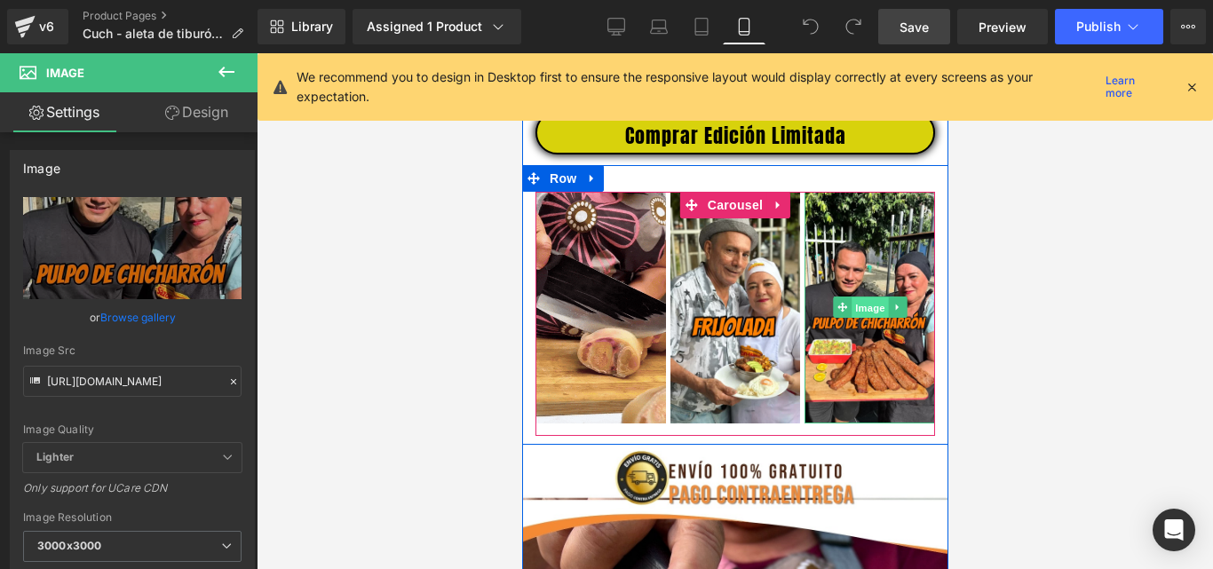
click at [860, 319] on span "Image" at bounding box center [869, 308] width 37 height 21
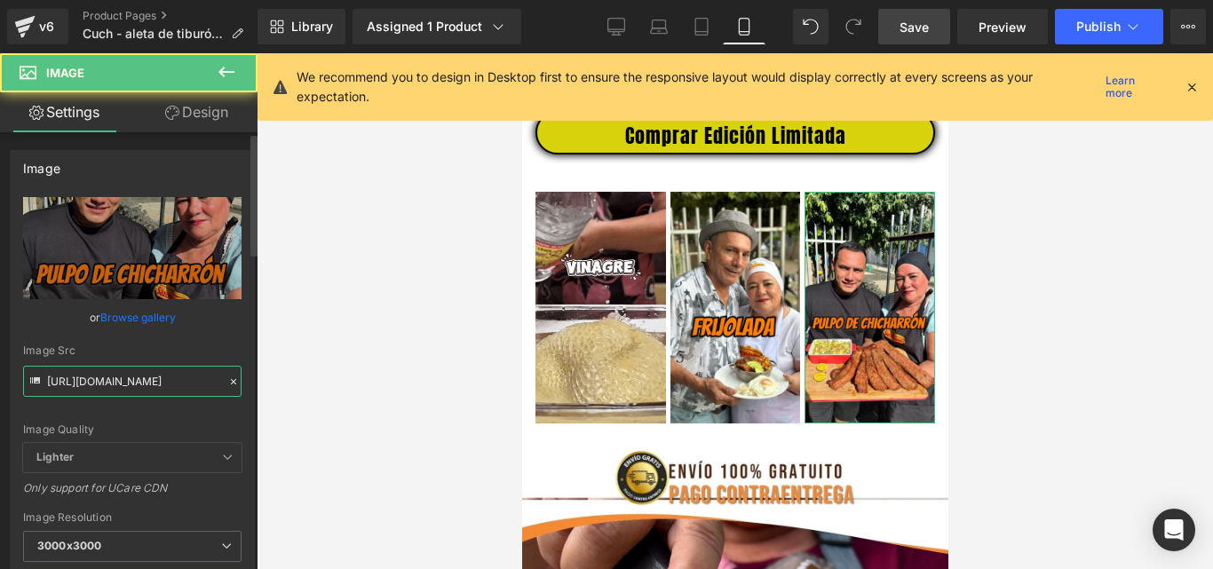
click at [166, 375] on input "[URL][DOMAIN_NAME]" at bounding box center [132, 381] width 219 height 31
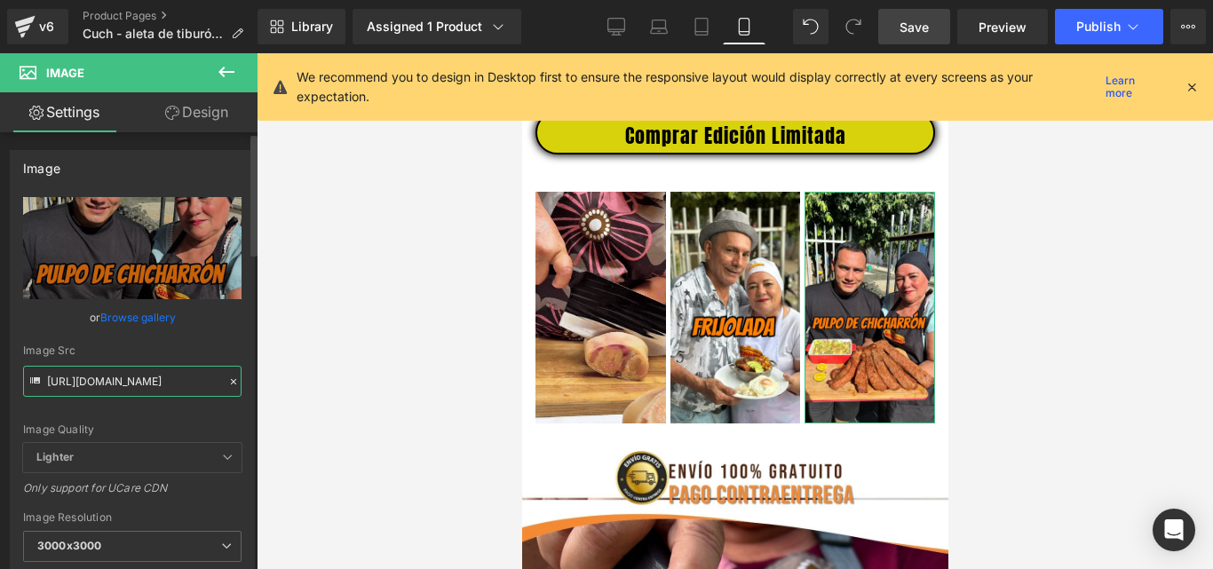
click at [166, 375] on input "[URL][DOMAIN_NAME]" at bounding box center [132, 381] width 219 height 31
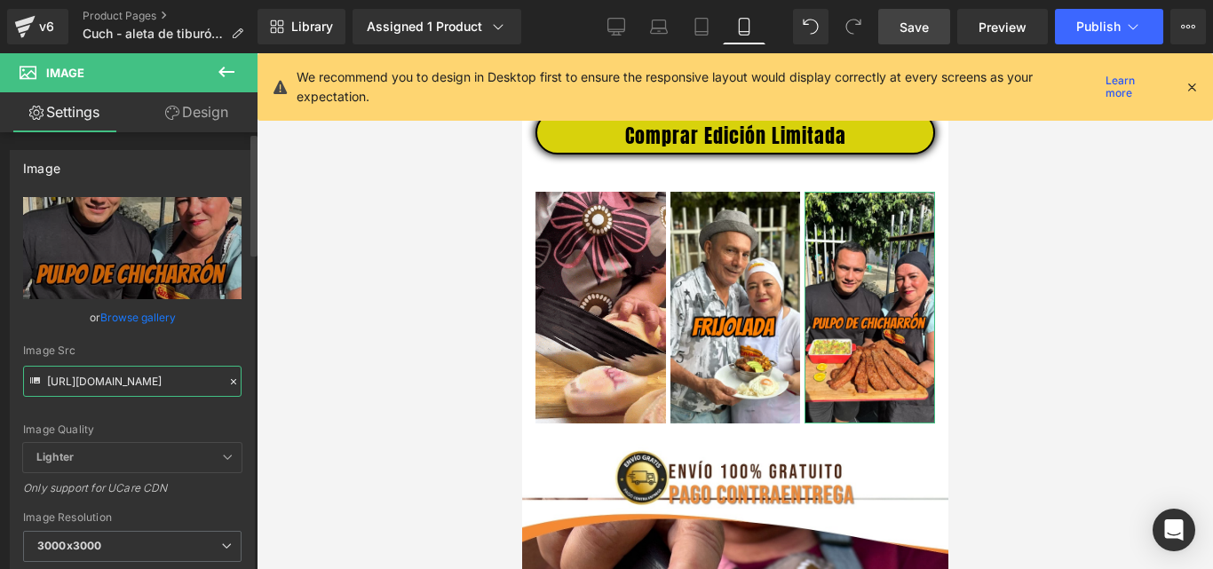
click at [166, 375] on input "[URL][DOMAIN_NAME]" at bounding box center [132, 381] width 219 height 31
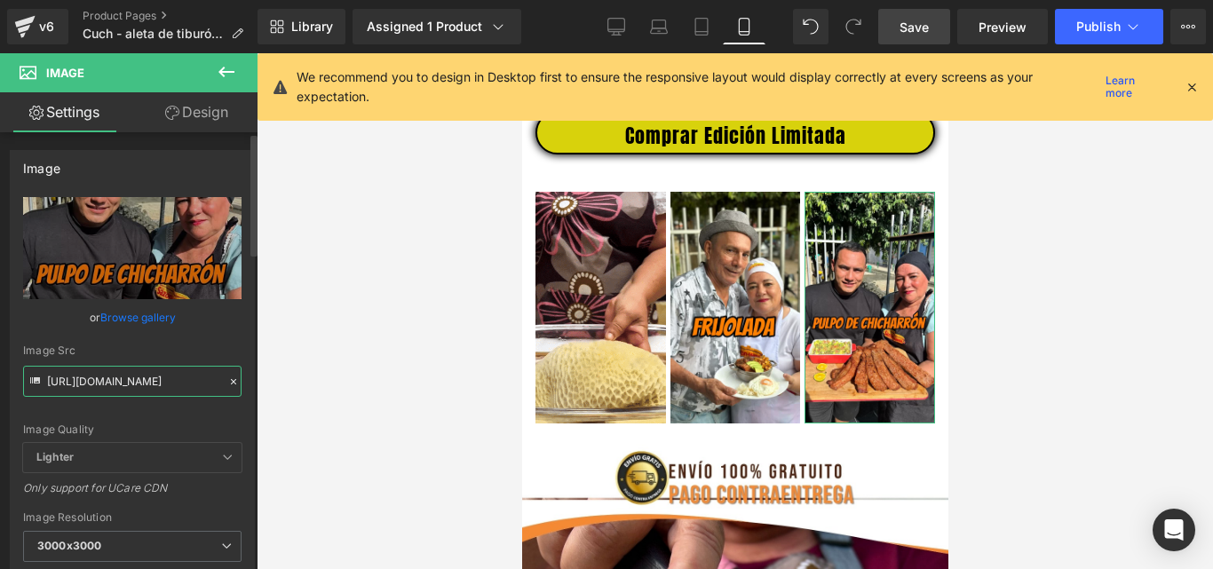
paste input "media1.giphy.com/media/v1.Y2lkPTc5MGI3NjExcW05OGhydGVsMzhmN3QyenFtNnN6bG16dW43c…"
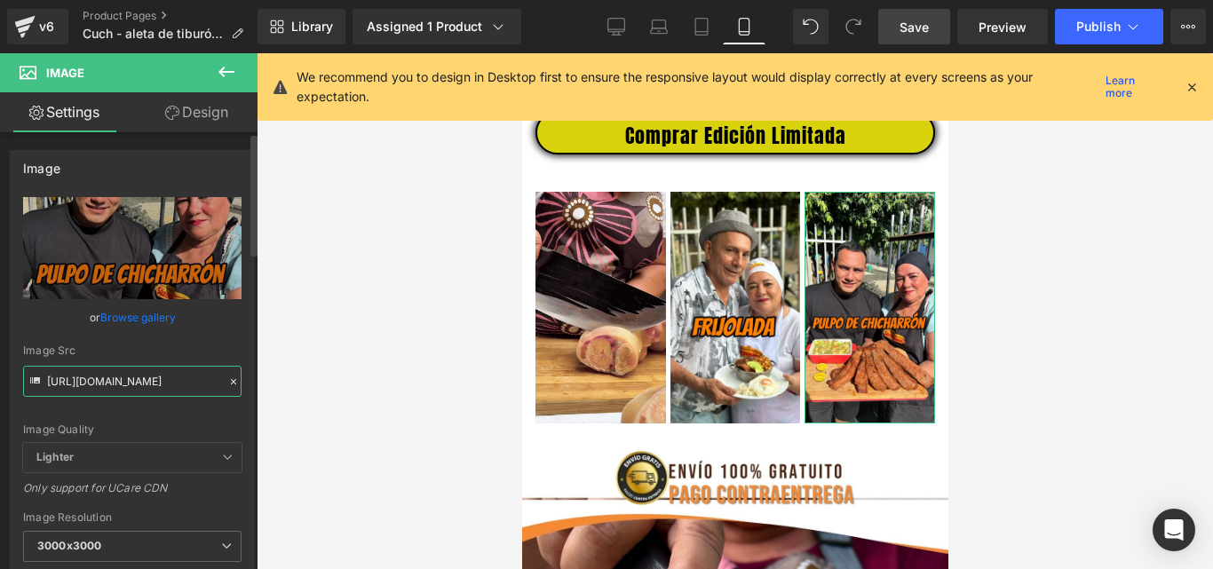
scroll to position [0, 924]
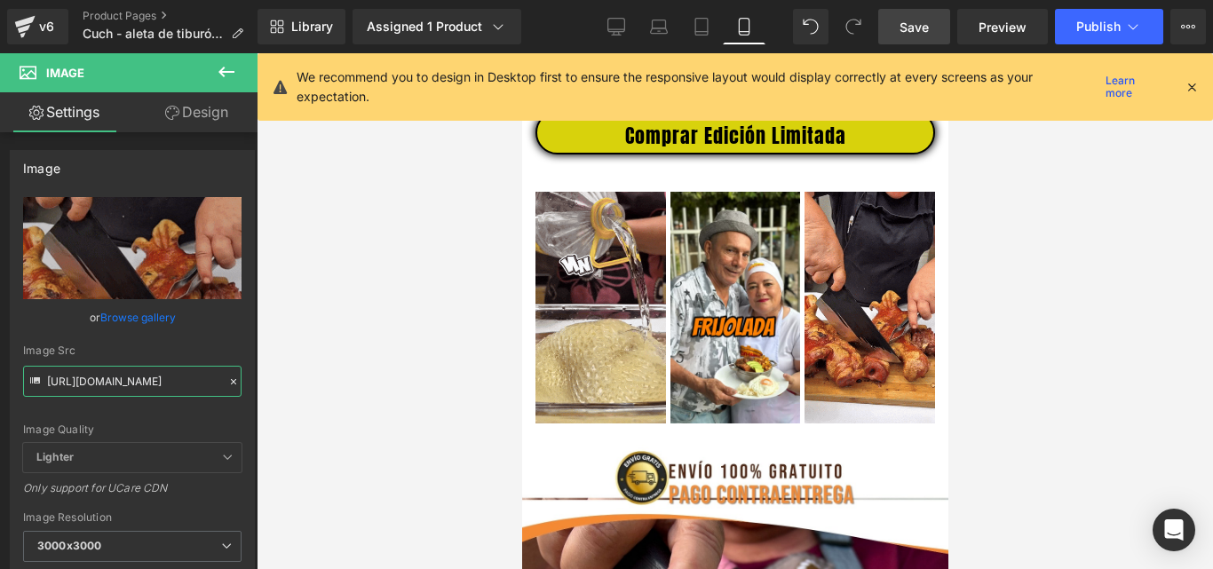
type input "https://media1.giphy.com/media/v1.Y2lkPTc5MGI3NjExcW05OGhydGVsMzhmN3QyenFtNnN6b…"
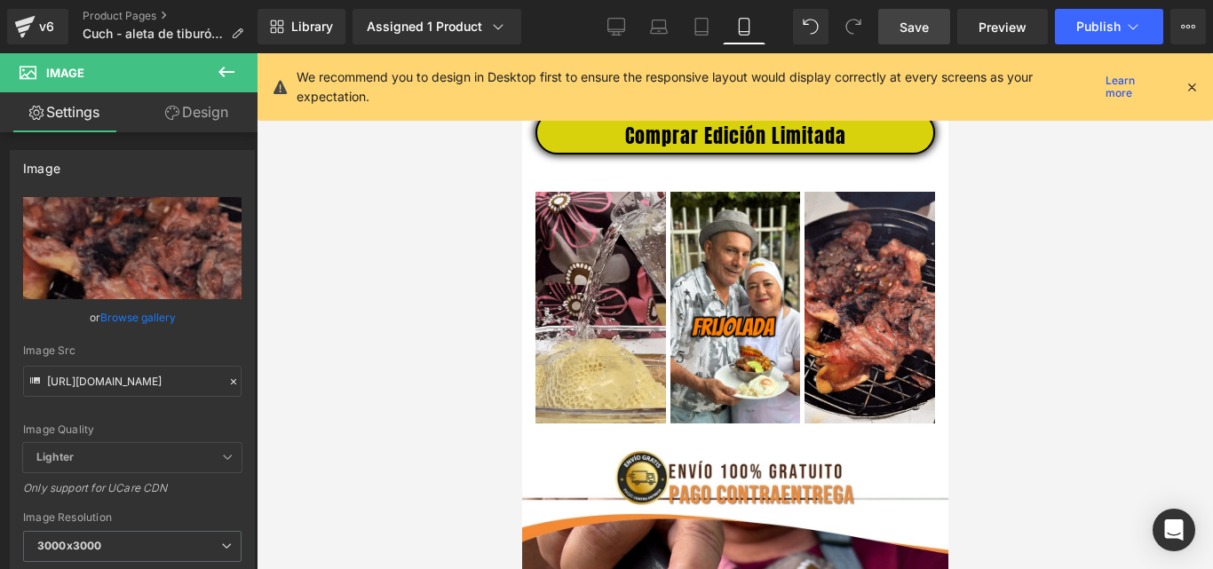
click at [917, 28] on span "Save" at bounding box center [914, 27] width 29 height 19
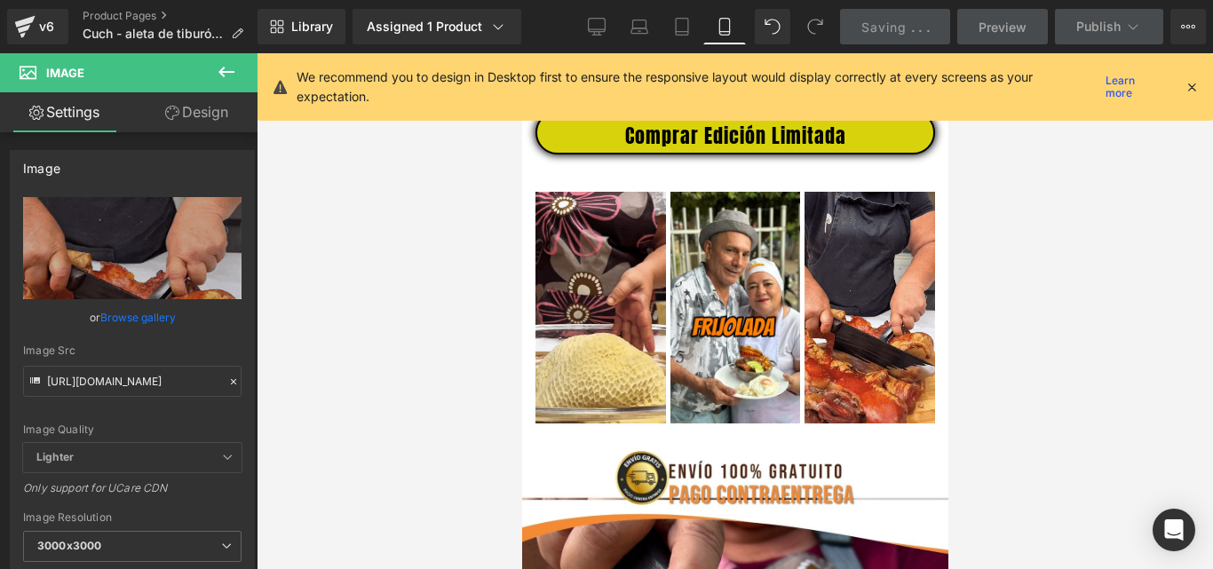
scroll to position [0, 0]
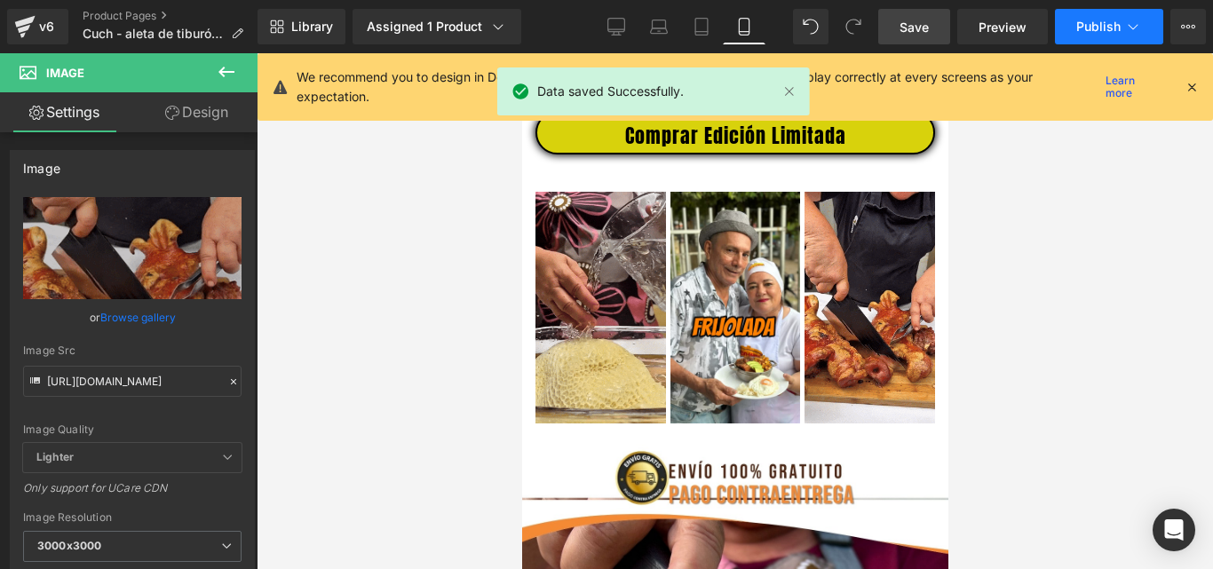
click at [1095, 20] on span "Publish" at bounding box center [1099, 27] width 44 height 14
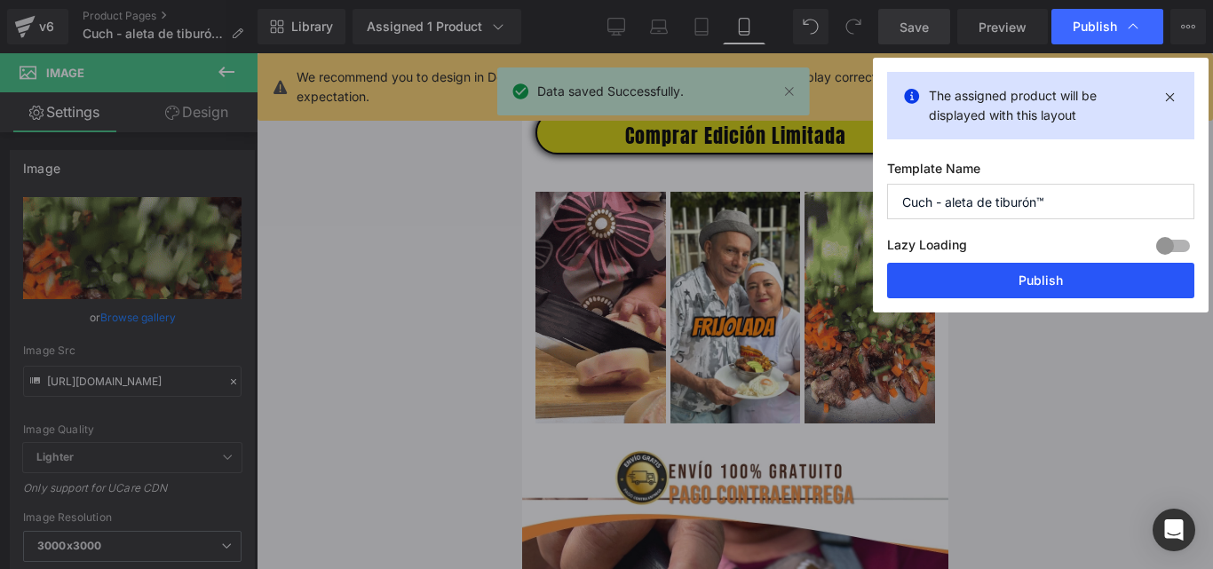
click at [1033, 281] on button "Publish" at bounding box center [1040, 281] width 307 height 36
